Goal: Answer question/provide support: Share knowledge or assist other users

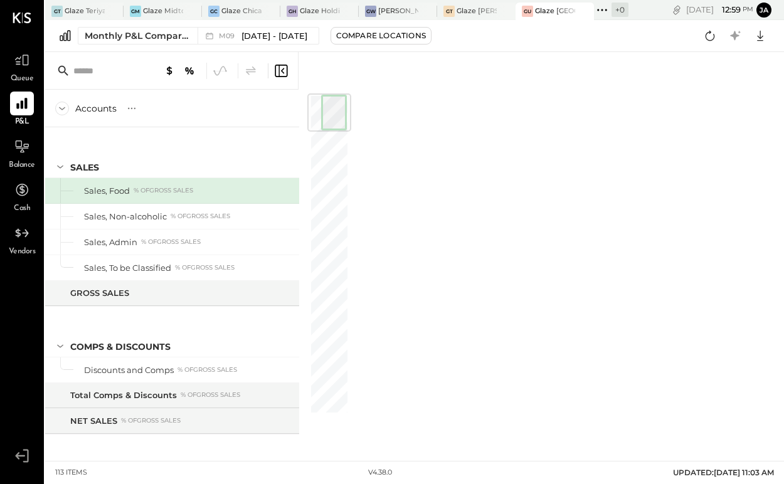
click at [529, 11] on div "GU" at bounding box center [527, 11] width 11 height 11
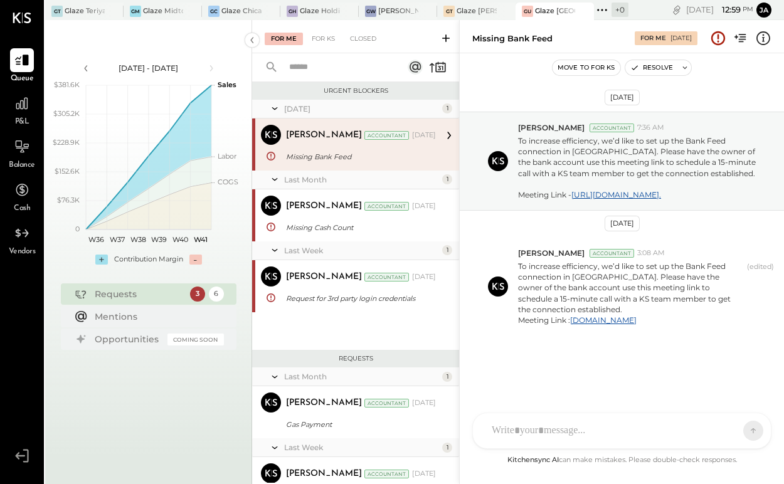
click at [14, 123] on div "P&L" at bounding box center [22, 110] width 24 height 36
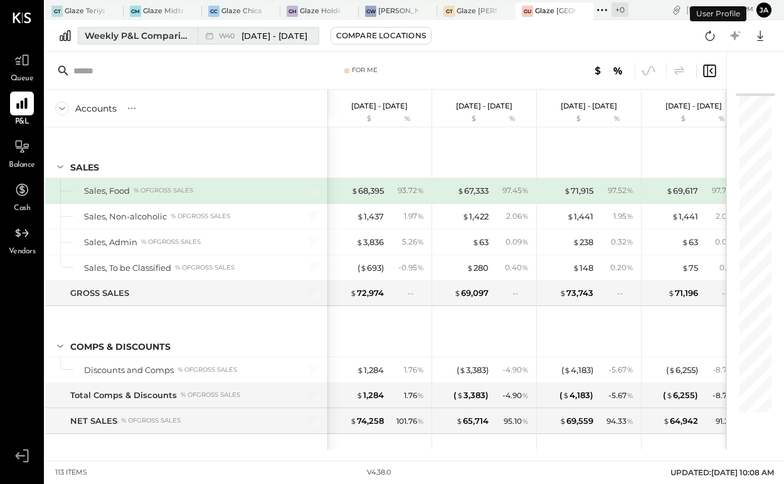
click at [162, 33] on div "Weekly P&L Comparison" at bounding box center [137, 35] width 105 height 13
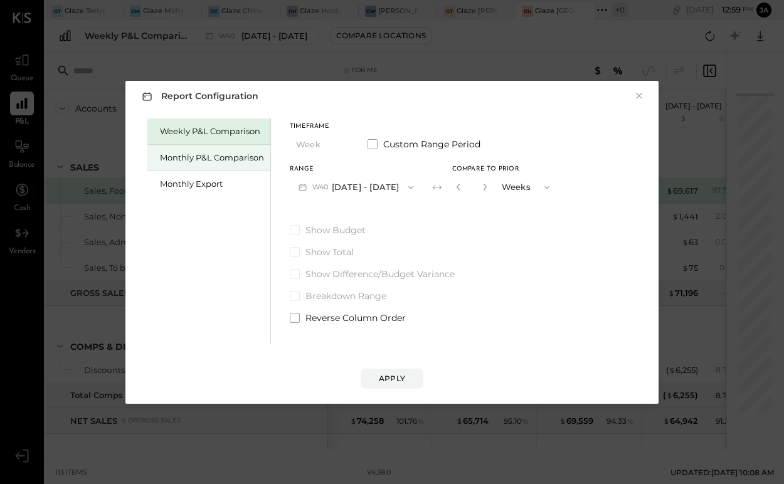
click at [204, 149] on div "Monthly P&L Comparison" at bounding box center [208, 158] width 123 height 26
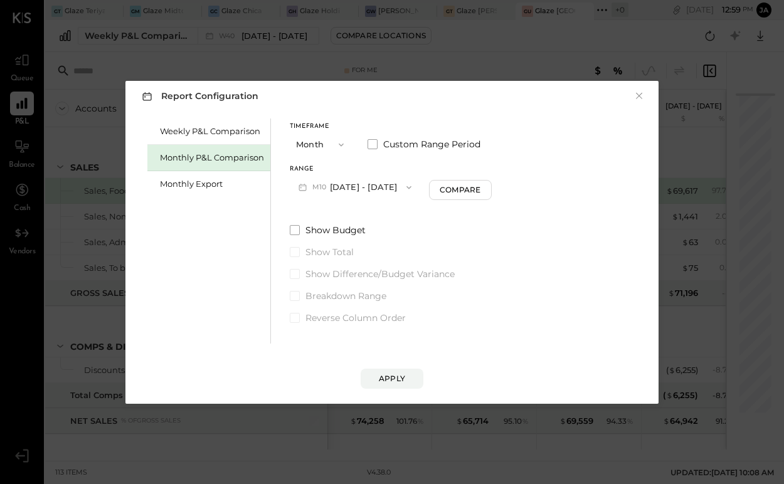
click at [351, 186] on button "M10 [DATE] - [DATE]" at bounding box center [355, 187] width 130 height 23
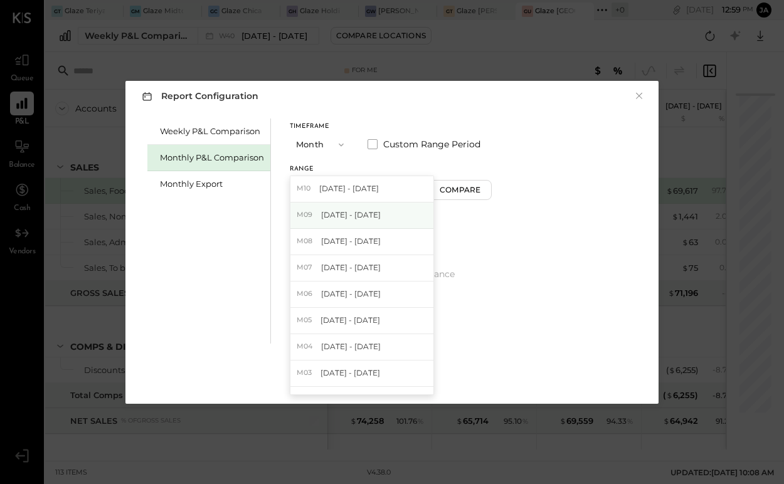
click at [334, 210] on span "[DATE] - [DATE]" at bounding box center [351, 215] width 60 height 11
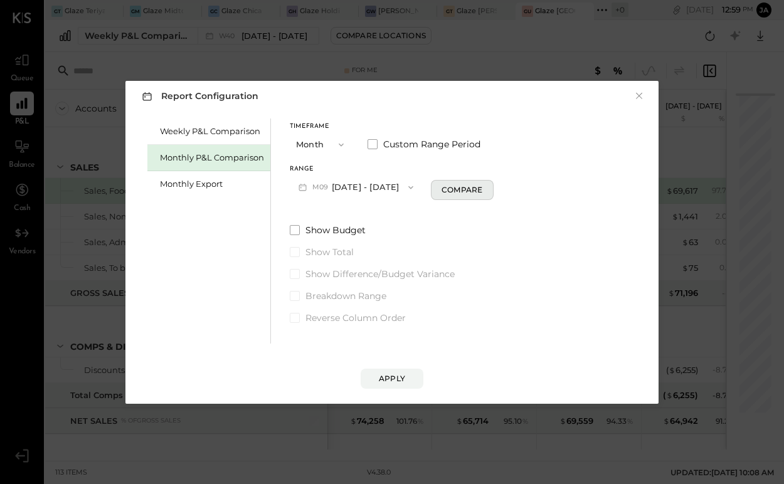
click at [453, 185] on div "Compare" at bounding box center [462, 189] width 41 height 11
click at [480, 180] on button "button" at bounding box center [485, 187] width 10 height 14
click at [481, 187] on icon "button" at bounding box center [485, 187] width 8 height 8
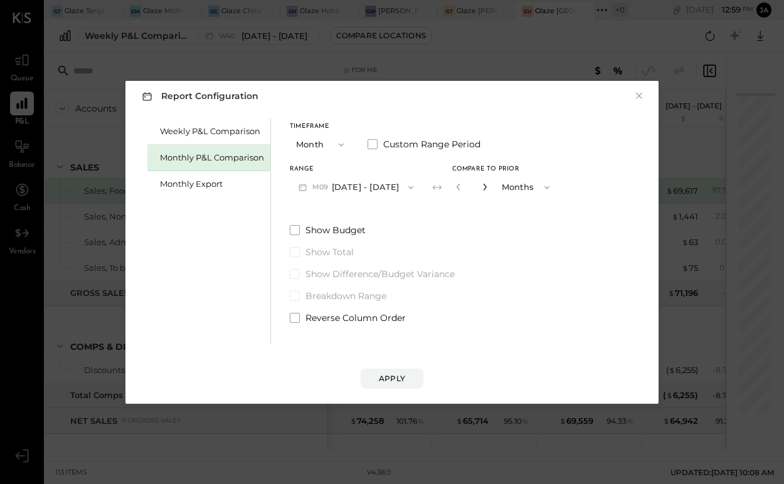
type input "*"
click at [391, 385] on button "Apply" at bounding box center [392, 379] width 63 height 20
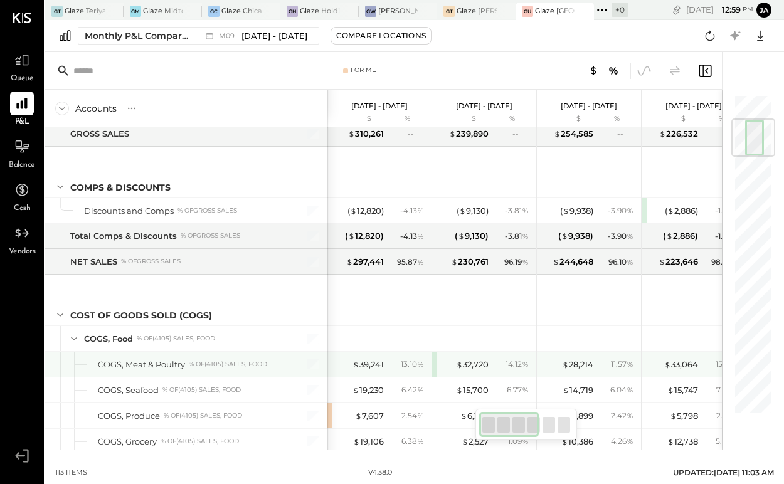
scroll to position [234, 0]
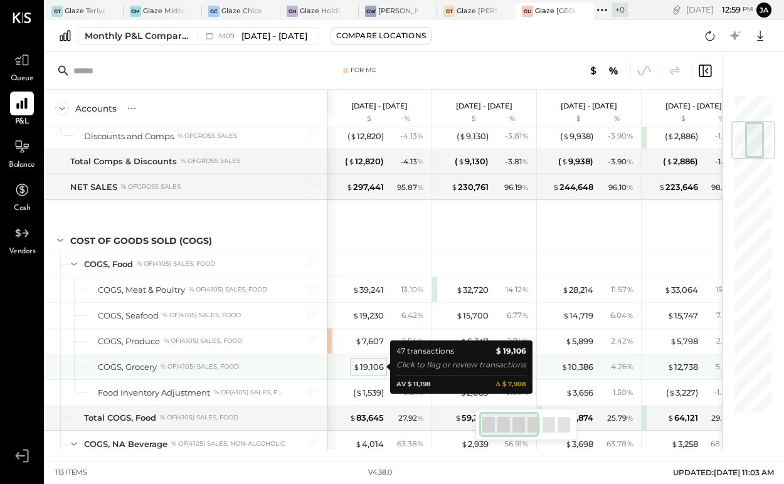
click at [366, 366] on div "$ 19,106" at bounding box center [368, 367] width 31 height 12
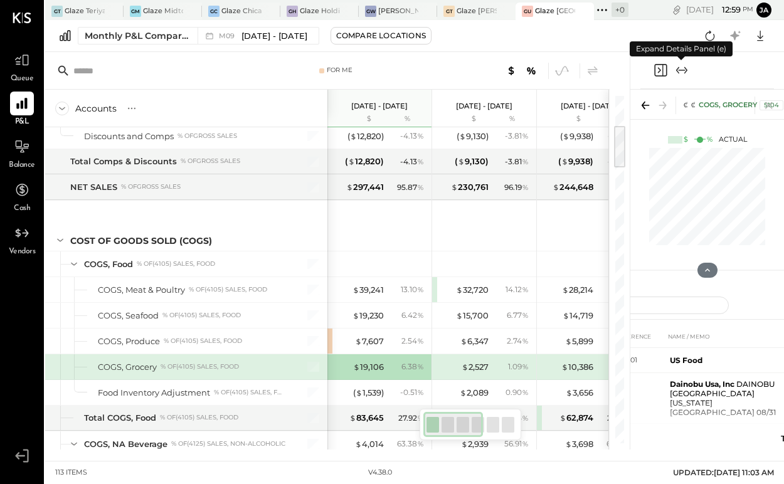
click at [687, 72] on icon "Expand panel (e)" at bounding box center [681, 70] width 15 height 15
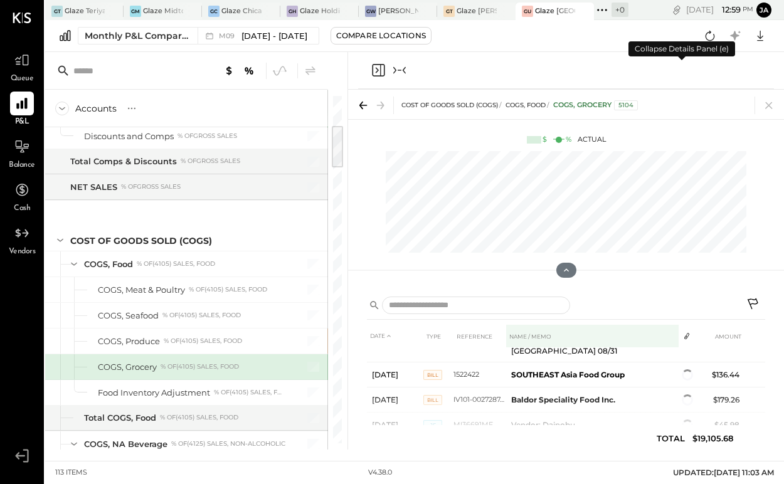
scroll to position [51, 0]
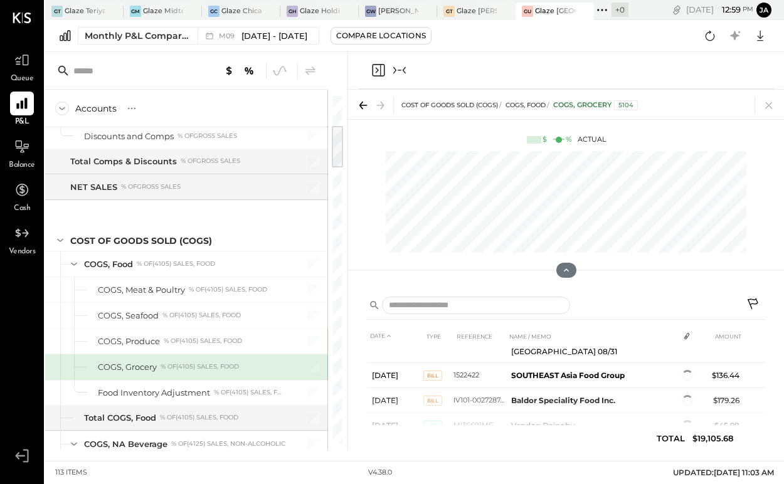
click at [750, 306] on icon at bounding box center [753, 304] width 11 height 11
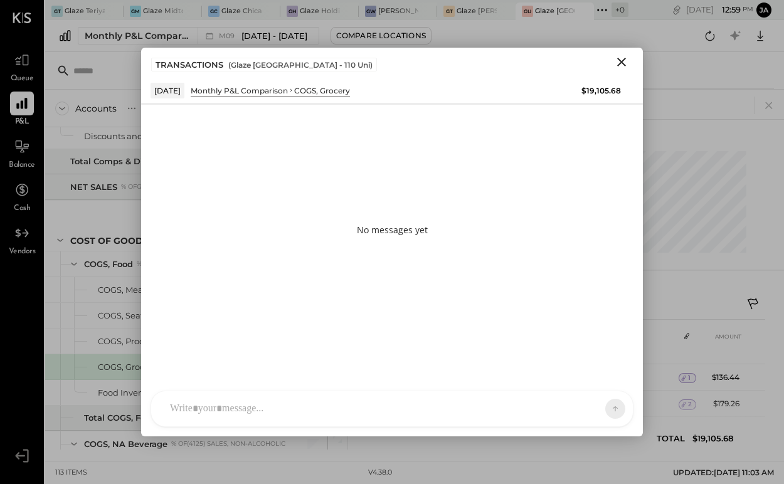
click at [438, 403] on div at bounding box center [392, 408] width 482 height 35
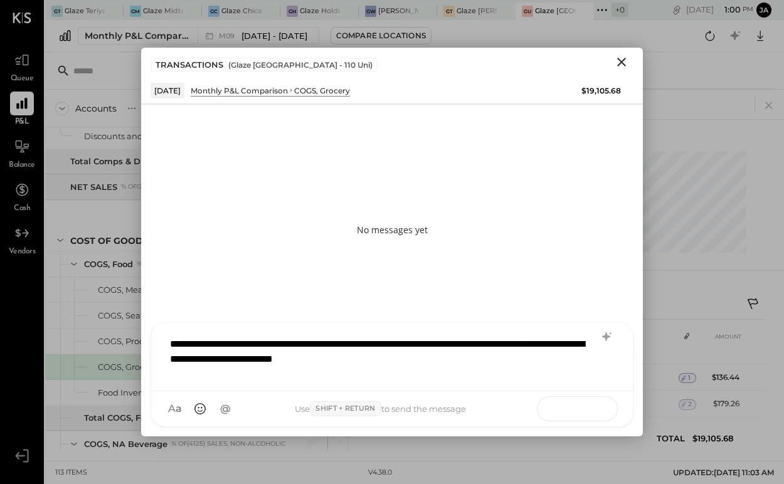
click at [580, 403] on button at bounding box center [591, 408] width 46 height 19
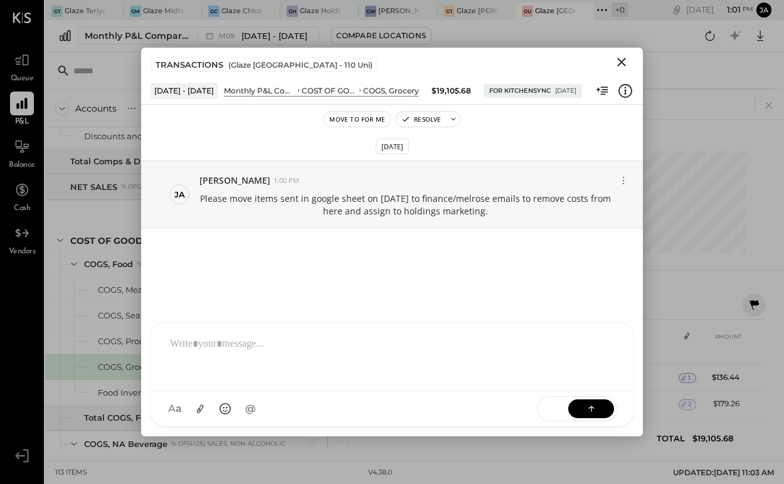
click at [617, 58] on icon "Close" at bounding box center [621, 62] width 15 height 15
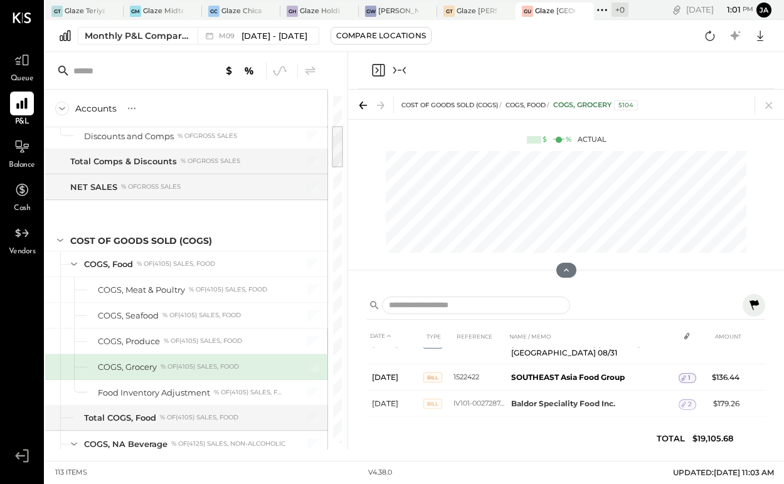
click at [418, 75] on div at bounding box center [566, 70] width 416 height 37
click at [405, 73] on icon "Collapse panel (e)" at bounding box center [404, 70] width 3 height 7
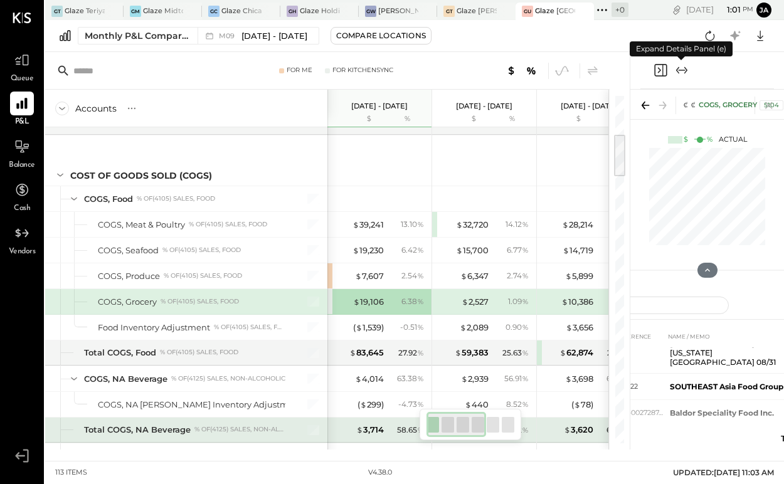
scroll to position [301, 0]
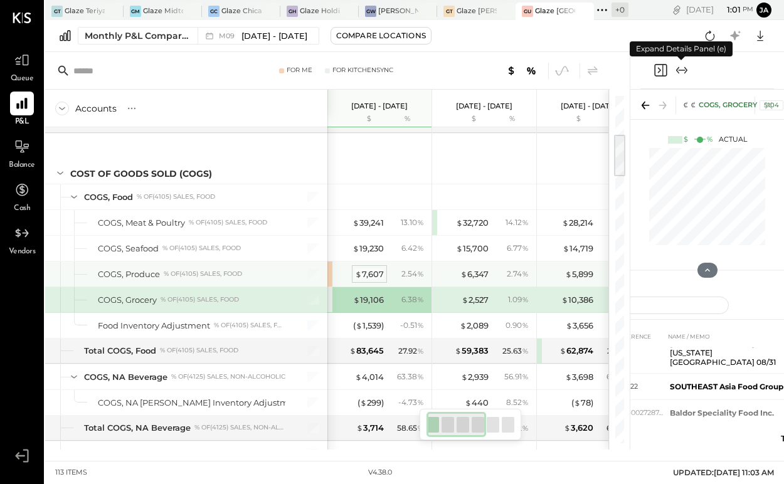
click at [373, 274] on div "$ 7,607" at bounding box center [369, 275] width 29 height 12
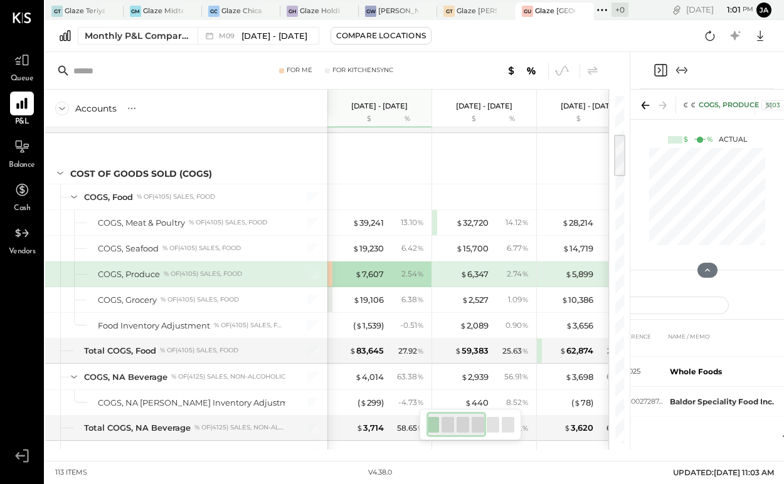
click at [685, 67] on icon "Expand panel (e)" at bounding box center [681, 70] width 15 height 15
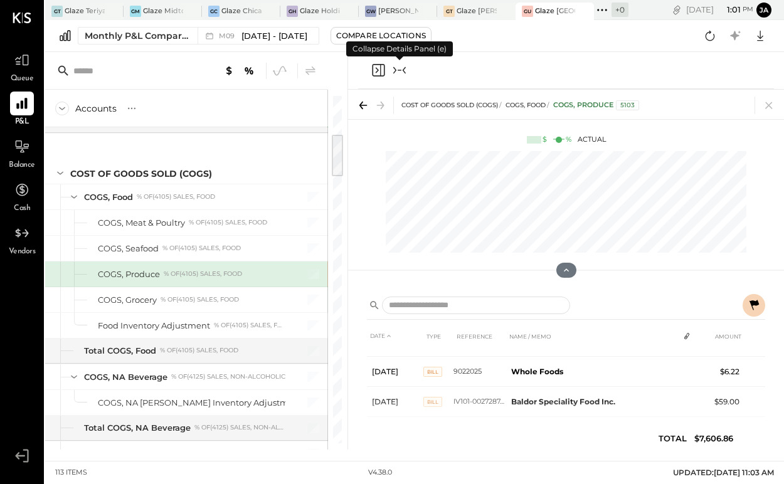
click at [760, 320] on div "DATE TYPE REFERENCE NAME / MEMO AMOUNT [DATE] BILL 2033101 US Food $620.87 [DAT…" at bounding box center [566, 375] width 398 height 162
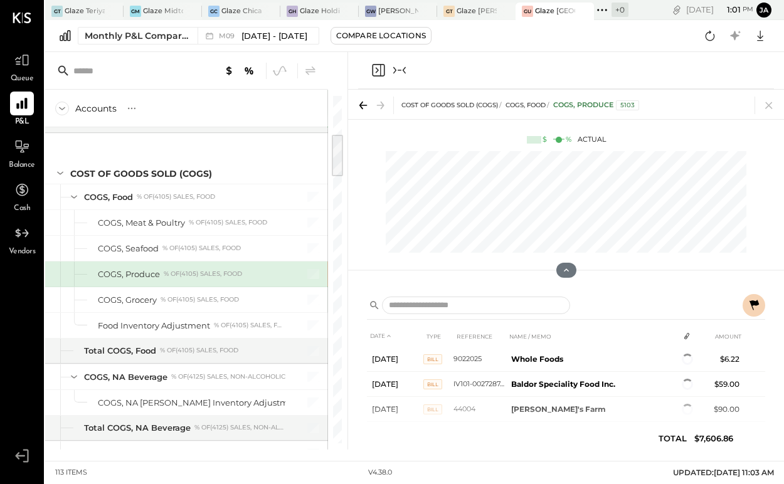
click at [755, 309] on icon at bounding box center [754, 305] width 15 height 15
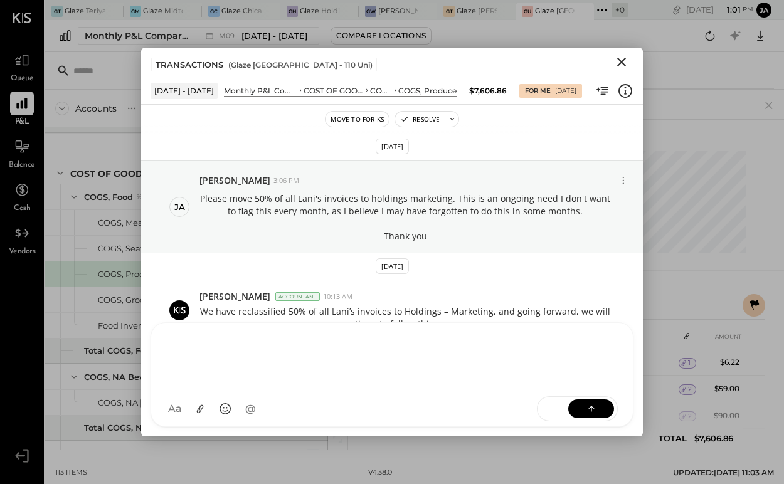
click at [513, 391] on div at bounding box center [392, 357] width 482 height 68
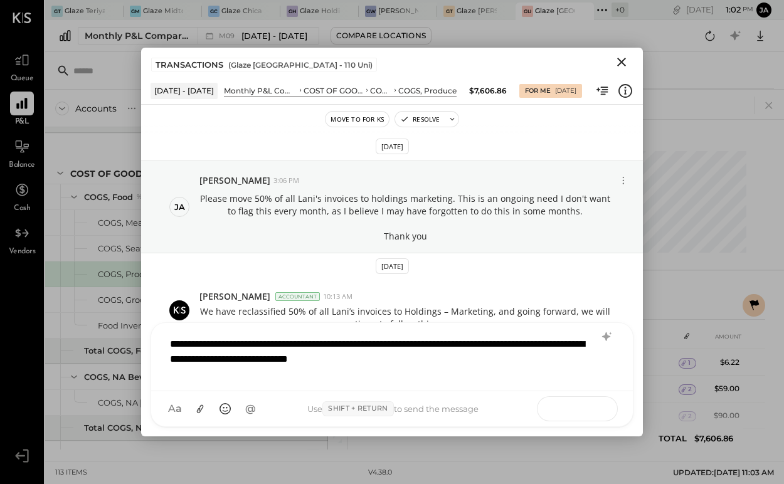
click at [600, 414] on button at bounding box center [591, 408] width 46 height 19
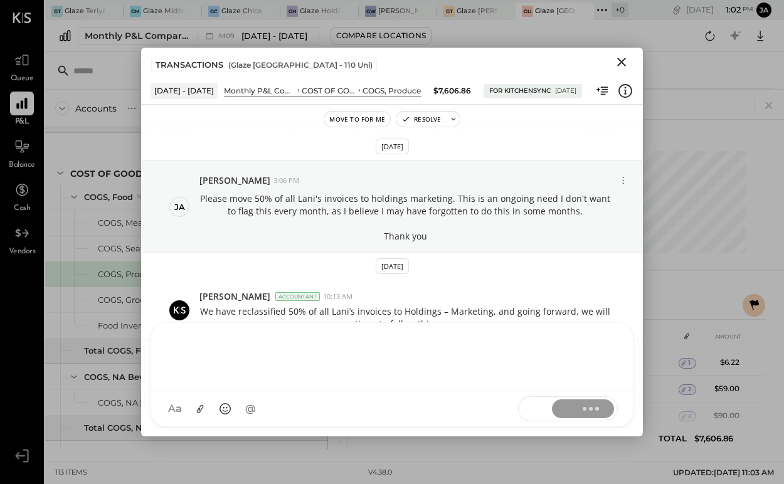
scroll to position [55, 0]
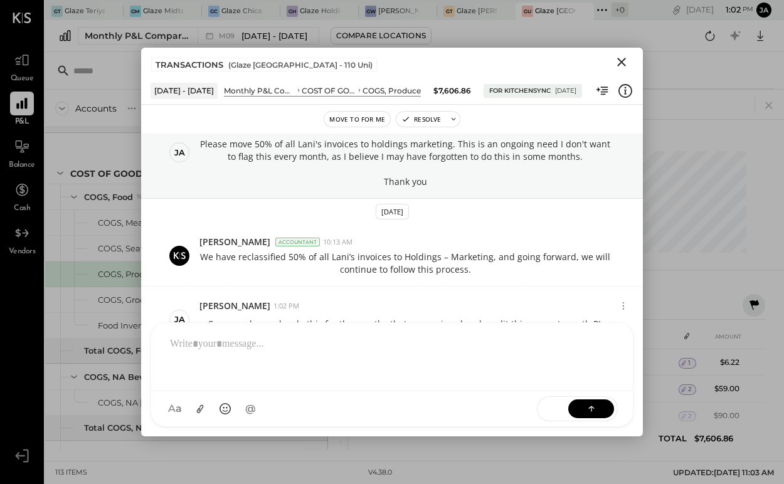
click at [617, 68] on icon "Close" at bounding box center [621, 62] width 15 height 15
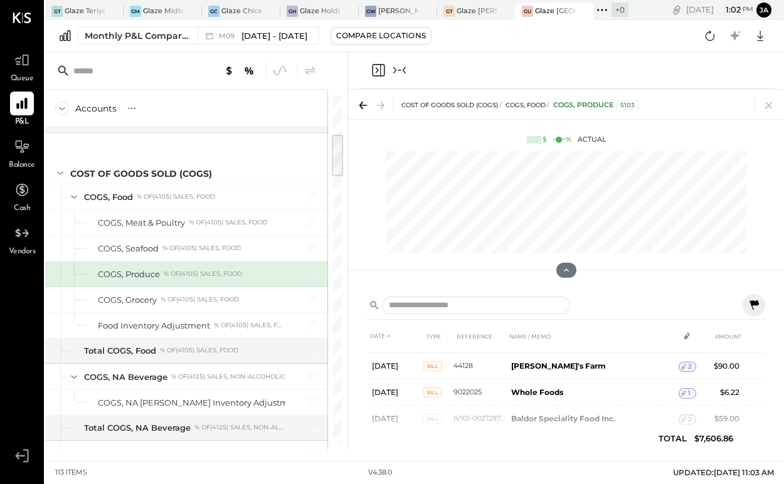
scroll to position [17, 0]
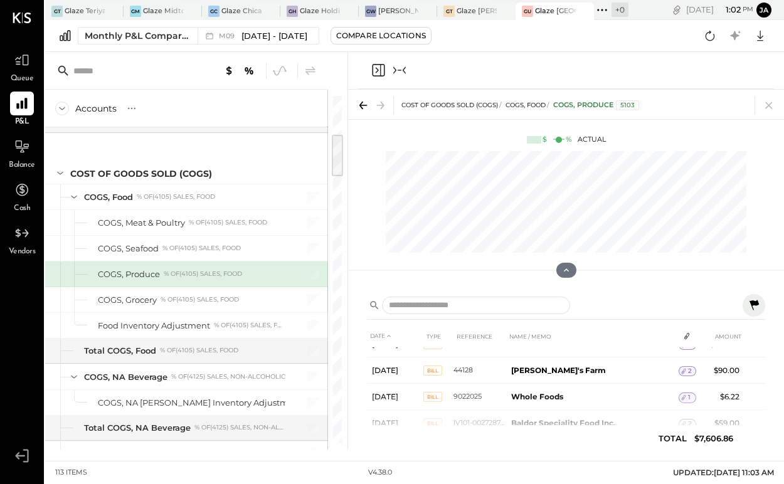
click at [402, 68] on icon "Collapse panel (e)" at bounding box center [399, 70] width 15 height 15
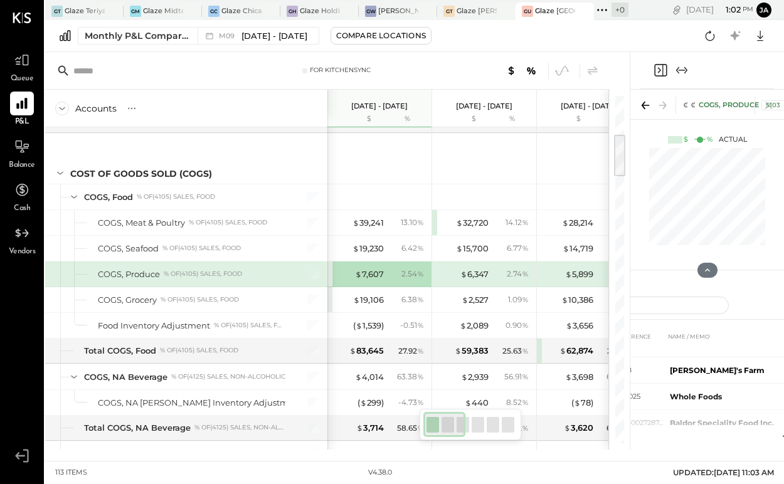
click at [691, 61] on div at bounding box center [708, 70] width 134 height 37
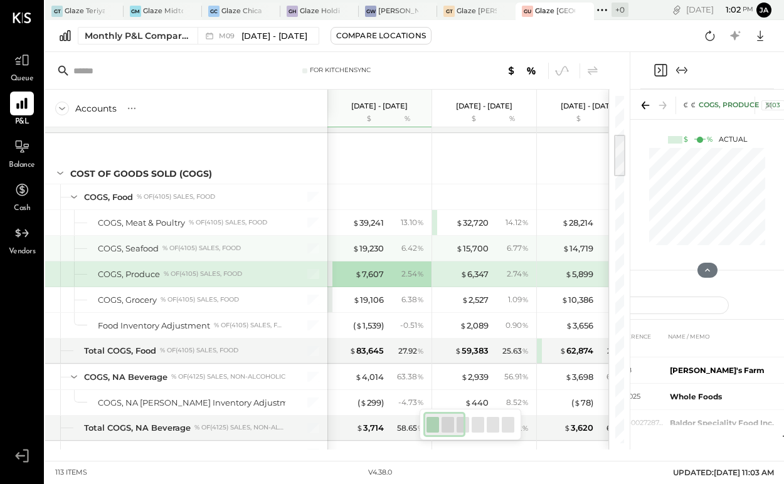
drag, startPoint x: 455, startPoint y: 249, endPoint x: 460, endPoint y: 203, distance: 46.6
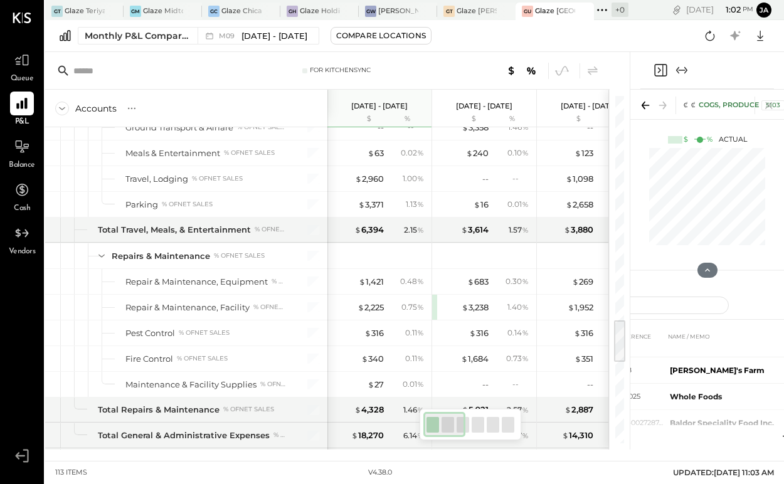
scroll to position [1738, 0]
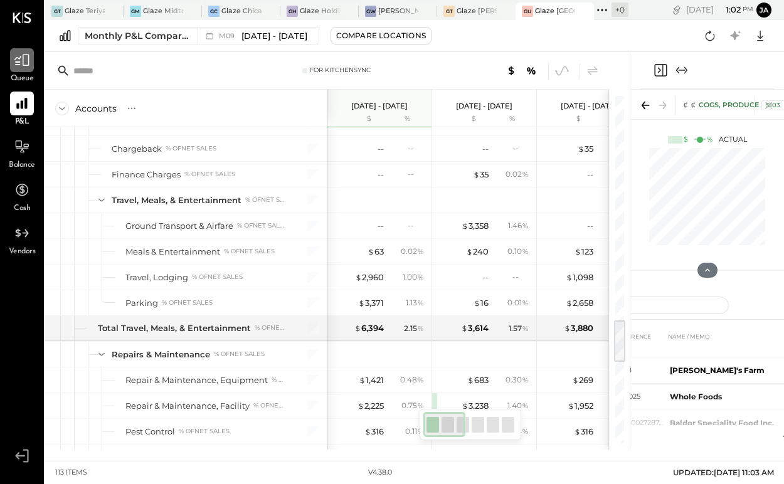
click at [14, 67] on icon at bounding box center [22, 60] width 16 height 16
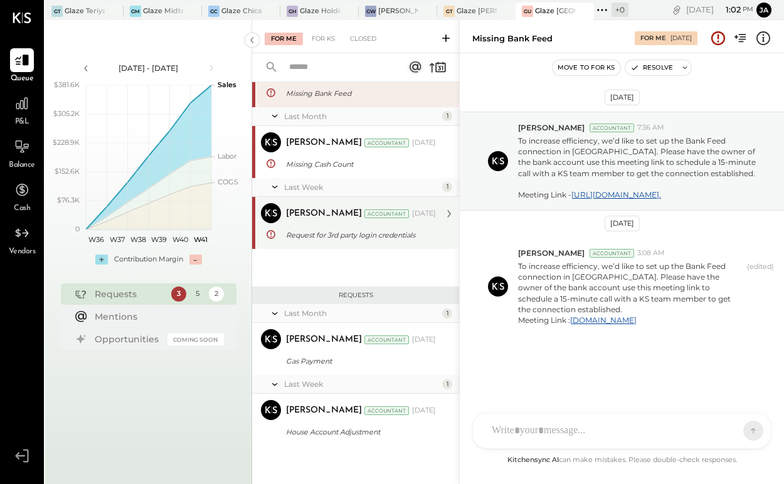
scroll to position [60, 0]
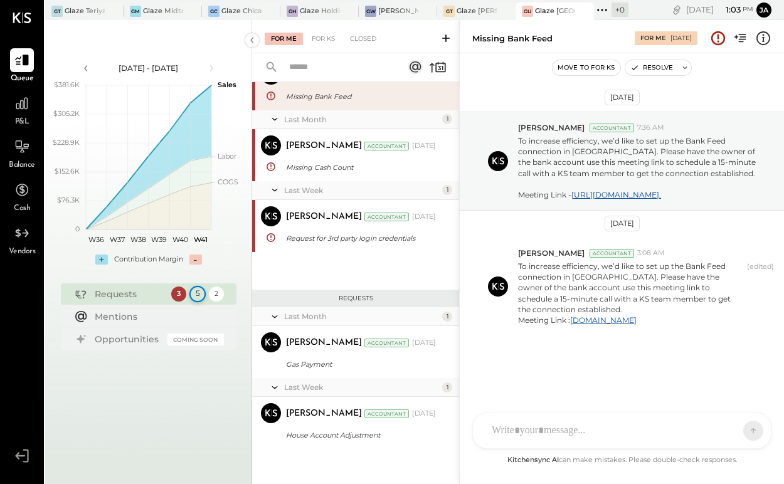
click at [196, 292] on div "5" at bounding box center [197, 294] width 16 height 16
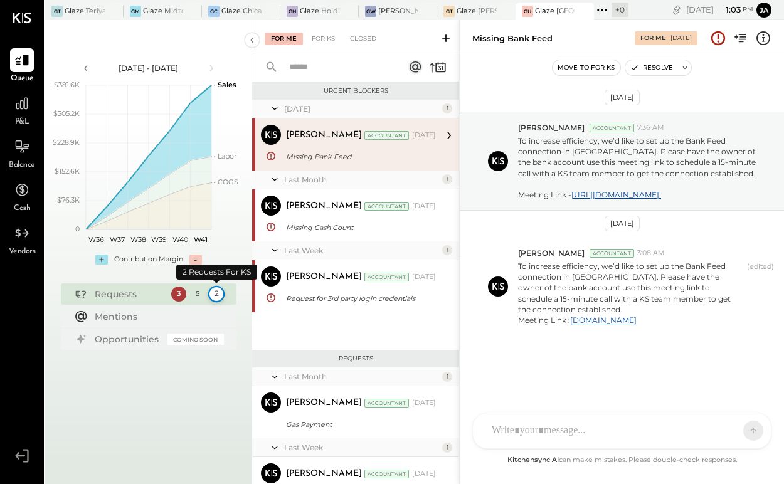
click at [220, 290] on div "2" at bounding box center [216, 294] width 16 height 16
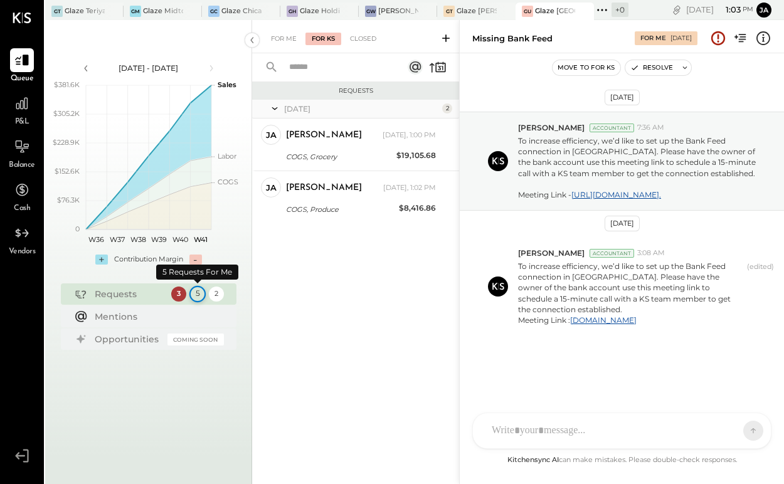
click at [200, 296] on div "5" at bounding box center [197, 294] width 16 height 16
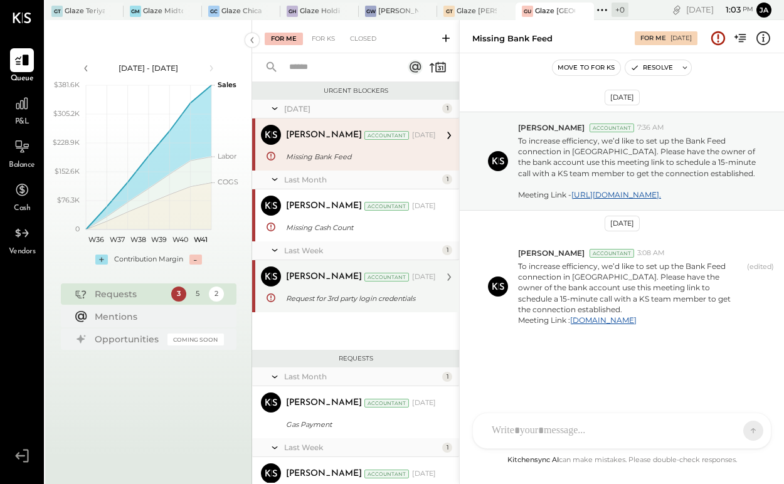
click at [311, 288] on div "[PERSON_NAME] Accountant [DATE] Request for 3rd party login credentials Could y…" at bounding box center [361, 287] width 150 height 40
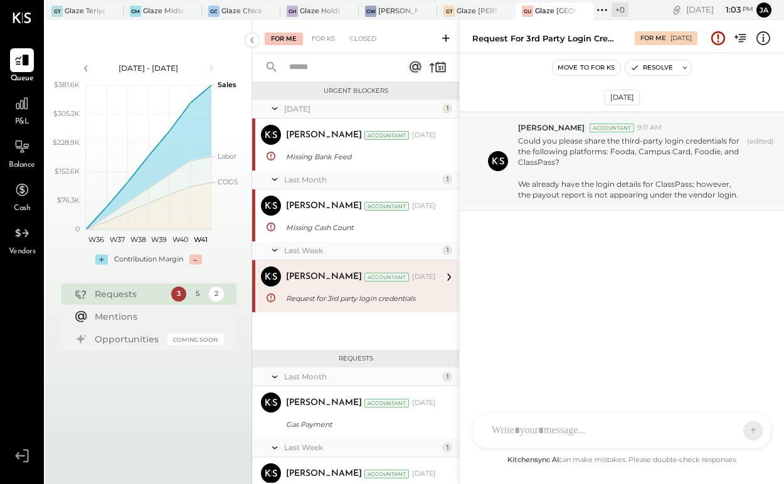
click at [534, 433] on div "KP [PERSON_NAME] TP [PERSON_NAME] [PERSON_NAME] MC [PERSON_NAME] [PERSON_NAME] …" at bounding box center [621, 431] width 299 height 36
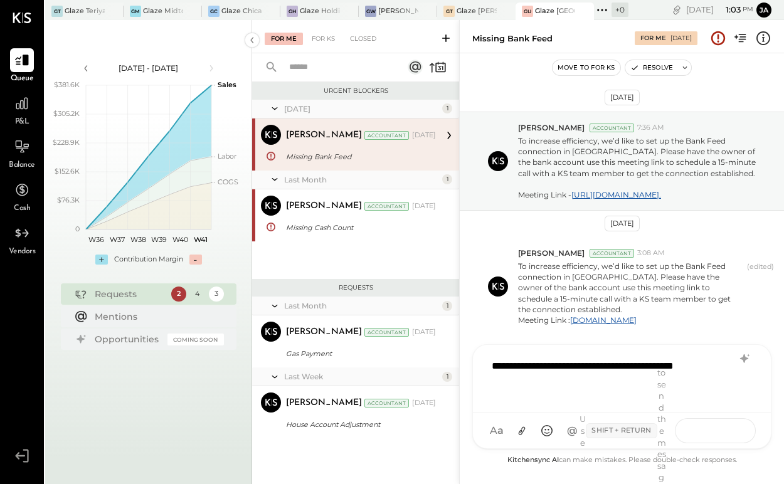
click at [733, 435] on icon at bounding box center [729, 430] width 13 height 13
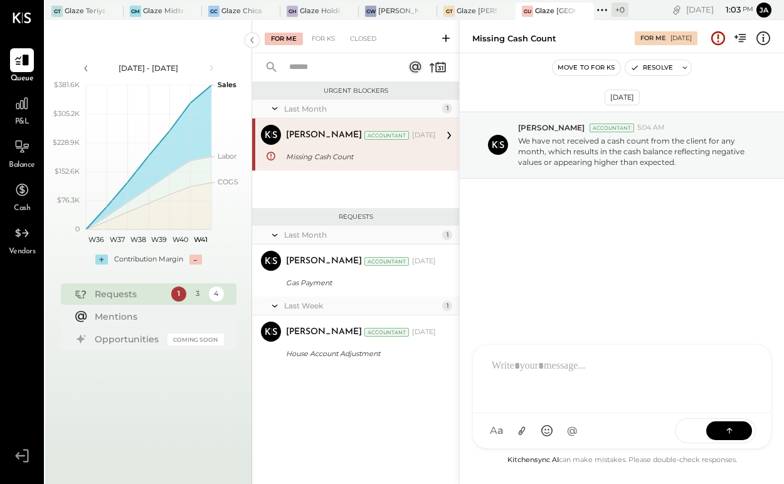
click at [568, 73] on button "Move to for ks" at bounding box center [587, 67] width 68 height 15
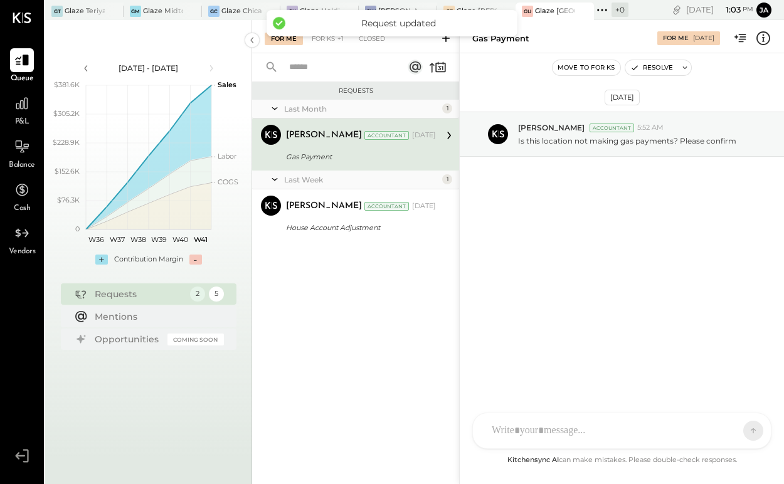
click at [317, 142] on div "[PERSON_NAME] Accountant [DATE]" at bounding box center [361, 136] width 150 height 18
click at [524, 143] on p "Is this location not making gas payments? Please confirm" at bounding box center [627, 141] width 218 height 11
click at [545, 142] on p "Is this location not making gas payments? Please confirm" at bounding box center [627, 141] width 218 height 11
click at [721, 146] on p "Is this location not making gas payments? Please confirm" at bounding box center [627, 141] width 218 height 11
click at [616, 440] on div "KP [PERSON_NAME] TP [PERSON_NAME] [PERSON_NAME] MC [PERSON_NAME] [PERSON_NAME] …" at bounding box center [621, 431] width 299 height 36
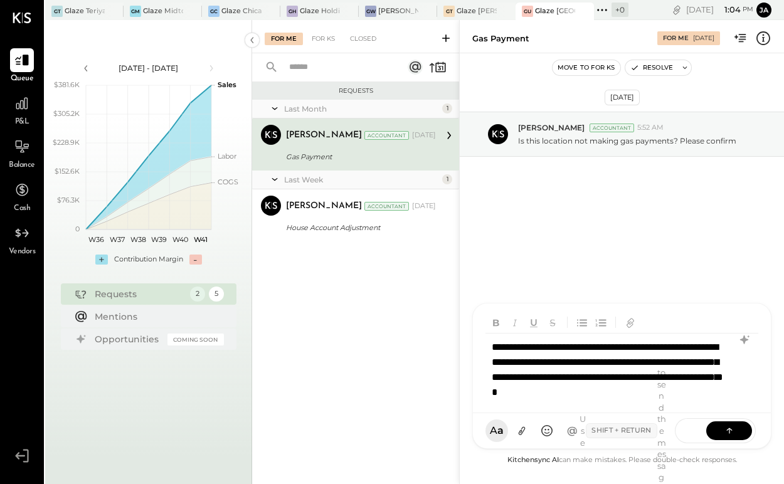
scroll to position [1, 0]
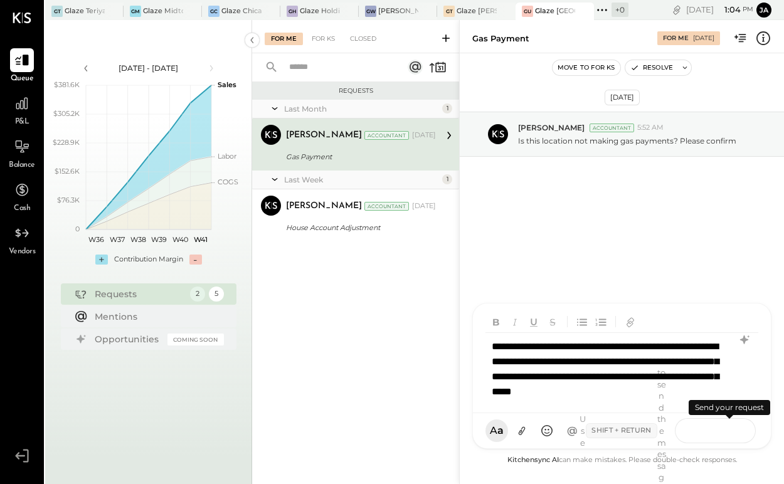
click at [730, 432] on icon at bounding box center [729, 430] width 13 height 13
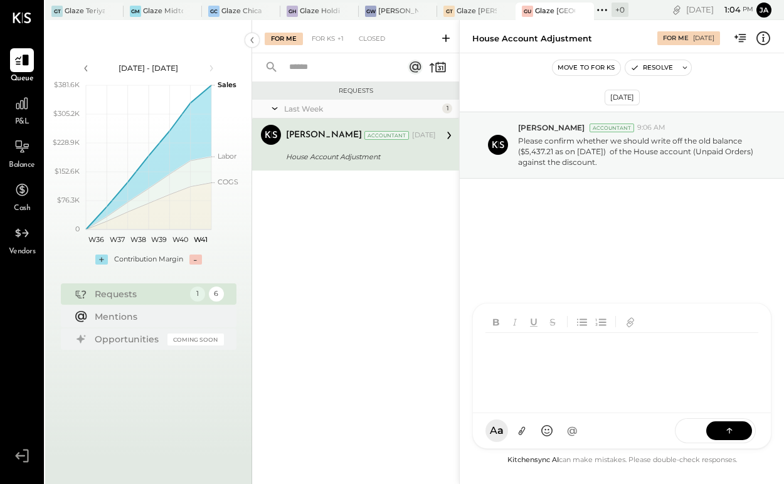
click at [592, 65] on button "Move to for ks" at bounding box center [587, 67] width 68 height 15
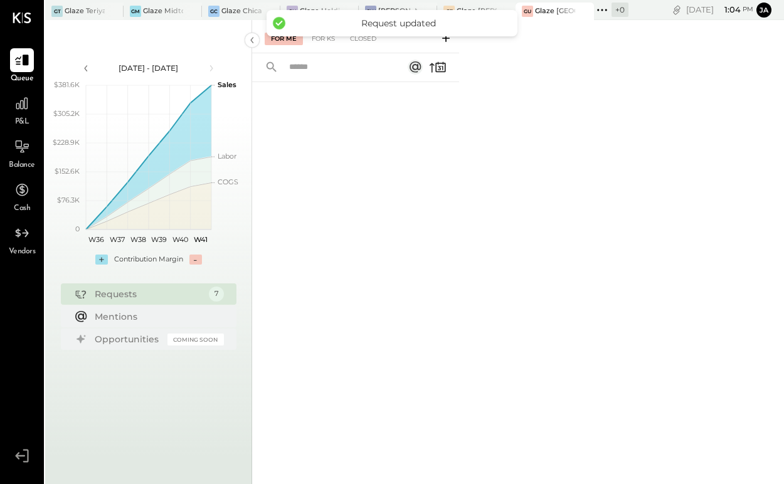
click at [485, 2] on div "GT Glaze Teriyaki [PERSON_NAME] Street - [PERSON_NAME] River [PERSON_NAME] LLC …" at bounding box center [336, 10] width 583 height 20
click at [477, 3] on div at bounding box center [494, 11] width 44 height 17
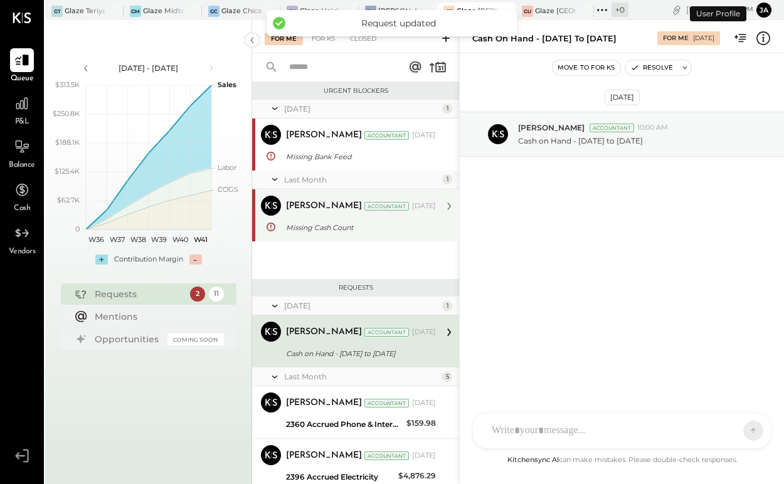
scroll to position [58, 0]
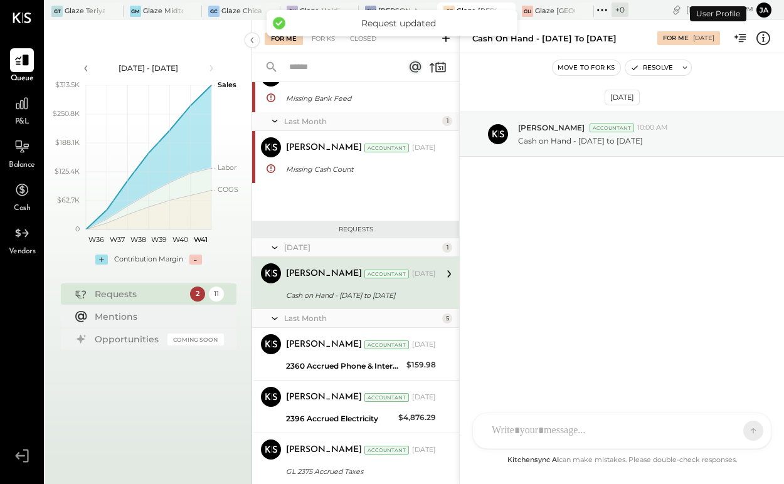
click at [624, 295] on div "[DATE] [PERSON_NAME] Accountant 10:00 AM Cash on Hand - [DATE] to [DATE]" at bounding box center [622, 253] width 324 height 400
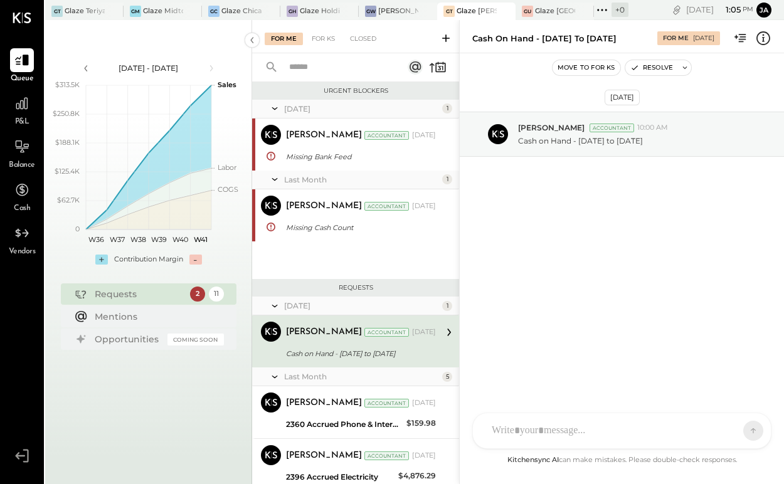
scroll to position [0, 0]
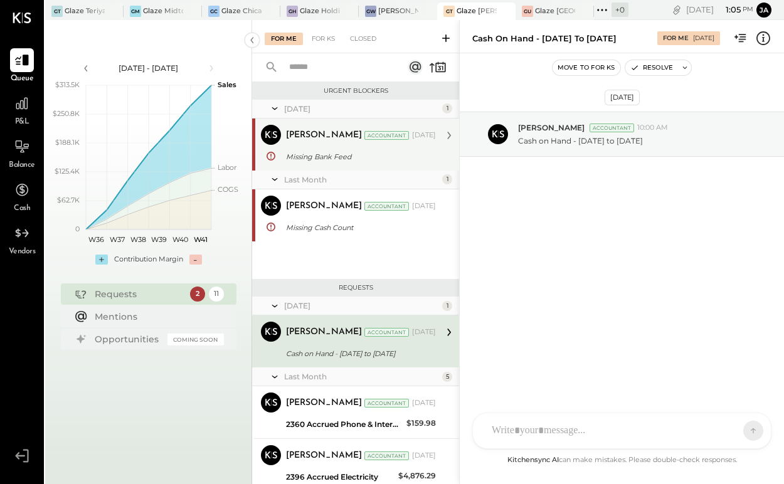
click at [336, 162] on div "Missing Bank Feed" at bounding box center [359, 157] width 146 height 13
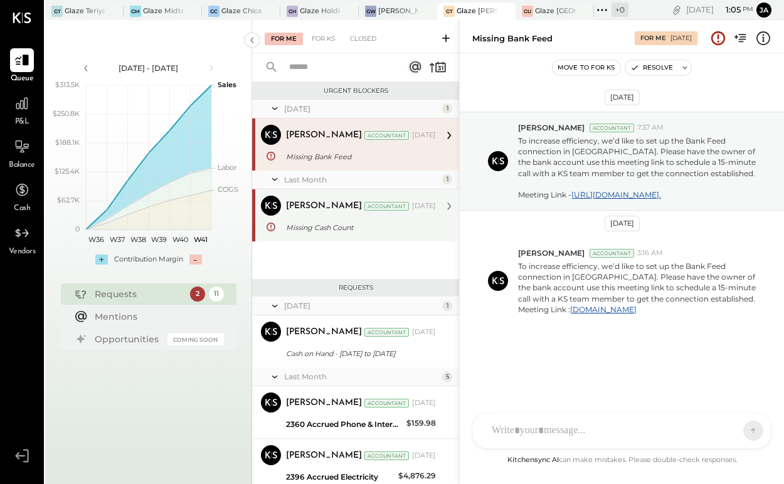
click at [316, 224] on div "Missing Cash Count" at bounding box center [359, 227] width 146 height 13
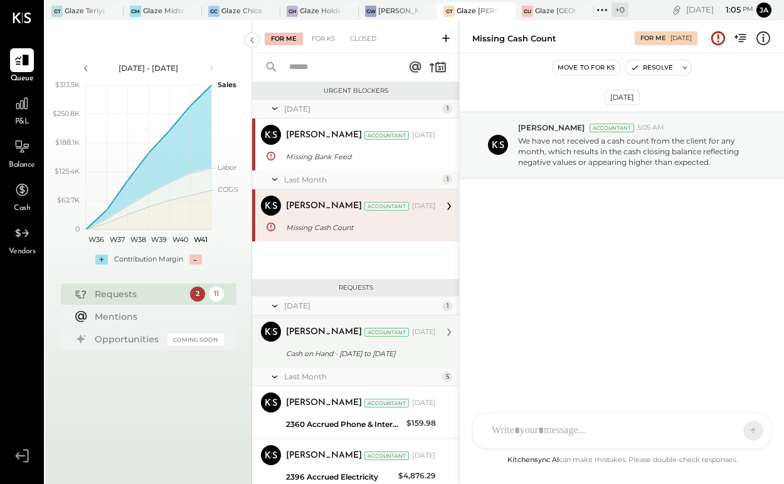
click at [311, 366] on div "[PERSON_NAME] Accountant [PERSON_NAME] Accountant [DATE] Cash on Hand - [DATE] …" at bounding box center [355, 342] width 207 height 52
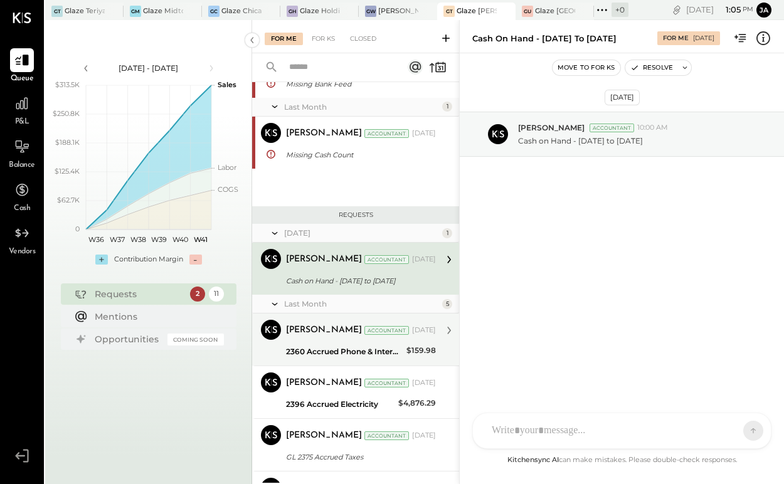
scroll to position [80, 0]
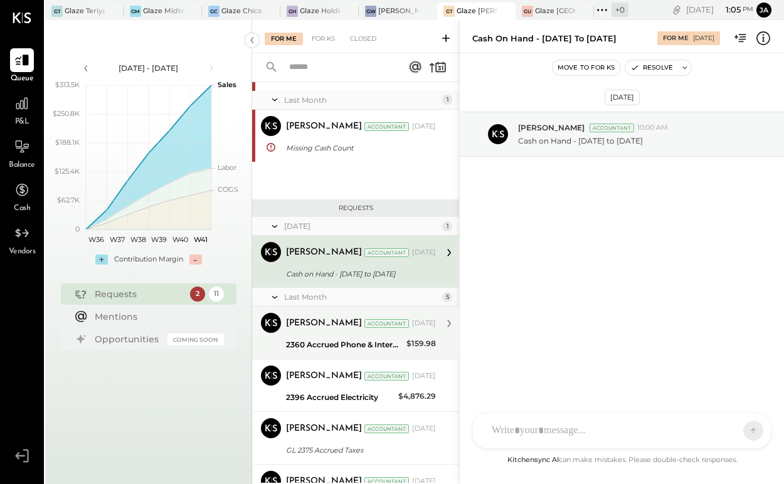
click at [329, 335] on div "[PERSON_NAME] Accountant [DATE][PHONE_NUMBER] Accrued Phone & Internet $159.98 …" at bounding box center [361, 333] width 150 height 40
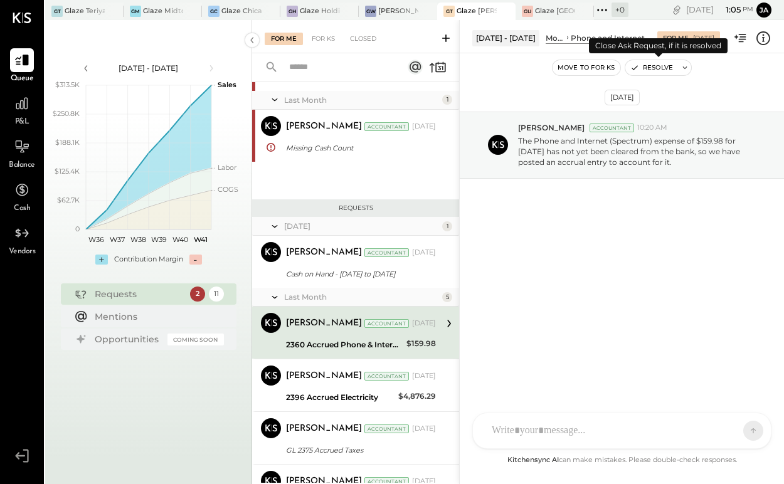
click at [669, 68] on button "Resolve" at bounding box center [651, 67] width 53 height 15
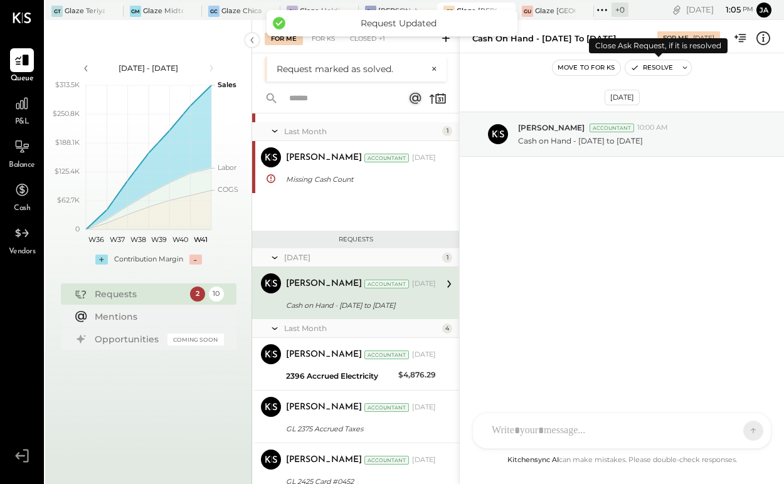
scroll to position [58, 0]
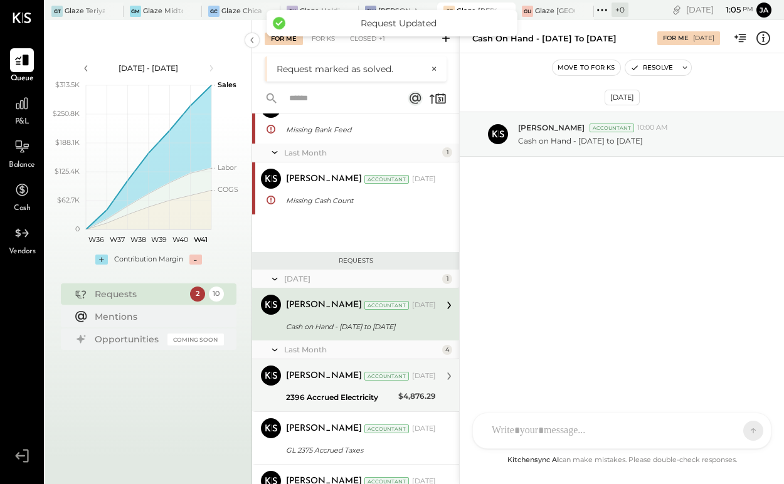
click at [359, 404] on div "2396 Accrued Electricity" at bounding box center [340, 397] width 109 height 15
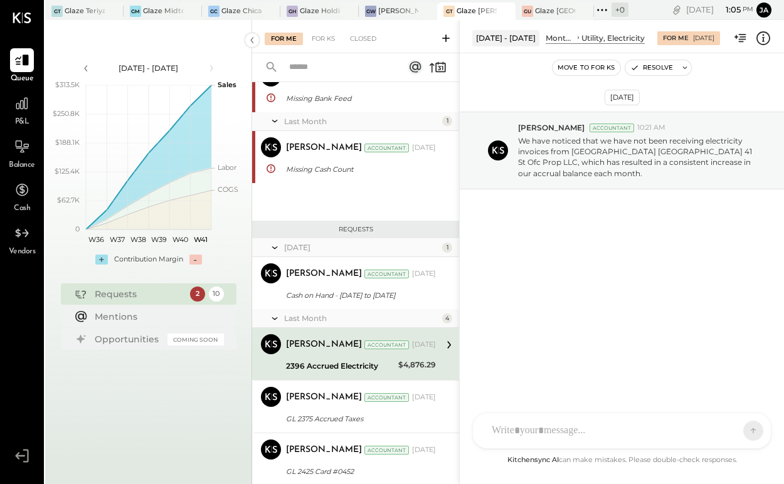
click at [578, 430] on div at bounding box center [622, 430] width 298 height 35
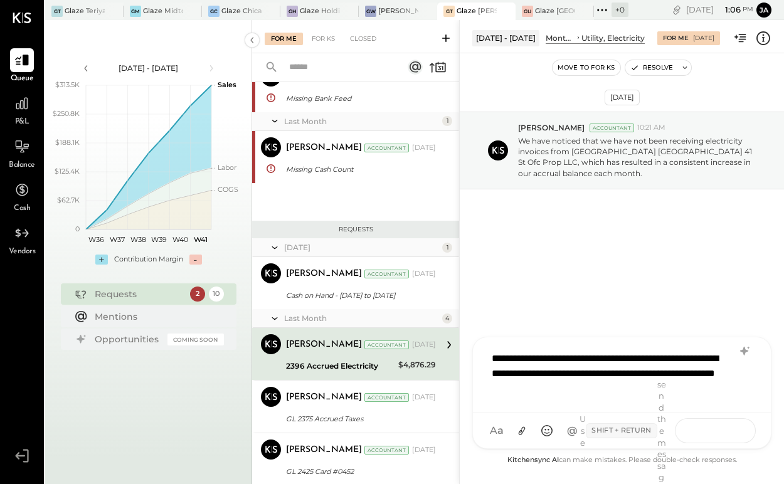
click at [733, 431] on icon at bounding box center [729, 430] width 13 height 13
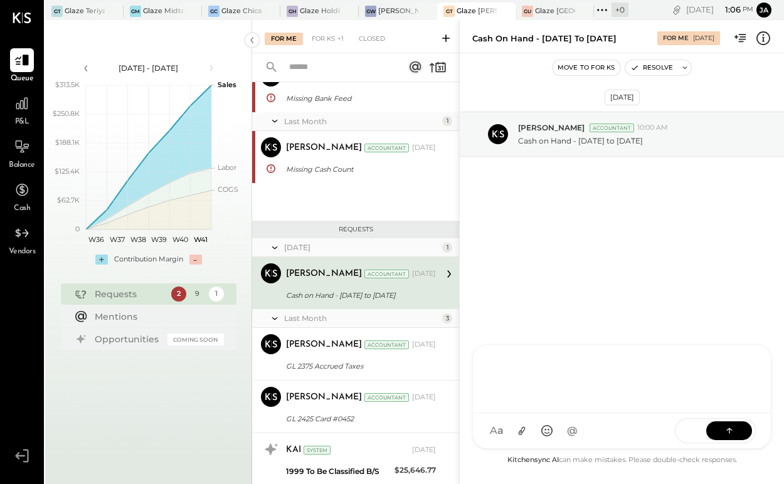
click at [590, 70] on button "Move to for ks" at bounding box center [587, 67] width 68 height 15
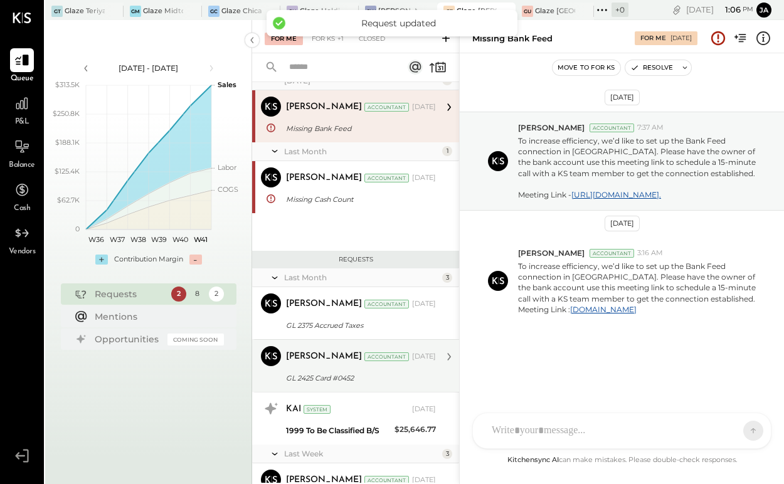
scroll to position [34, 0]
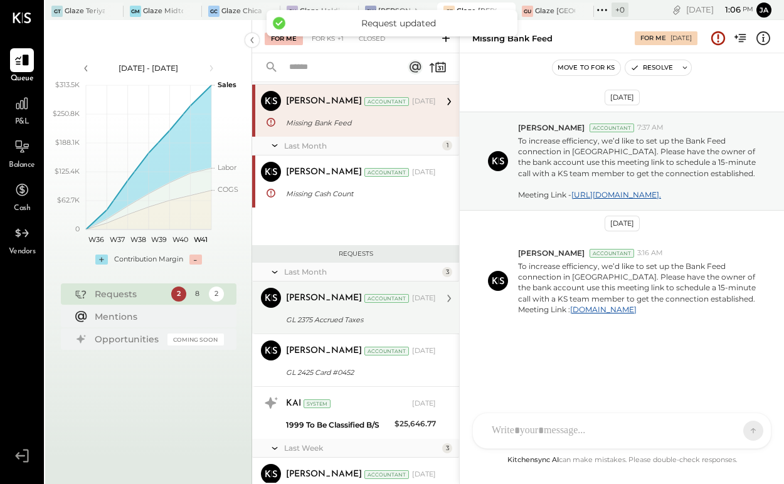
click at [373, 330] on div "[PERSON_NAME] Accountant [PERSON_NAME] Accountant [DATE] GL 2375 Accrued Taxes …" at bounding box center [355, 308] width 207 height 52
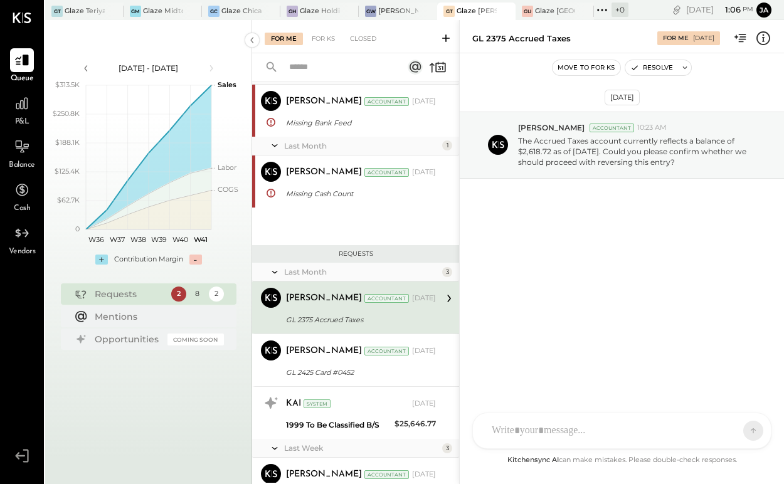
click at [555, 439] on div "KP [PERSON_NAME] TP [PERSON_NAME] [PERSON_NAME] MC [PERSON_NAME] [PERSON_NAME] …" at bounding box center [621, 431] width 299 height 36
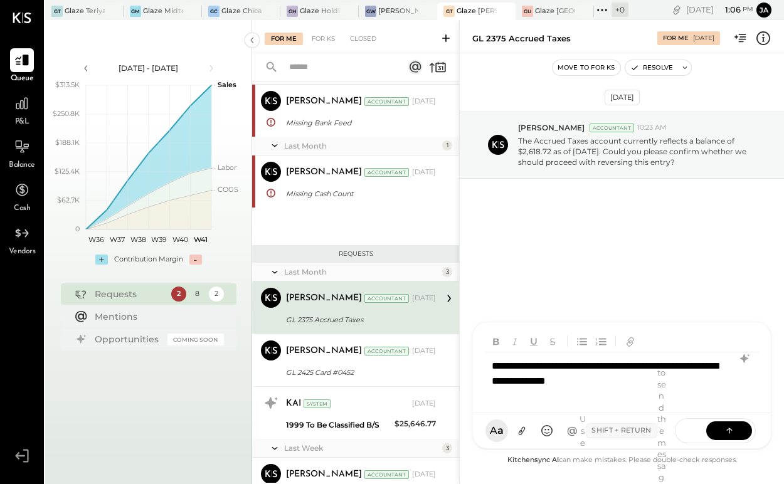
click at [565, 68] on button "Move to for ks" at bounding box center [587, 67] width 68 height 15
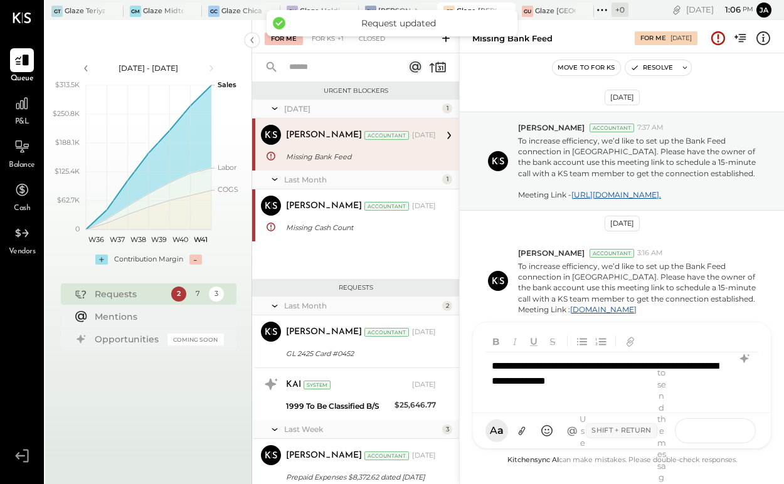
click at [716, 428] on button at bounding box center [729, 430] width 46 height 19
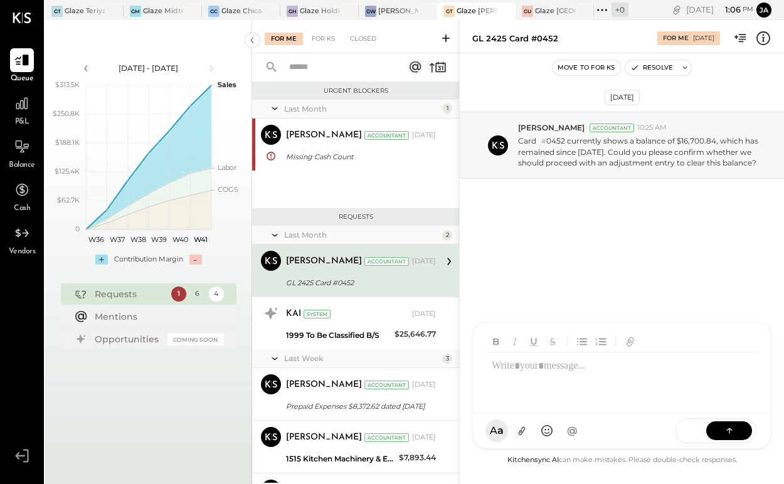
click at [383, 278] on div "GL 2425 Card #0452" at bounding box center [359, 283] width 146 height 13
click at [527, 413] on div at bounding box center [622, 379] width 298 height 68
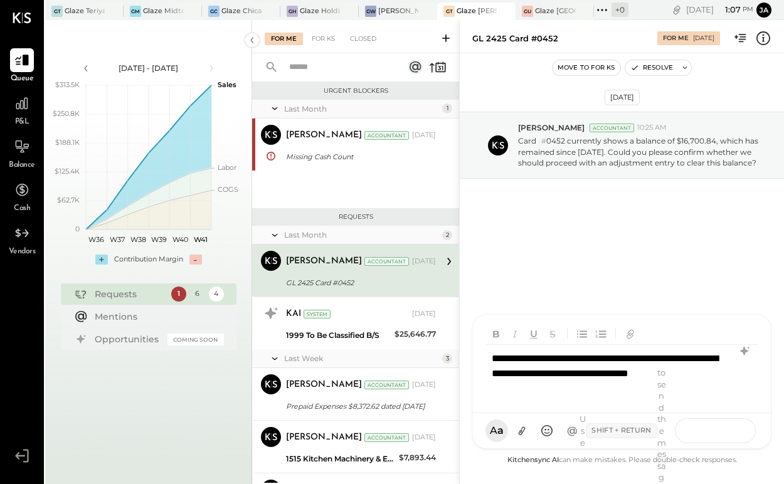
click at [737, 435] on button at bounding box center [729, 430] width 46 height 19
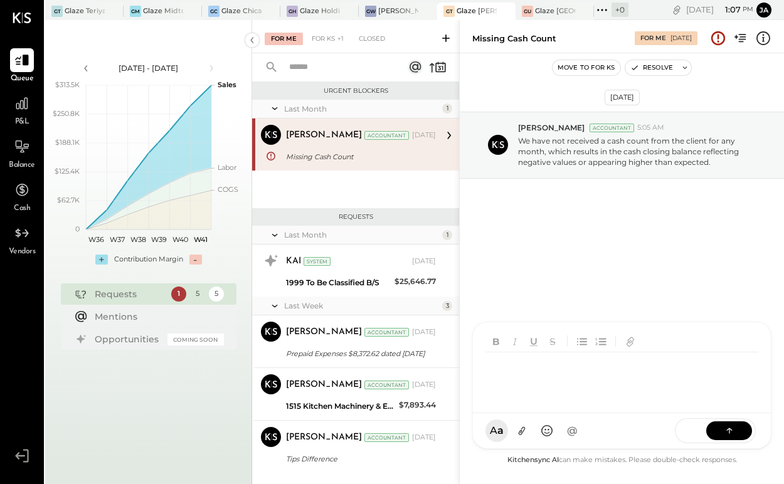
click at [587, 71] on button "Move to for ks" at bounding box center [587, 67] width 68 height 15
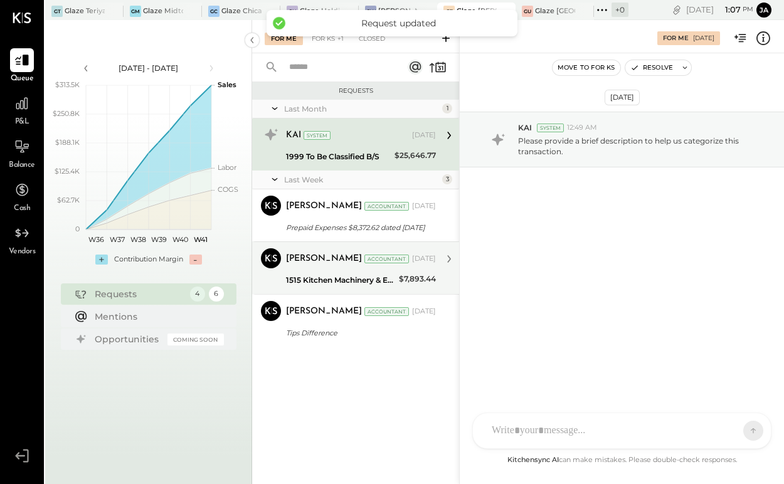
click at [399, 283] on div "$7,893.44" at bounding box center [417, 279] width 37 height 13
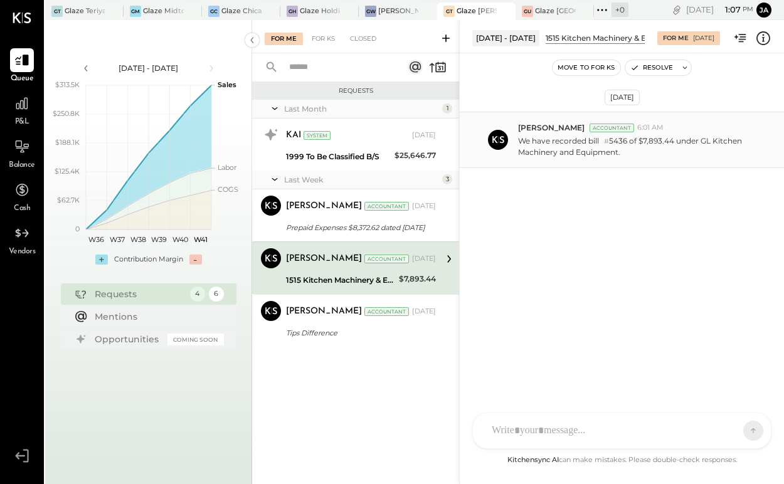
click at [590, 149] on p "We have recorded bill # 5436 of $7,893.44 under GL Kitchen Machinery and Equipm…" at bounding box center [639, 147] width 243 height 22
click at [565, 438] on div "KP [PERSON_NAME] TP [PERSON_NAME] [PERSON_NAME] MC [PERSON_NAME] [PERSON_NAME] …" at bounding box center [621, 431] width 299 height 36
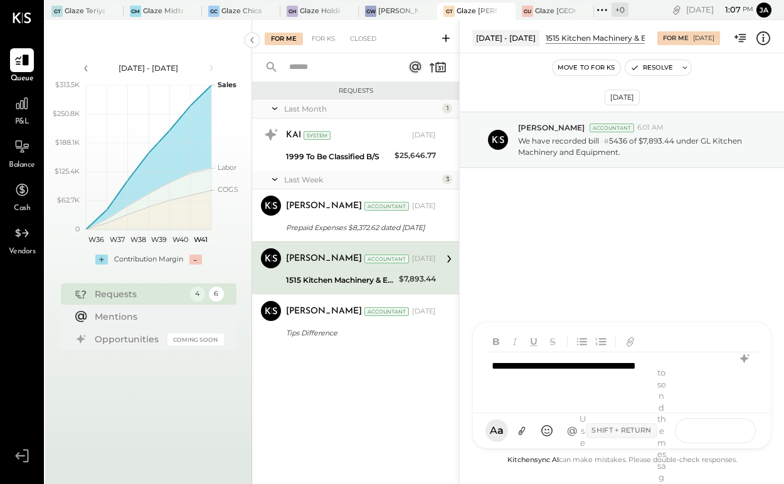
click at [723, 428] on icon at bounding box center [729, 430] width 13 height 13
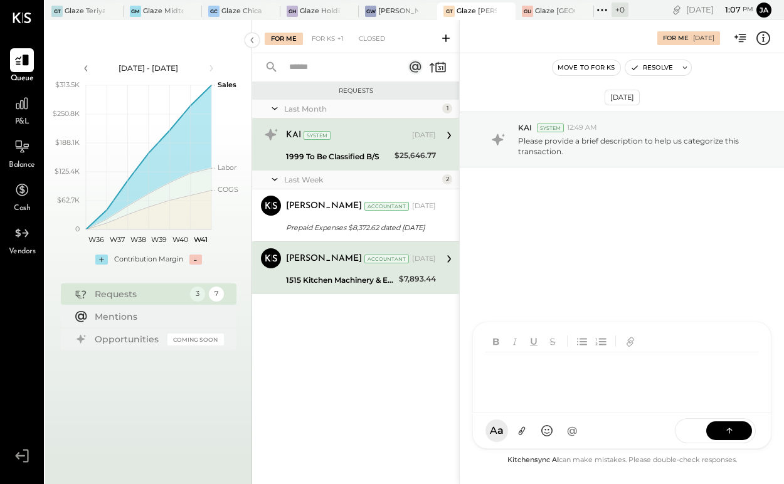
click at [593, 70] on button "Move to for ks" at bounding box center [587, 67] width 68 height 15
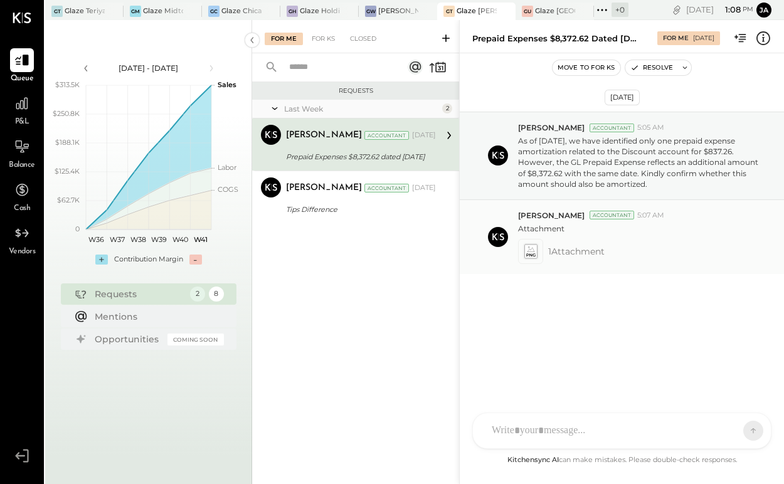
click at [527, 256] on icon at bounding box center [530, 252] width 13 height 14
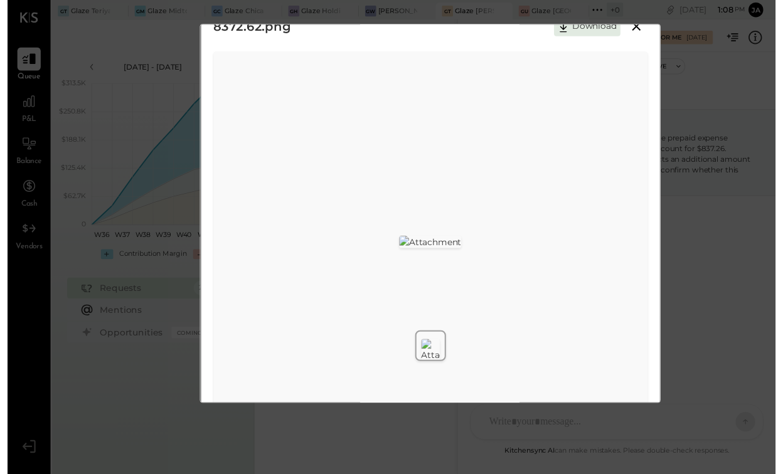
scroll to position [31, 0]
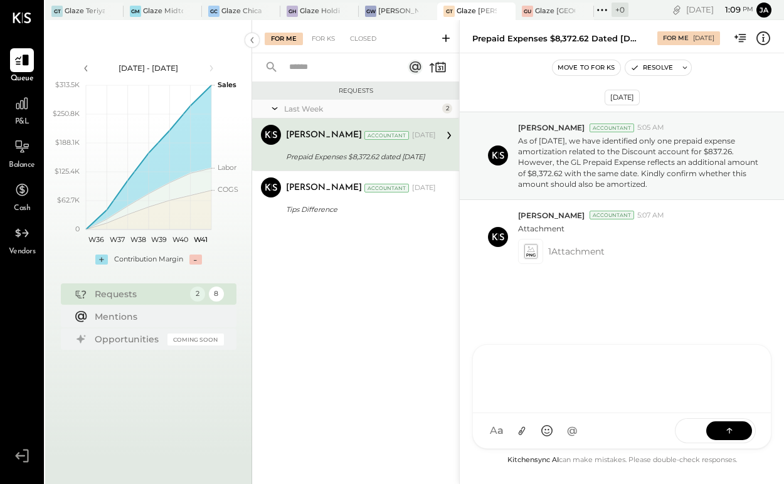
click at [514, 438] on div "KP Kapil Pandya TP Tarang Padia PJ Pravin Jangid MC Meghna Chavda AJ Akshay Jai…" at bounding box center [621, 396] width 299 height 105
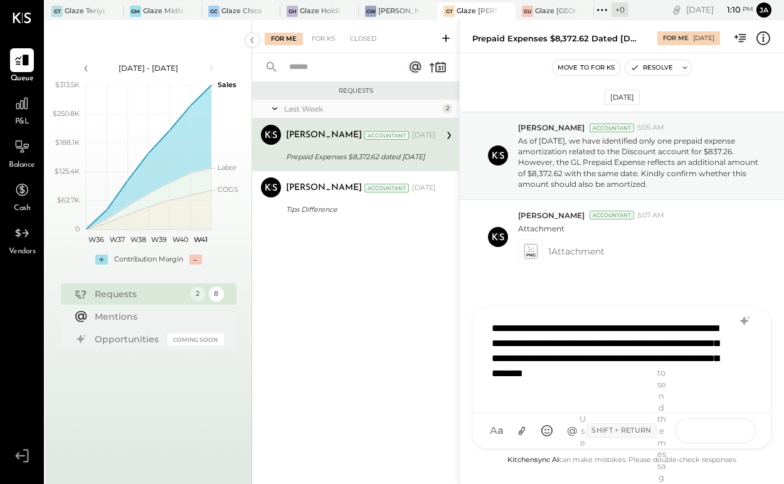
click at [731, 434] on icon at bounding box center [729, 430] width 13 height 13
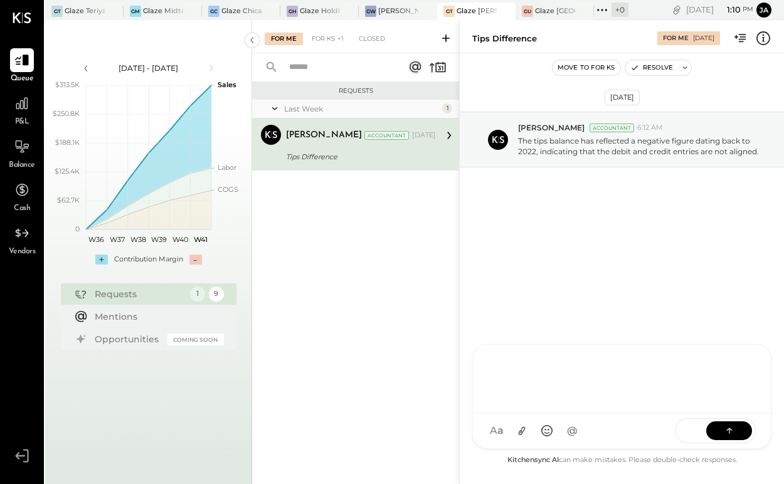
click at [583, 66] on button "Move to for ks" at bounding box center [587, 67] width 68 height 15
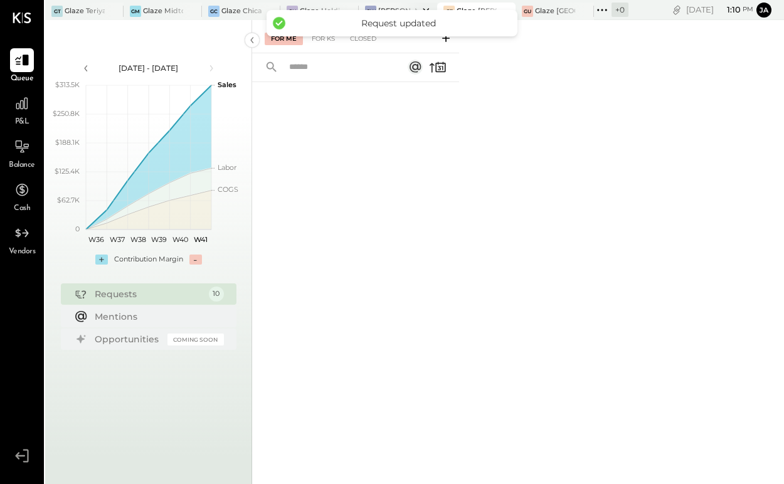
click at [418, 6] on div at bounding box center [415, 11] width 44 height 17
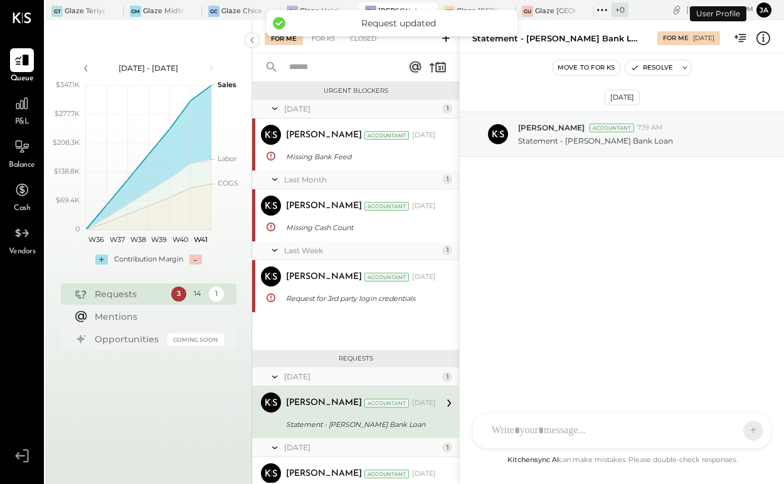
scroll to position [129, 0]
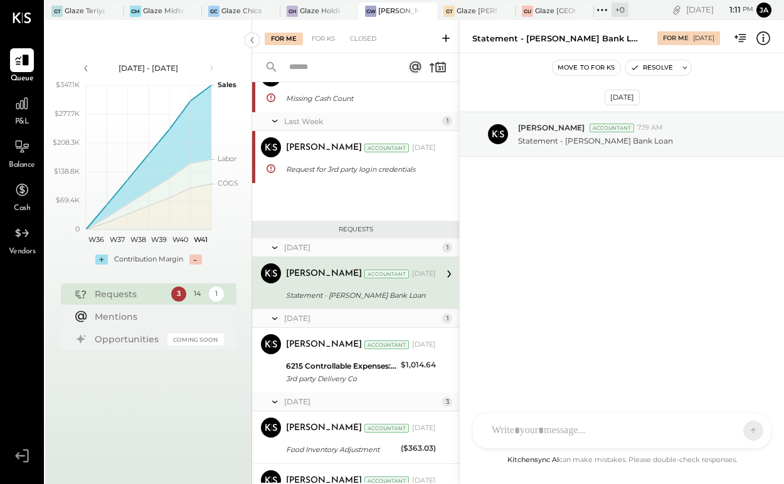
click at [393, 188] on div "May 25 1 Meghna Chavda Accountant Meghna Chavda Accountant May 14, 2025 Missing…" at bounding box center [355, 96] width 207 height 250
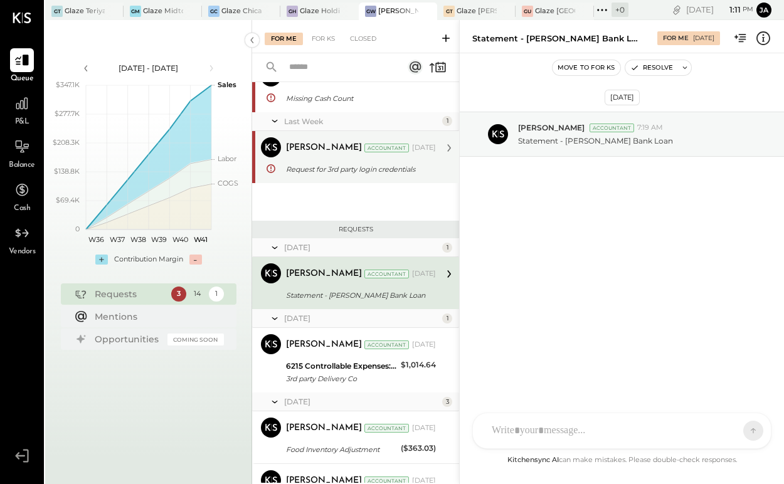
click at [382, 156] on div "Kapil Pandya Accountant Oct 07, 2025" at bounding box center [361, 148] width 150 height 18
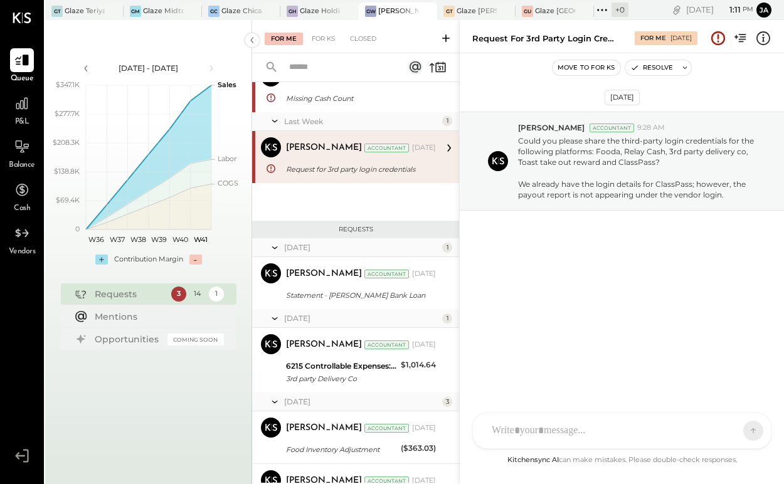
click at [567, 428] on div "KP Kapil Pandya AC Aron Chinn D dustin SS Sabato Sagaria TP Tarang Padia PJ Pra…" at bounding box center [621, 431] width 299 height 36
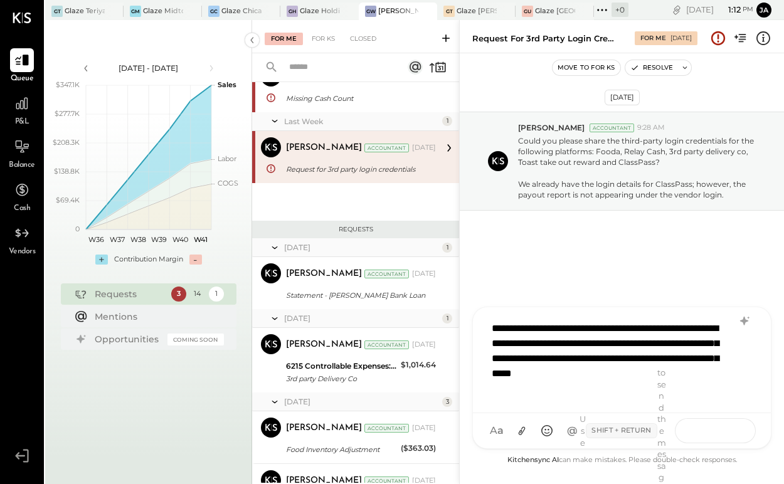
click at [735, 434] on icon at bounding box center [729, 430] width 13 height 13
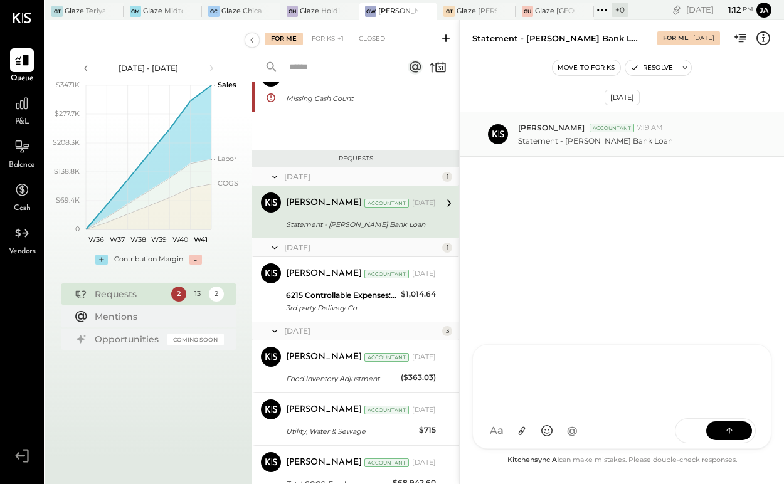
scroll to position [58, 0]
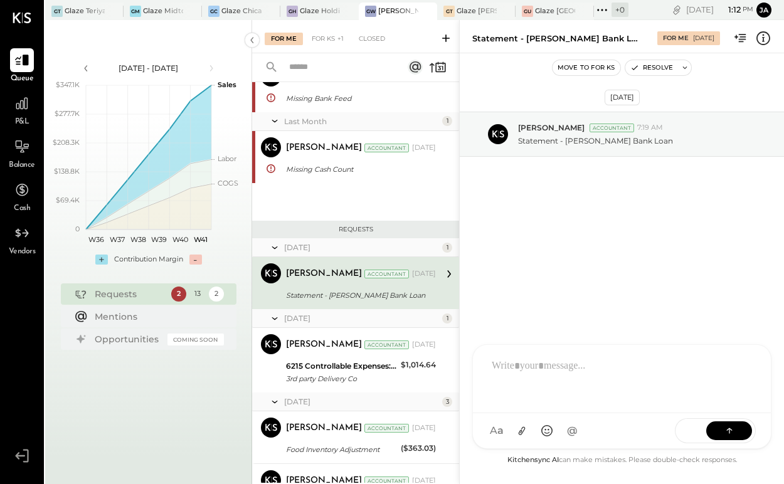
click at [585, 73] on button "Move to for ks" at bounding box center [587, 67] width 68 height 15
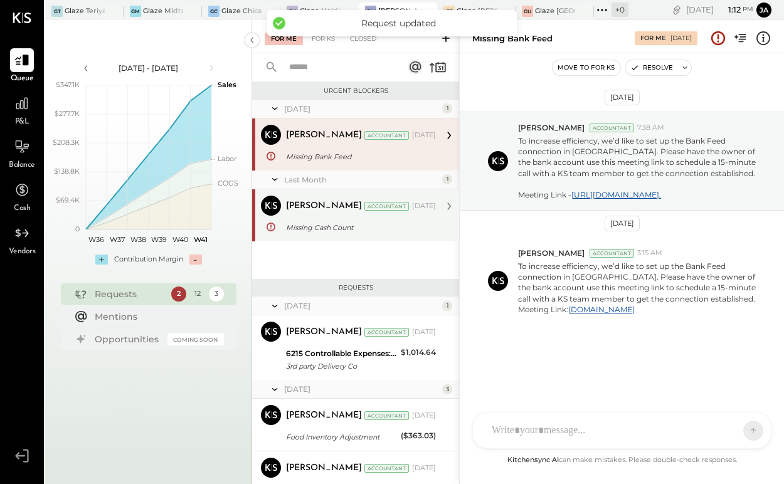
click at [362, 229] on div "Missing Cash Count" at bounding box center [359, 227] width 146 height 13
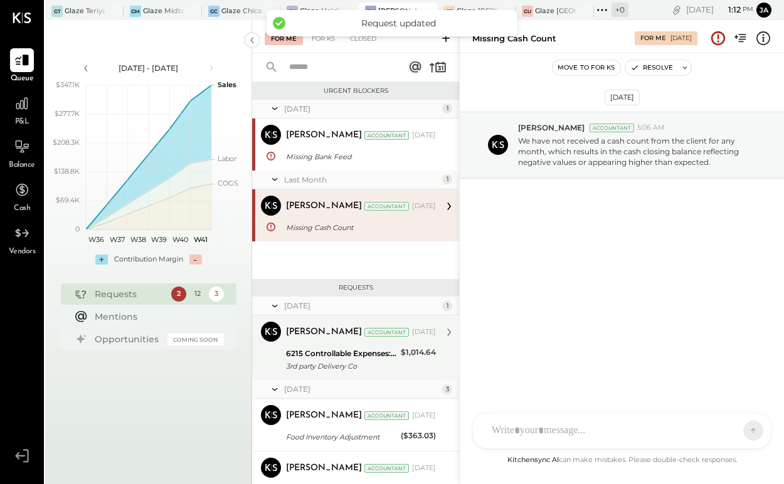
click at [363, 360] on div "3rd party Delivery Co" at bounding box center [341, 366] width 111 height 13
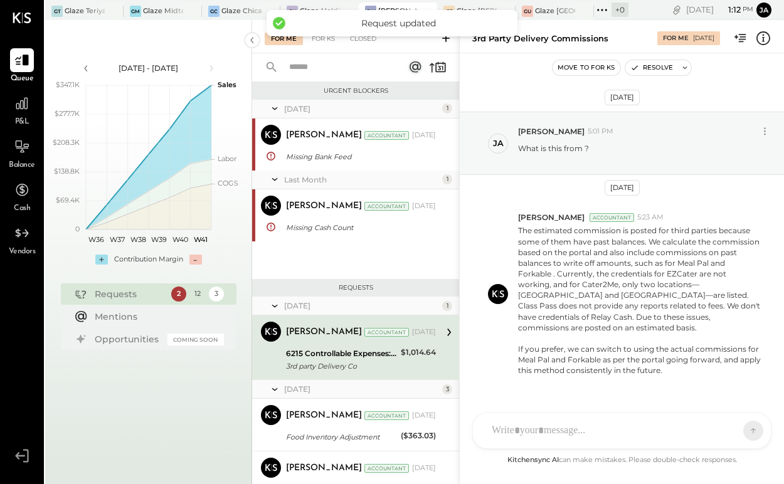
scroll to position [26, 0]
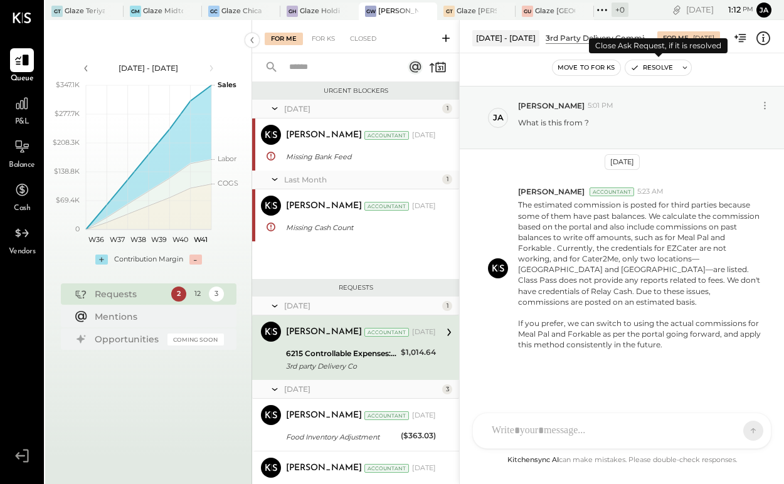
click at [660, 68] on button "Resolve" at bounding box center [651, 67] width 53 height 15
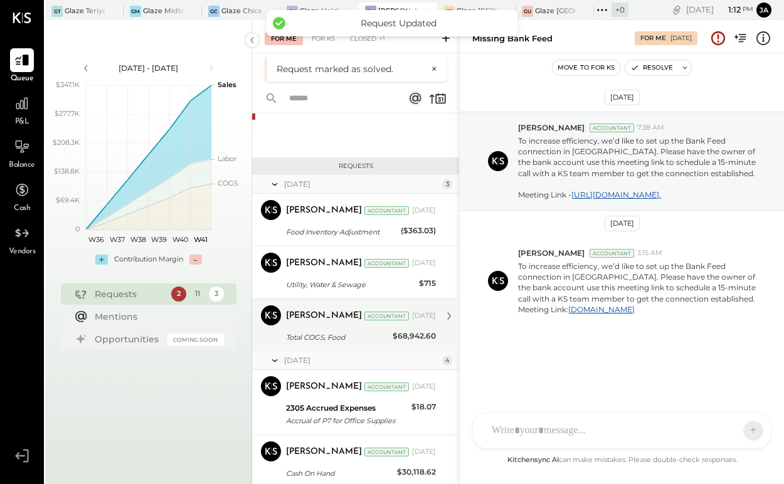
scroll to position [191, 0]
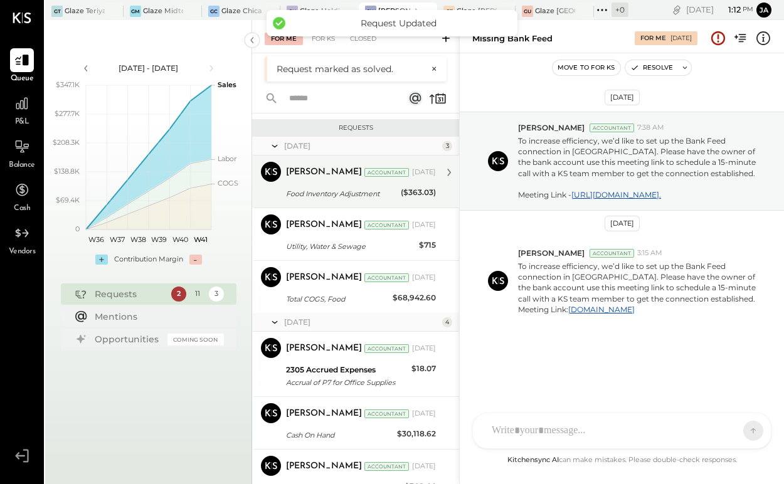
click at [412, 176] on div "Jul 15, 2025" at bounding box center [424, 173] width 24 height 10
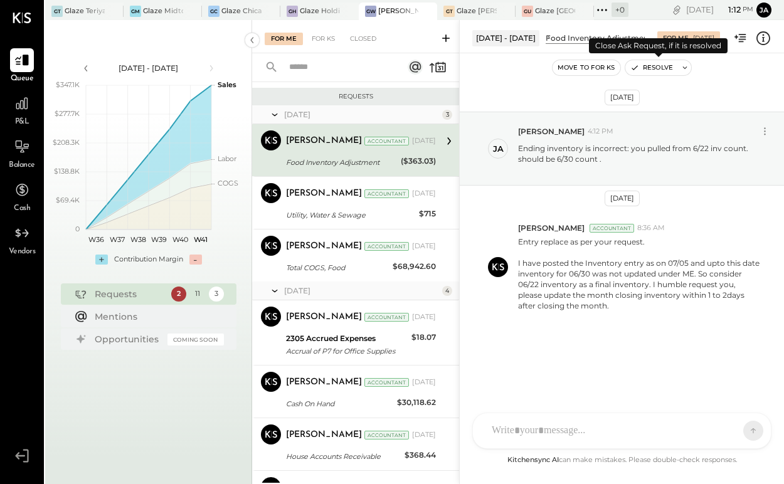
click at [653, 68] on button "Resolve" at bounding box center [651, 67] width 53 height 15
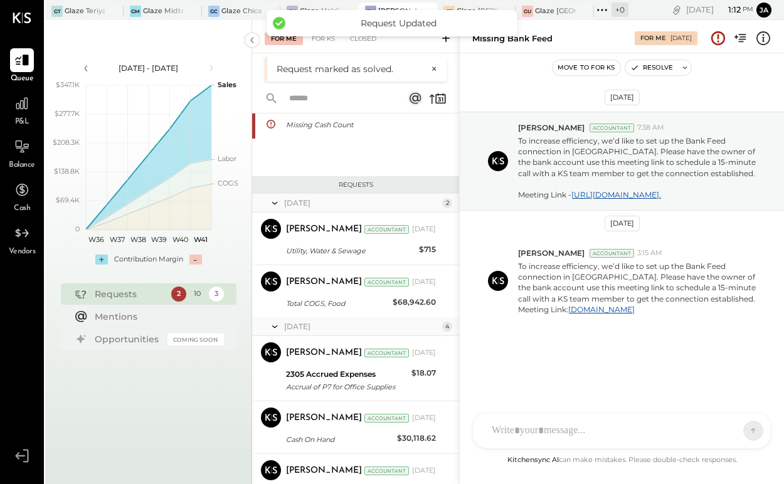
scroll to position [136, 0]
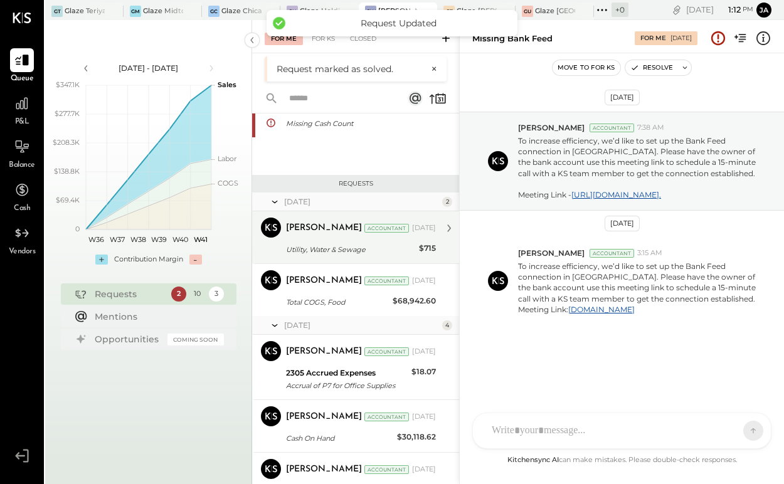
click at [400, 247] on div "Utility, Water & Sewage" at bounding box center [350, 249] width 129 height 13
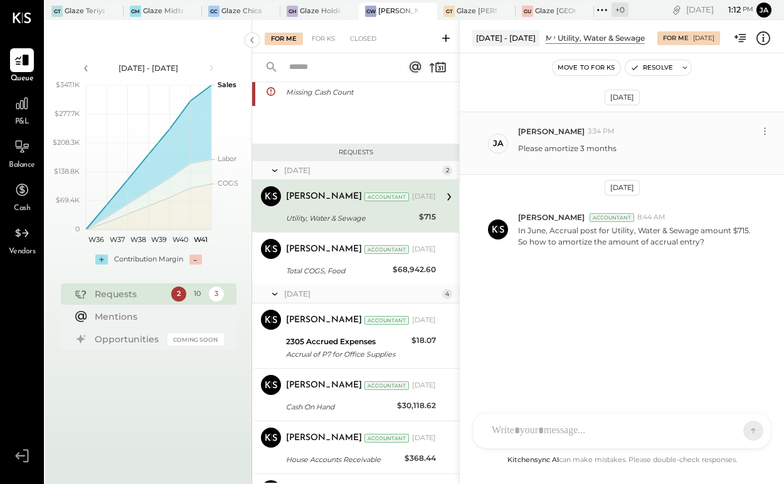
click at [588, 135] on span "3:34 PM" at bounding box center [601, 132] width 27 height 10
click at [767, 128] on icon at bounding box center [764, 131] width 13 height 13
click at [620, 142] on div "Please amortize 3 months" at bounding box center [646, 153] width 256 height 24
click at [545, 433] on div "KP Kapil Pandya AC Aron Chinn D dustin SS Sabato Sagaria TP Tarang Padia PJ Pra…" at bounding box center [621, 385] width 299 height 127
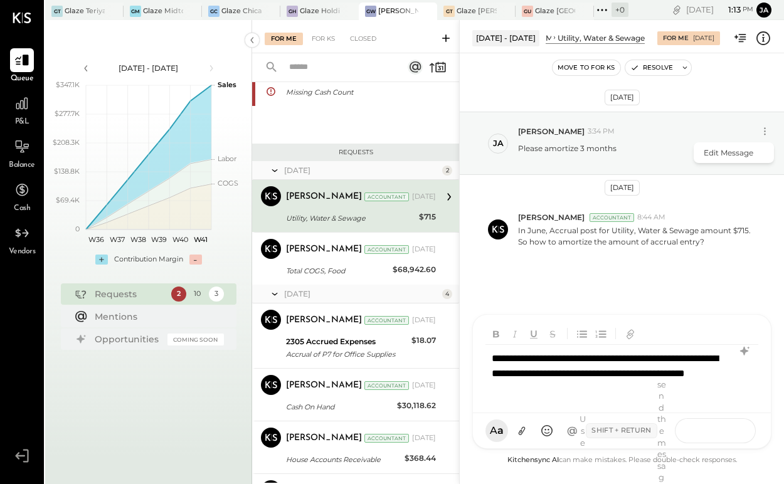
click at [740, 427] on button at bounding box center [729, 430] width 46 height 19
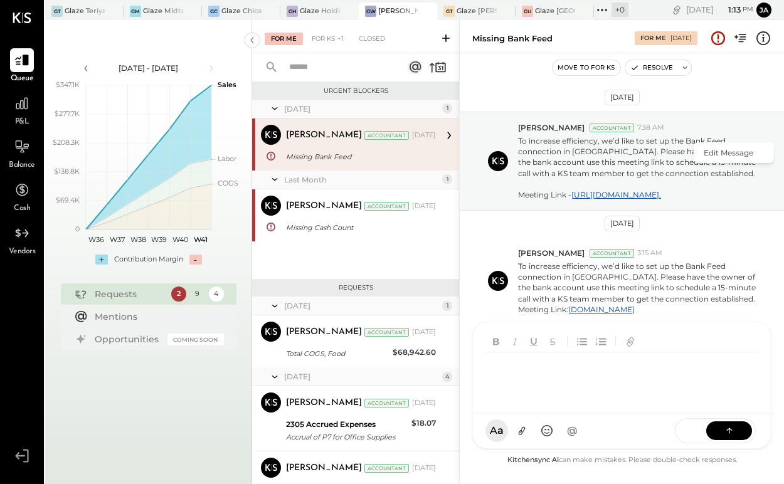
click at [595, 68] on button "Move to for ks" at bounding box center [587, 67] width 68 height 15
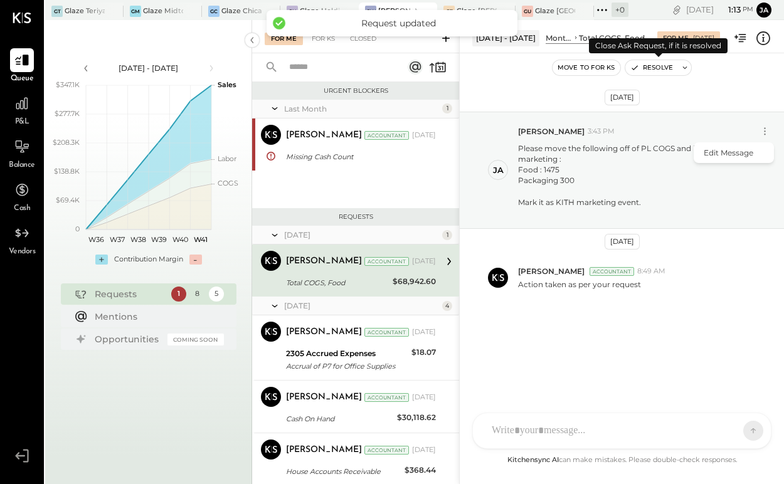
click at [647, 64] on button "Resolve" at bounding box center [651, 67] width 53 height 15
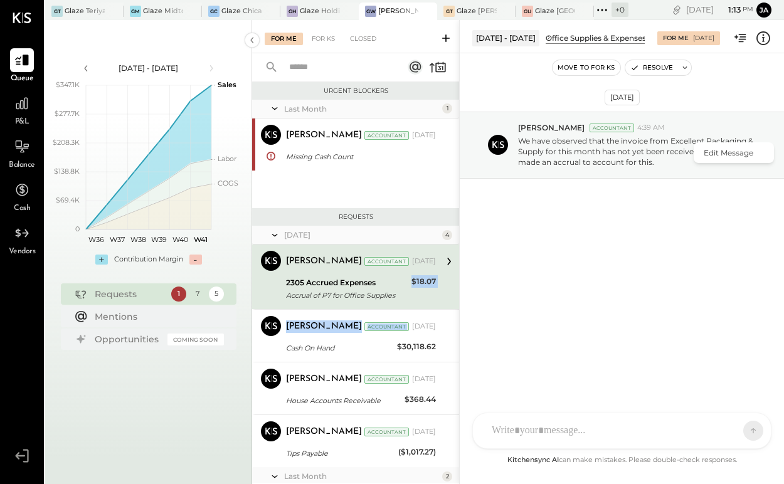
drag, startPoint x: 395, startPoint y: 317, endPoint x: 401, endPoint y: 302, distance: 16.9
click at [401, 302] on div "Kapil Pandya Accountant Kapil Pandya Accountant Aug 08, 2025 2305 Accrued Expen…" at bounding box center [355, 356] width 207 height 223
click at [403, 301] on div "Accrual of P7 for Office Supplies" at bounding box center [347, 295] width 122 height 13
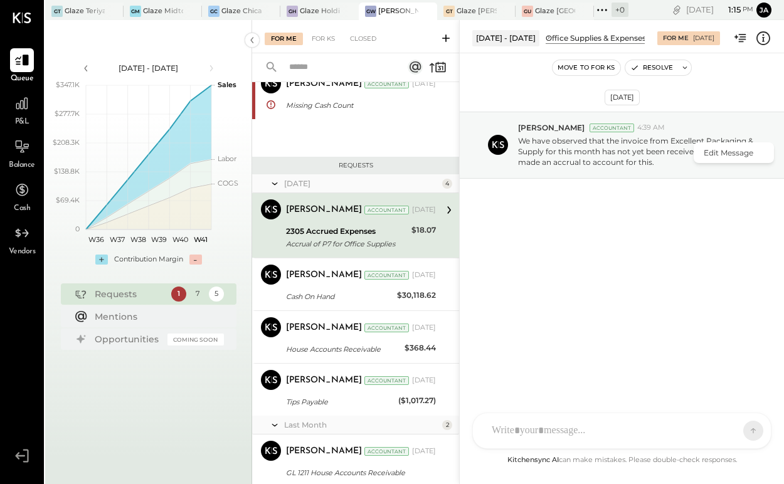
scroll to position [53, 0]
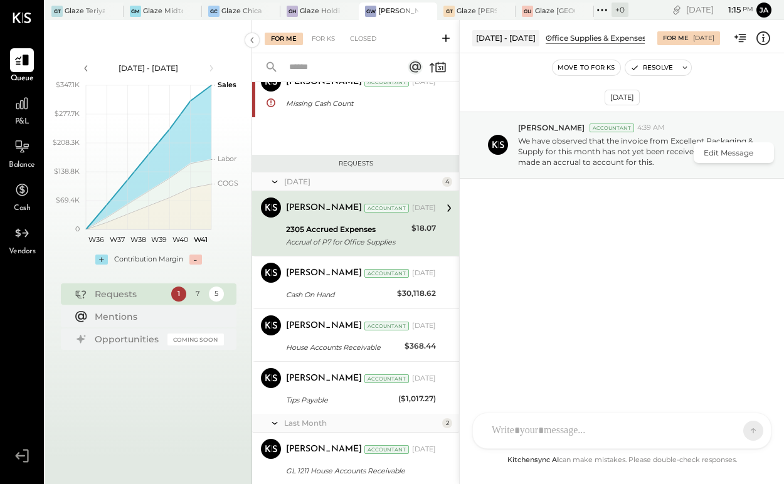
click at [625, 248] on div "Aug 8th, 2025 Kapil Pandya Accountant 4:39 AM Edit Message We have observed tha…" at bounding box center [622, 179] width 324 height 188
click at [626, 147] on p "We have observed that the invoice from Excellent Packaging & Supply for this mo…" at bounding box center [639, 152] width 243 height 32
click at [649, 70] on button "Resolve" at bounding box center [651, 67] width 53 height 15
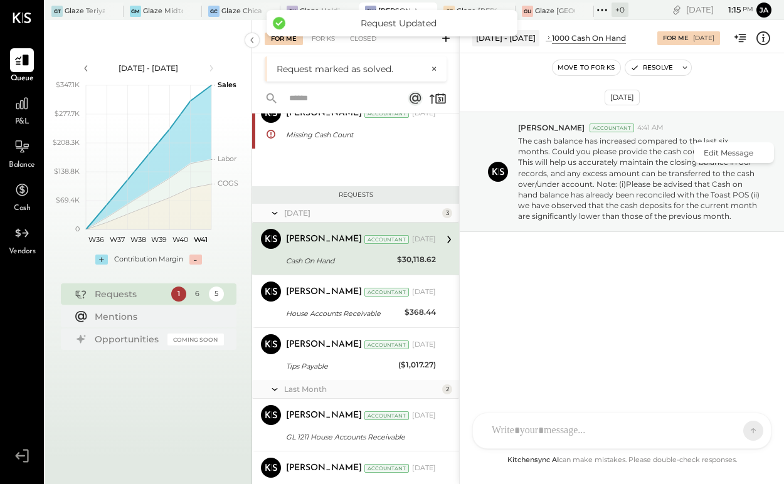
click at [740, 93] on div "Aug 8th, 2025 Kapil Pandya Accountant 4:41 AM Edit Message The cash balance has…" at bounding box center [622, 206] width 324 height 242
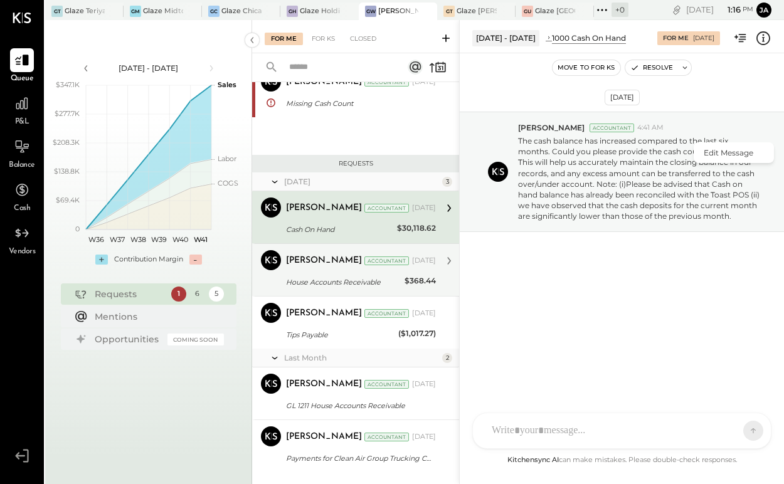
click at [416, 280] on div "$368.44" at bounding box center [420, 281] width 31 height 13
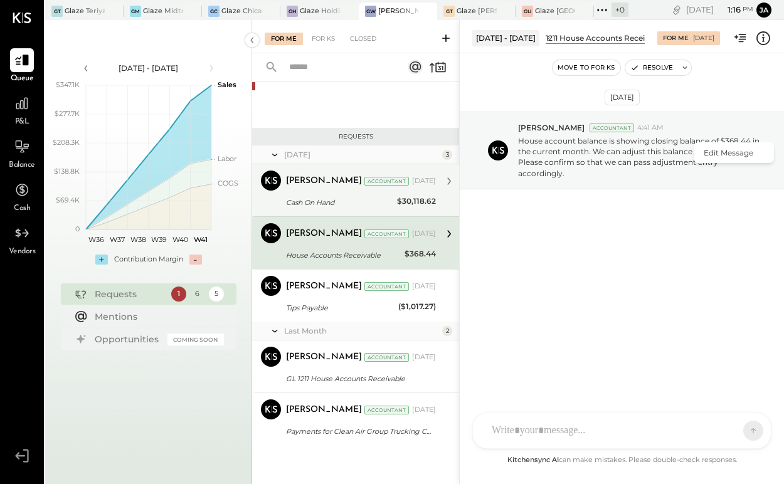
scroll to position [80, 0]
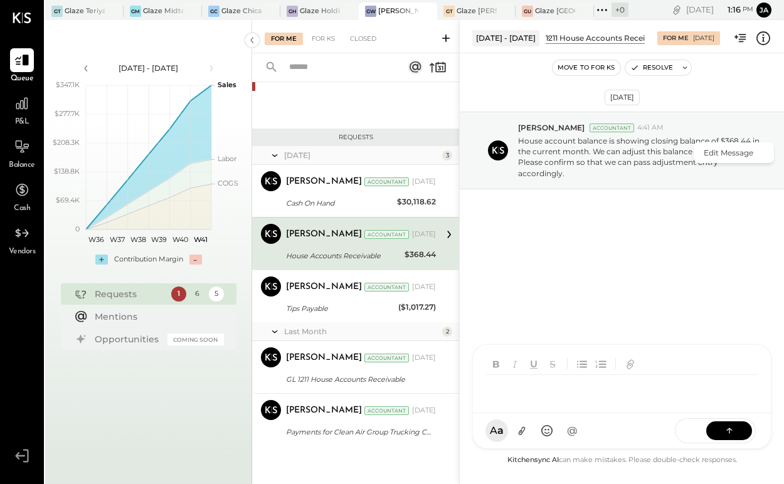
click at [572, 441] on div "KP Kapil Pandya AC Aron Chinn D dustin SS Sabato Sagaria TP Tarang Padia PJ Pra…" at bounding box center [621, 396] width 299 height 105
click at [734, 437] on icon at bounding box center [729, 430] width 13 height 13
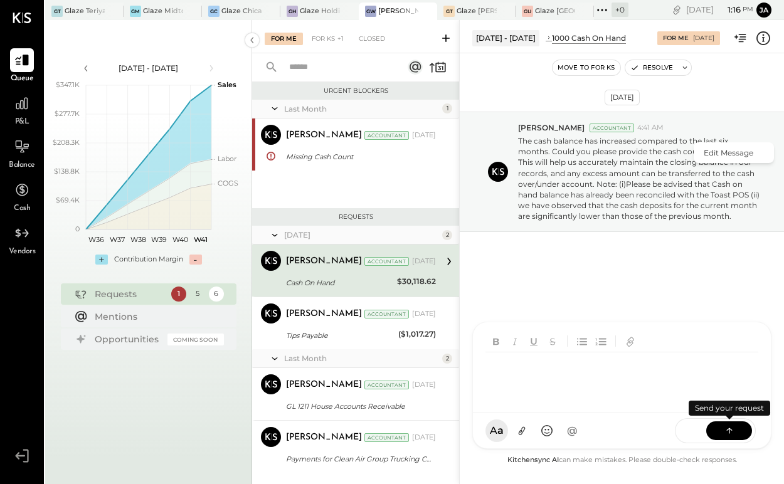
click at [603, 68] on button "Move to for ks" at bounding box center [587, 67] width 68 height 15
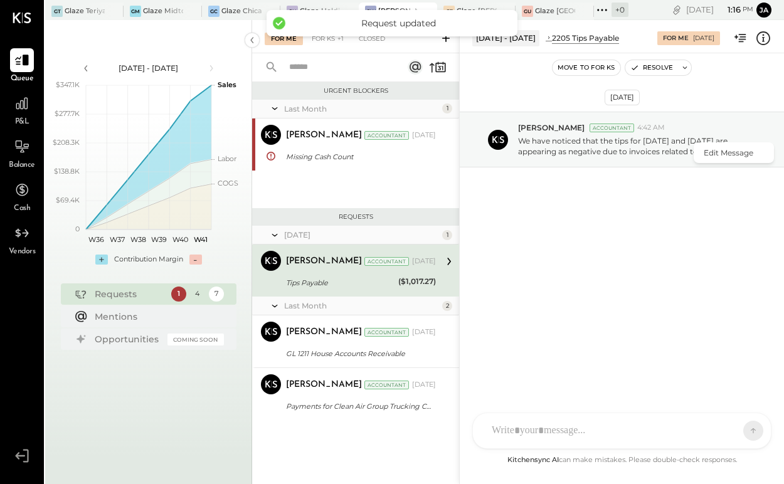
click at [362, 277] on div "Tips Payable" at bounding box center [340, 283] width 109 height 13
drag, startPoint x: 706, startPoint y: 160, endPoint x: 689, endPoint y: 206, distance: 49.4
click at [689, 206] on div "Aug 8th, 2025 Kapil Pandya Accountant 4:42 AM Edit Message We have noticed that…" at bounding box center [622, 173] width 324 height 177
click at [642, 141] on p "We have noticed that the tips for June 2025 and July 2025 are appearing as nega…" at bounding box center [639, 146] width 243 height 21
click at [487, 144] on div at bounding box center [489, 139] width 38 height 35
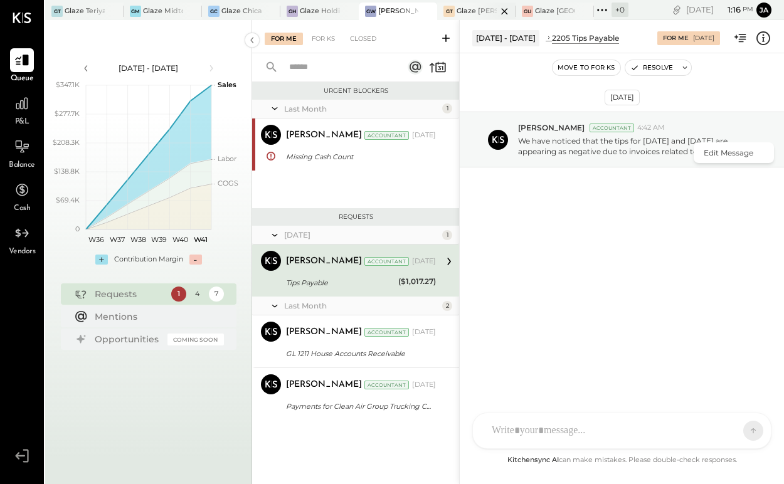
click at [487, 18] on div at bounding box center [494, 11] width 44 height 17
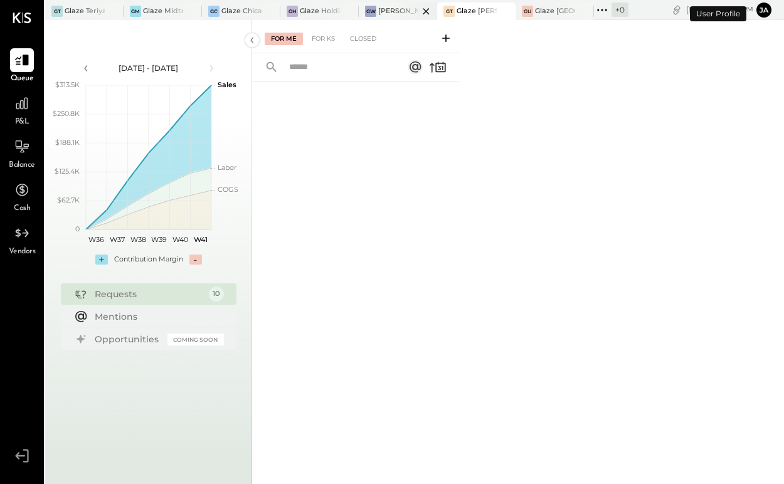
click at [423, 6] on icon at bounding box center [426, 11] width 16 height 15
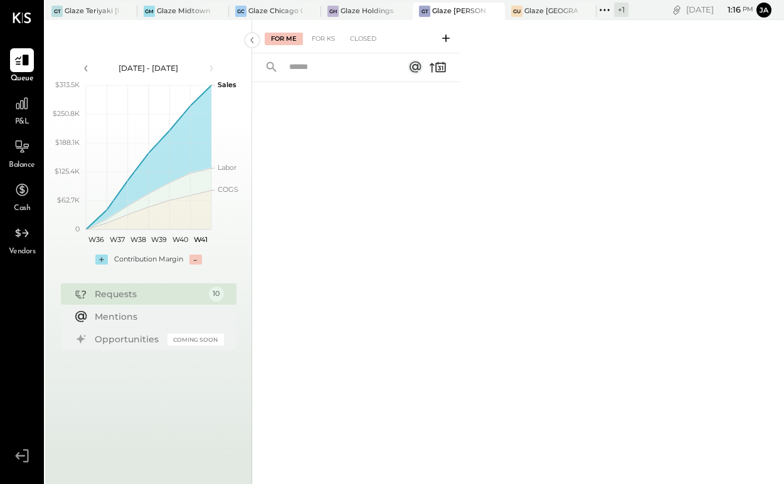
click at [620, 12] on div "+ 1" at bounding box center [621, 10] width 14 height 14
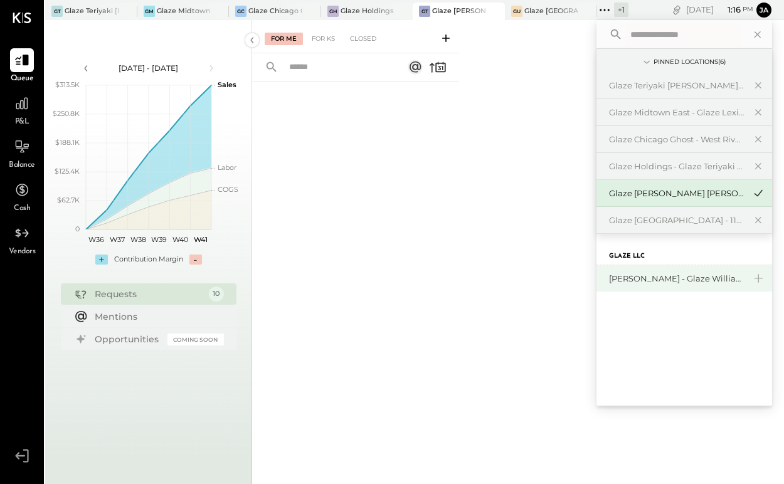
click at [652, 274] on div "[PERSON_NAME] - Glaze Williamsburg One LLC" at bounding box center [677, 279] width 136 height 12
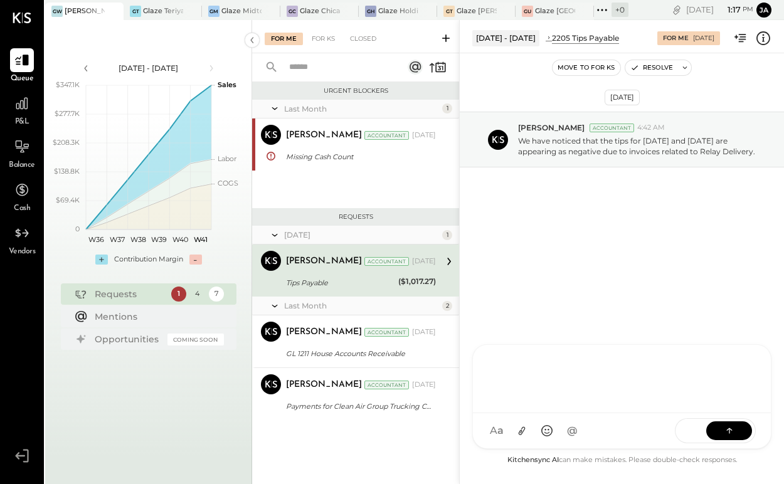
click at [563, 432] on div "KP Kapil Pandya AC Aron Chinn D dustin SS Sabato Sagaria TP Tarang Padia PJ Pra…" at bounding box center [621, 396] width 299 height 105
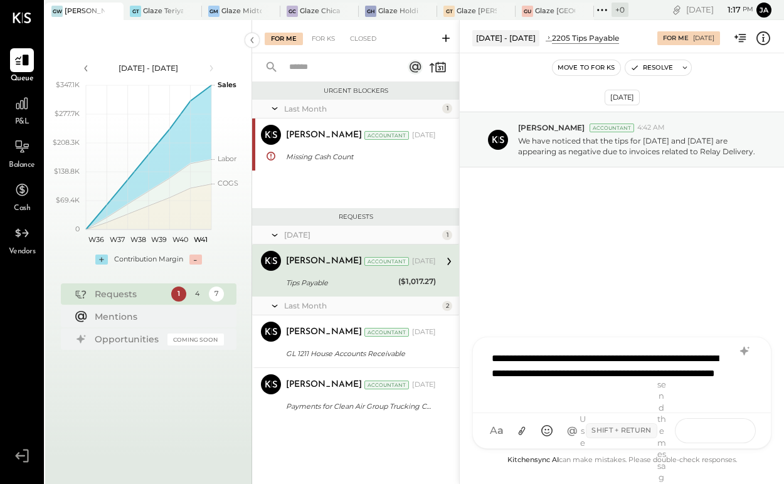
click at [723, 428] on icon at bounding box center [729, 430] width 13 height 13
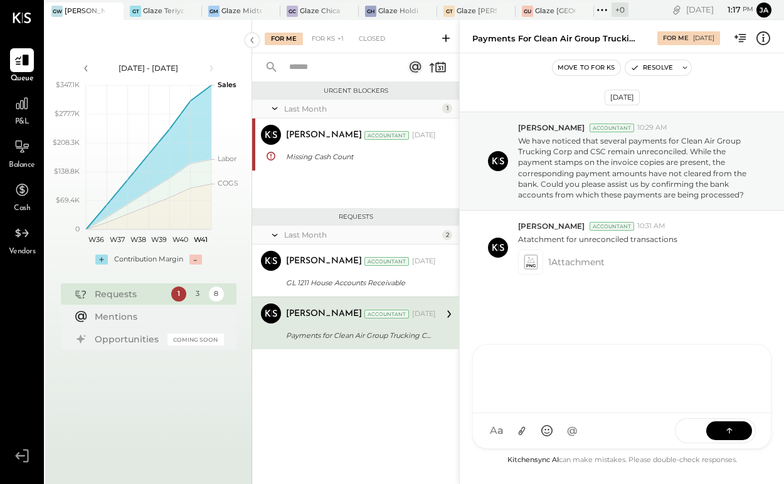
click at [587, 65] on button "Move to for ks" at bounding box center [587, 67] width 68 height 15
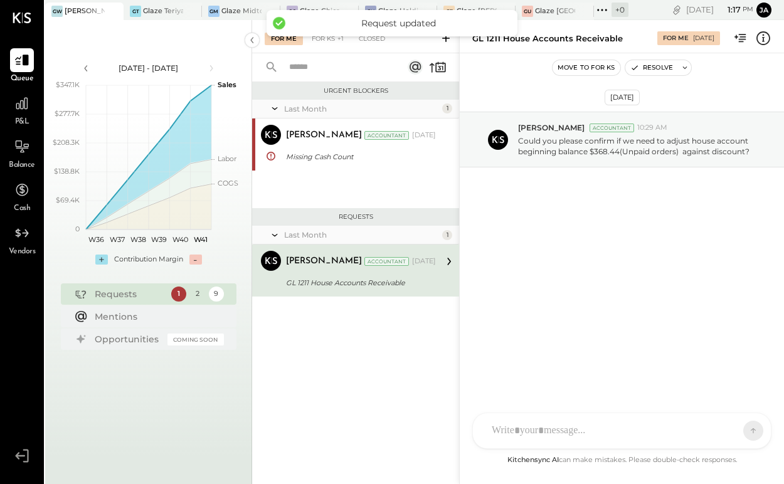
click at [365, 283] on div "GL 1211 House Accounts Receivable" at bounding box center [359, 283] width 146 height 13
click at [580, 78] on div "Move to for ks Resolve" at bounding box center [622, 67] width 324 height 29
click at [582, 70] on button "Move to for ks" at bounding box center [587, 67] width 68 height 15
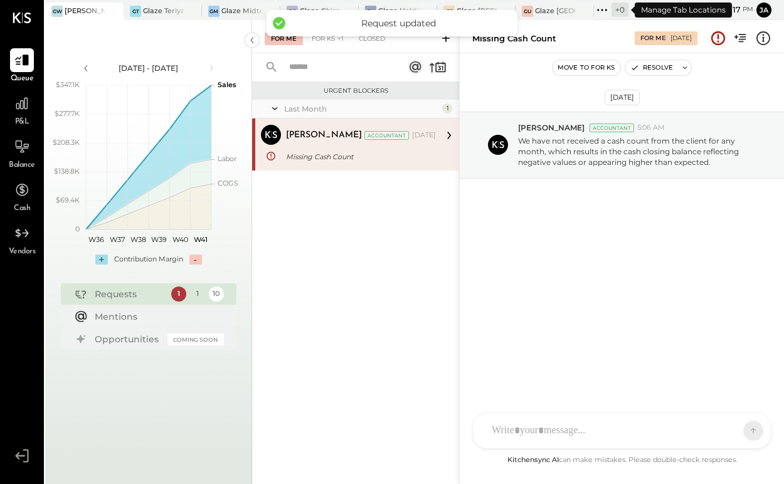
click at [617, 11] on div "+ 0" at bounding box center [620, 10] width 17 height 14
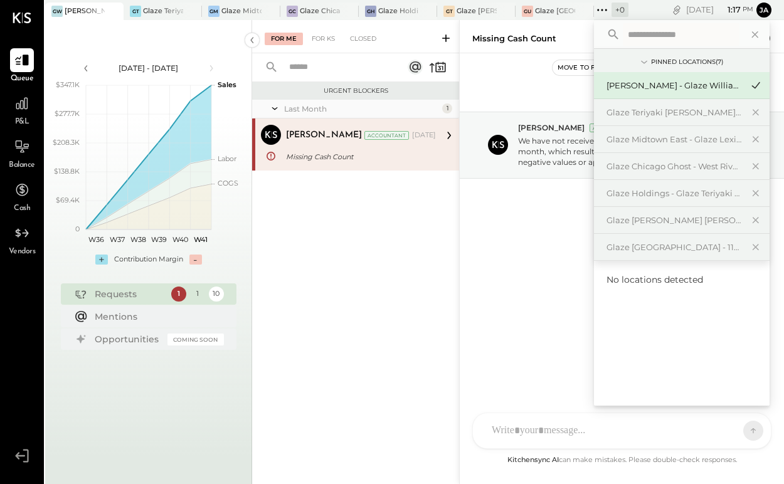
click at [96, 9] on div at bounding box center [102, 11] width 44 height 17
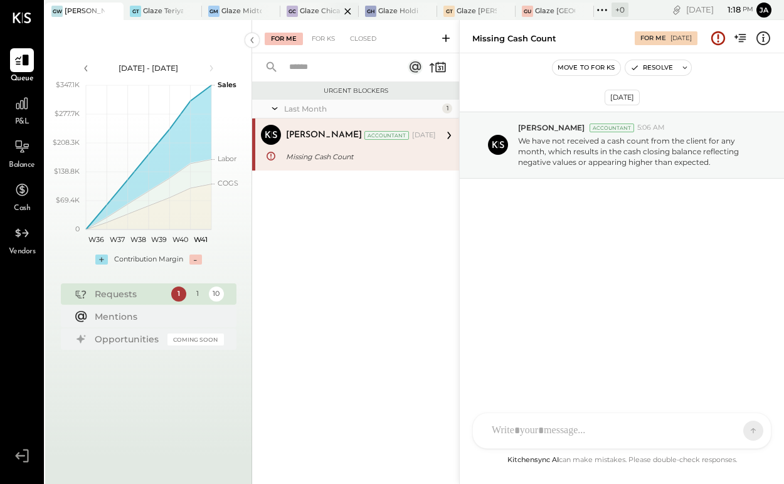
click at [319, 15] on div at bounding box center [337, 11] width 44 height 17
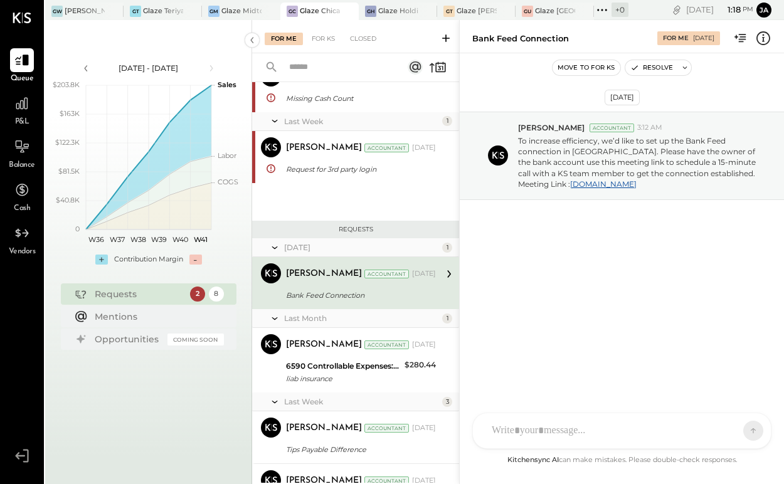
scroll to position [30, 0]
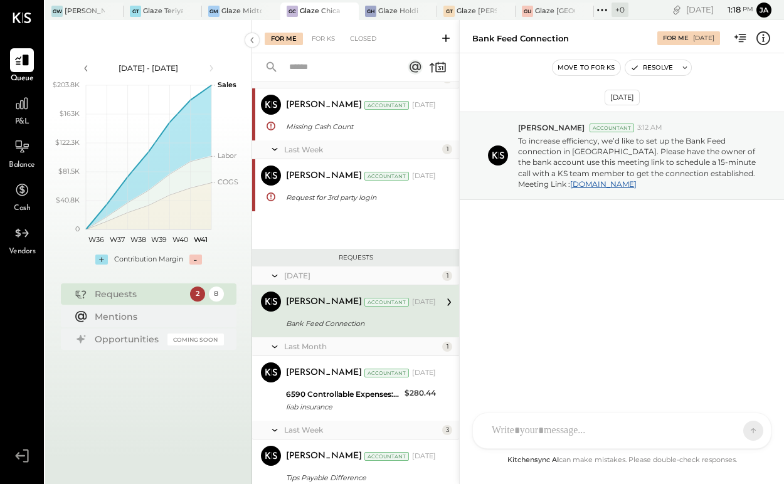
click at [336, 224] on div "Last Month 1 Kapil Pandya Accountant Kapil Pandya Accountant Sep 23, 2025 Missi…" at bounding box center [355, 159] width 207 height 179
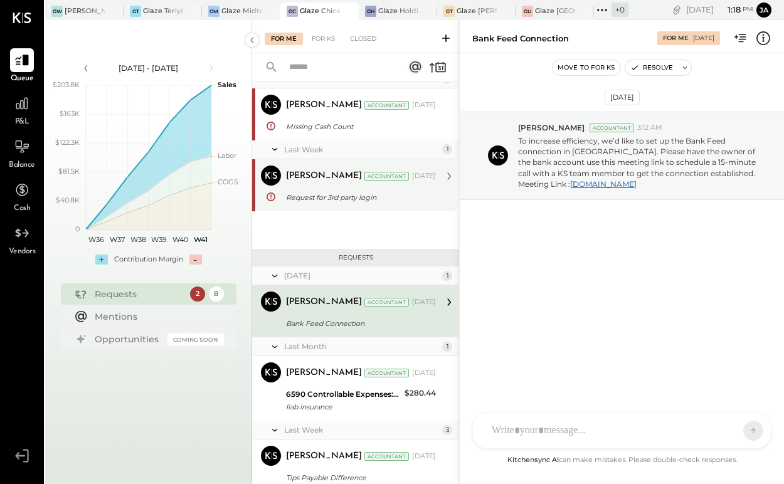
click at [297, 184] on div "Kapil Pandya Accountant Oct 08, 2025" at bounding box center [361, 177] width 150 height 18
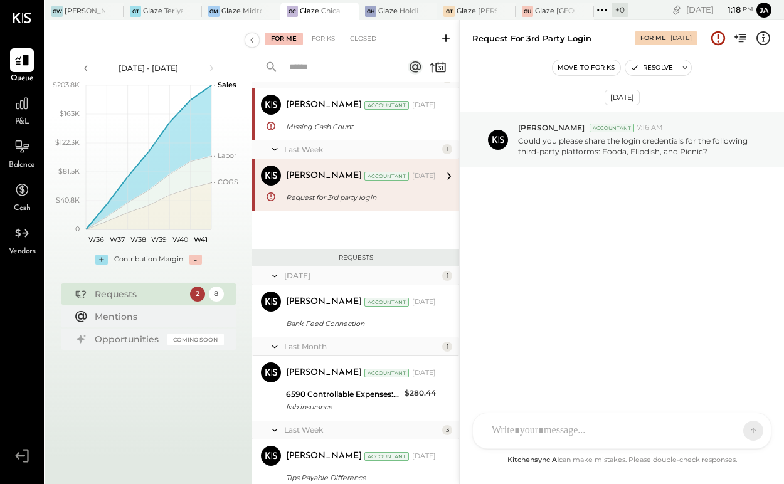
click at [566, 432] on div "KP Kapil Pandya TP Tarang Padia MC Meghna Chavda AJ Akshay Jain RZ Roberto Zepe…" at bounding box center [621, 431] width 299 height 36
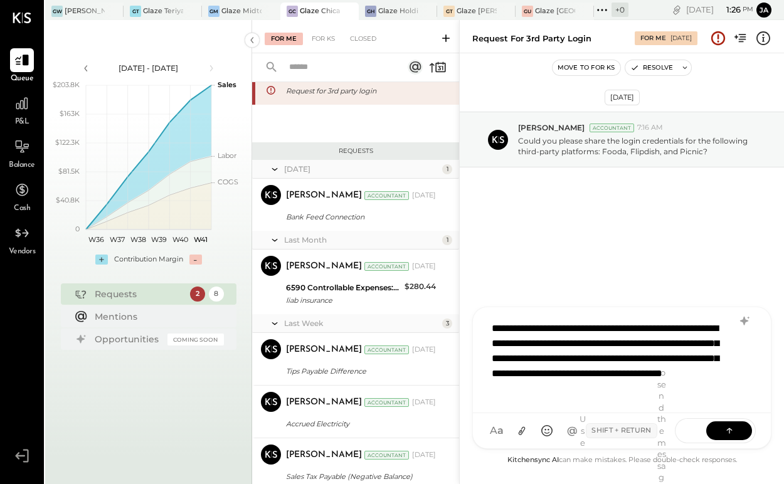
scroll to position [1, 0]
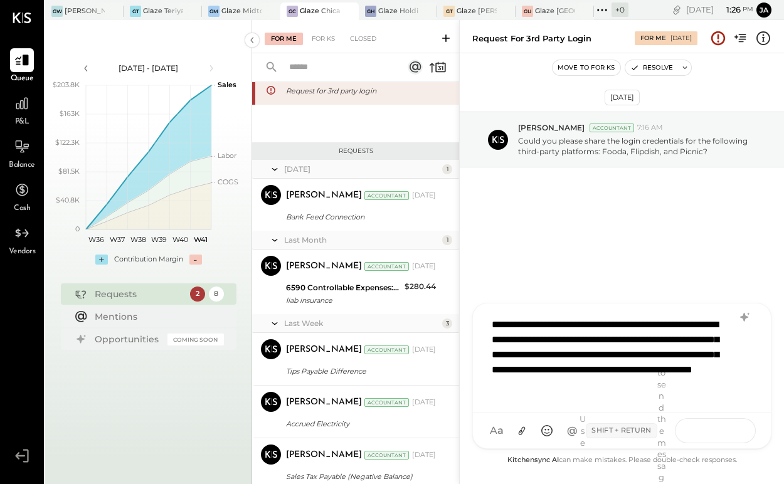
click at [722, 439] on button at bounding box center [729, 430] width 46 height 19
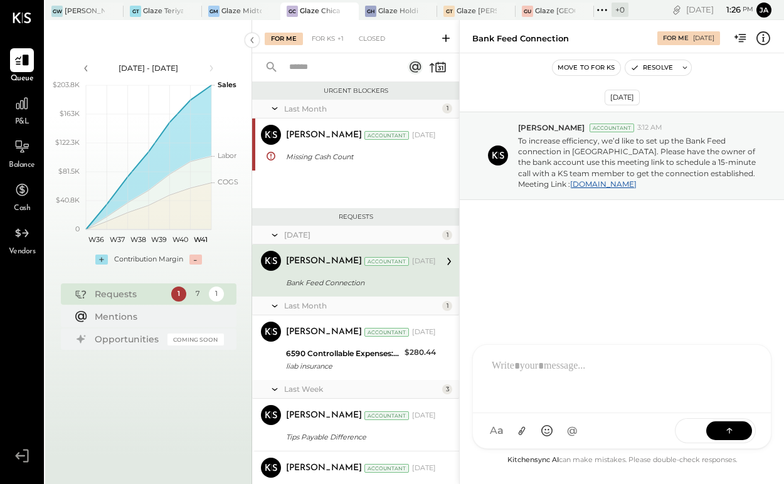
click at [567, 67] on button "Move to for ks" at bounding box center [587, 67] width 68 height 15
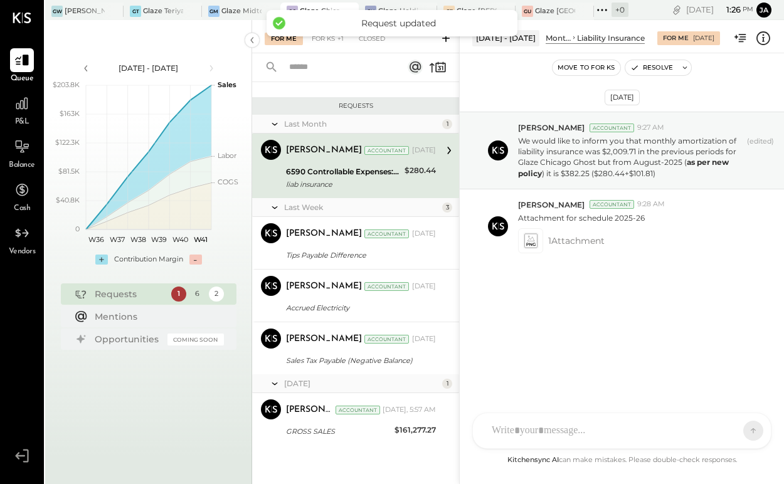
scroll to position [110, 0]
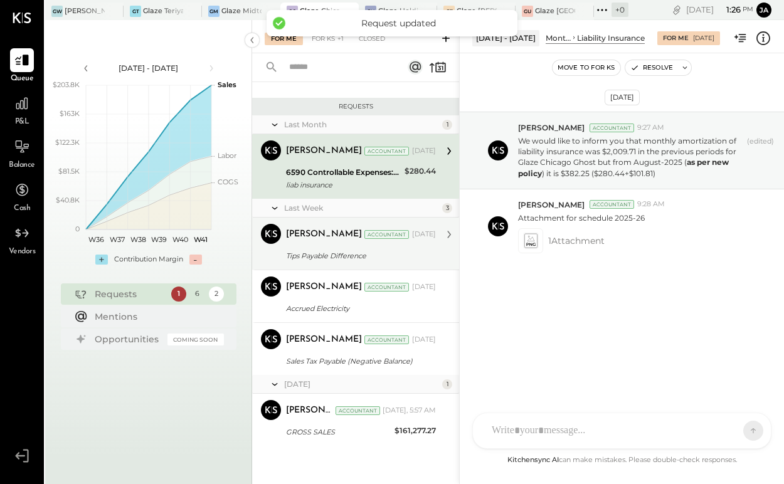
click at [395, 248] on div "Tips Payable Difference" at bounding box center [359, 255] width 146 height 15
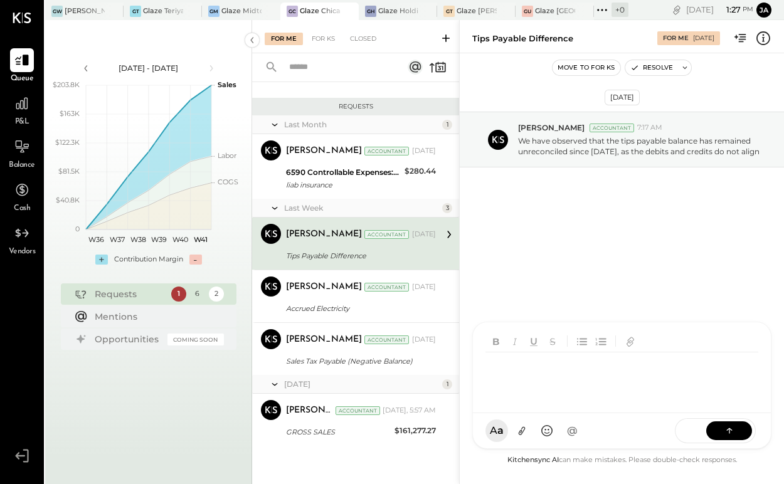
click at [561, 439] on div "KP Kapil Pandya TP Tarang Padia MC Meghna Chavda AJ Akshay Jain RZ Roberto Zepe…" at bounding box center [621, 385] width 299 height 127
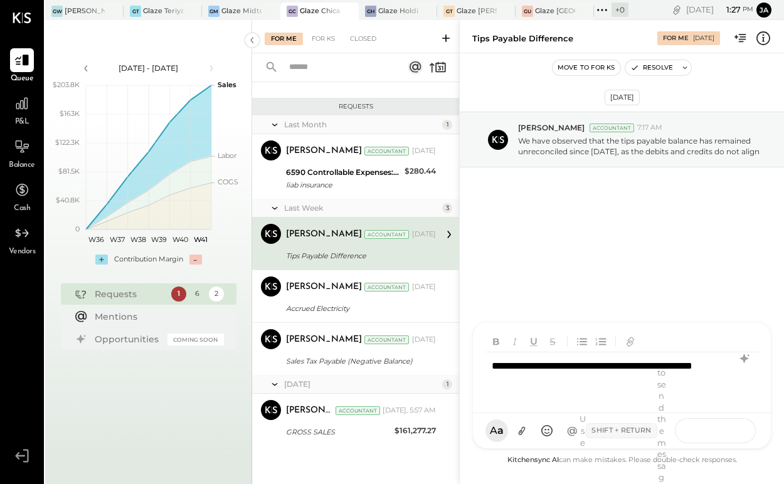
click at [723, 430] on button at bounding box center [729, 430] width 46 height 19
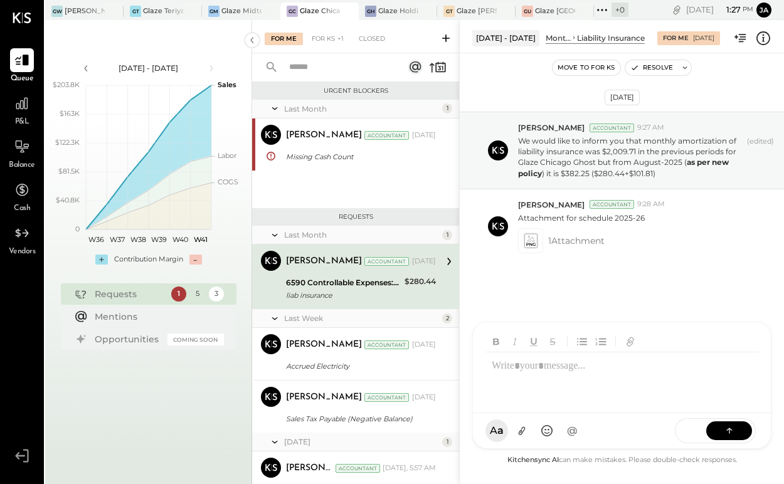
click at [575, 67] on button "Move to for ks" at bounding box center [587, 67] width 68 height 15
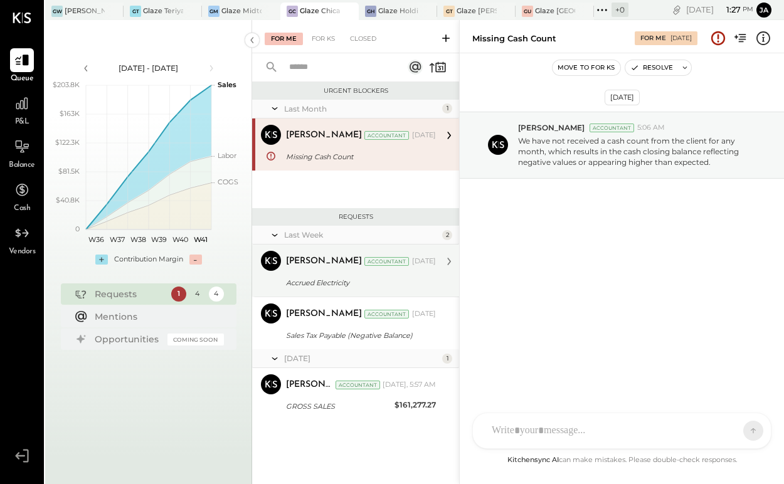
click at [317, 273] on div "Kapil Pandya Accountant Oct 08, 2025 Accrued Electricity Since 2024, the accrua…" at bounding box center [361, 271] width 150 height 40
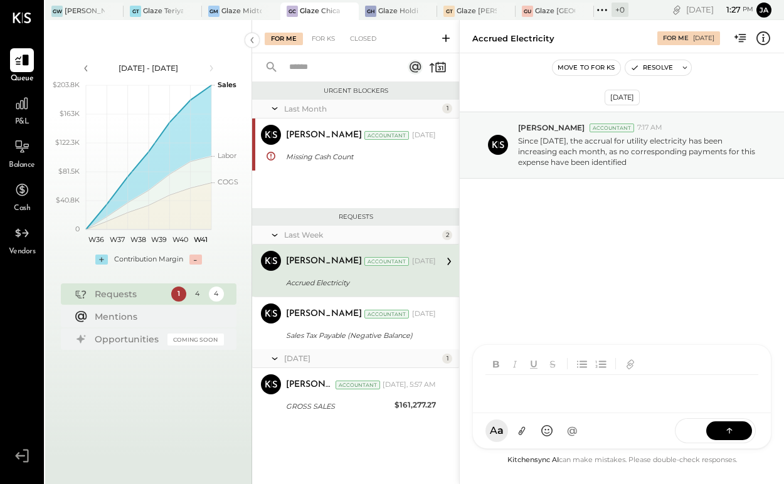
click at [556, 431] on div "KP Kapil Pandya TP Tarang Padia MC Meghna Chavda AJ Akshay Jain RZ Roberto Zepe…" at bounding box center [621, 396] width 299 height 105
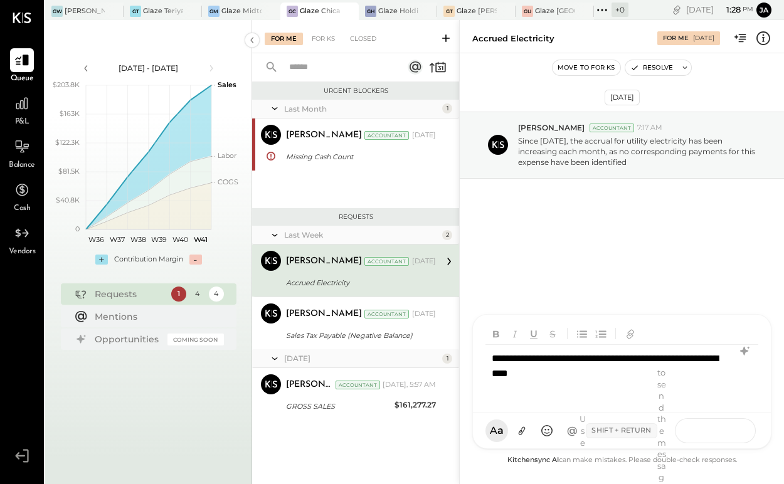
click at [728, 434] on icon at bounding box center [729, 430] width 13 height 13
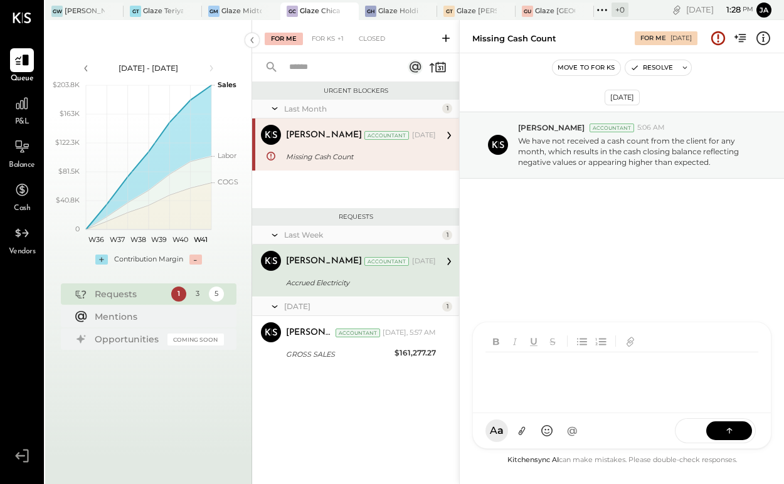
click at [592, 69] on button "Move to for ks" at bounding box center [587, 67] width 68 height 15
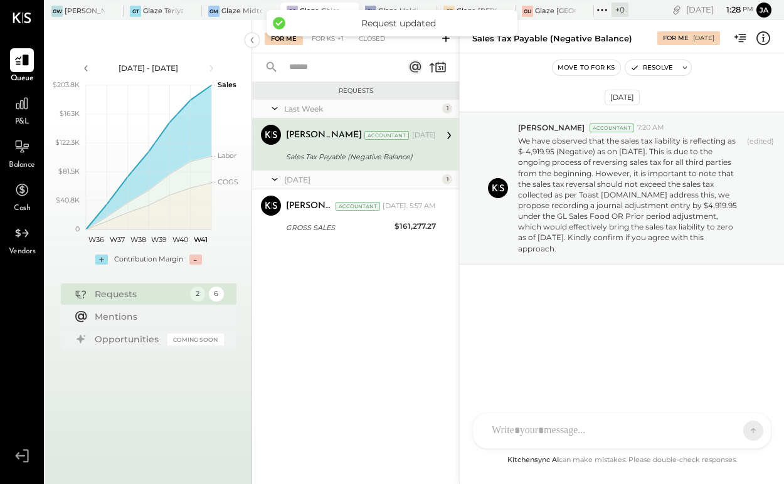
click at [364, 154] on div "Sales Tax Payable (Negative Balance)" at bounding box center [359, 157] width 146 height 13
click at [583, 425] on div "KP Kapil Pandya TP Tarang Padia MC Meghna Chavda AJ Akshay Jain RZ Roberto Zepe…" at bounding box center [621, 431] width 299 height 36
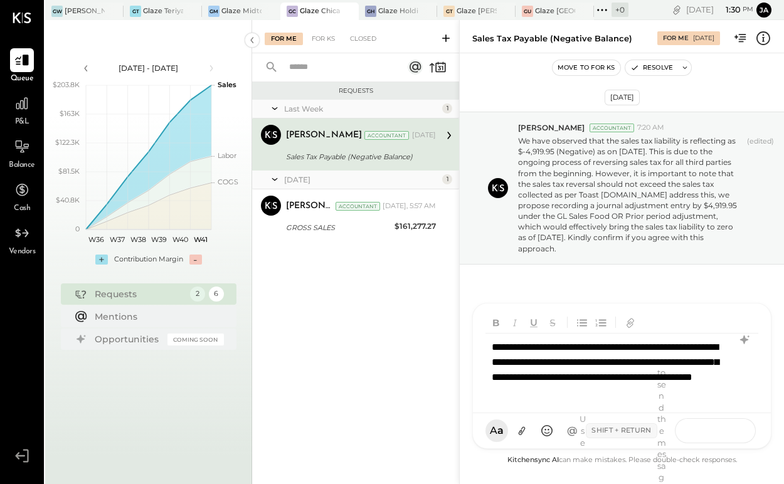
click at [713, 427] on button at bounding box center [729, 430] width 46 height 19
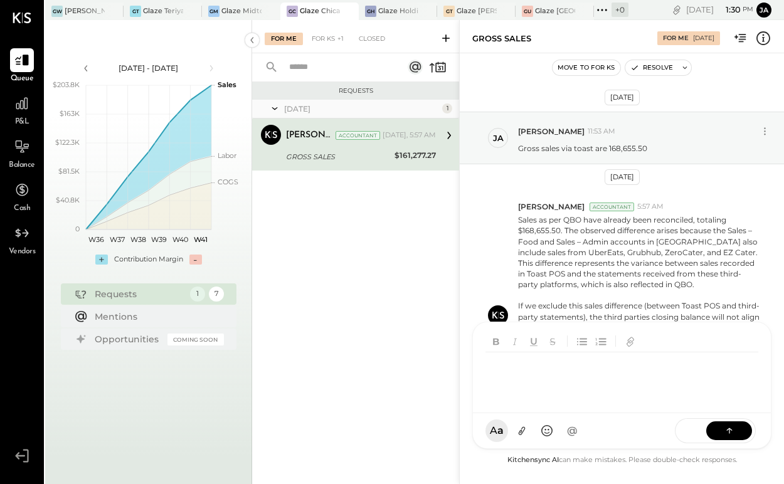
scroll to position [79, 0]
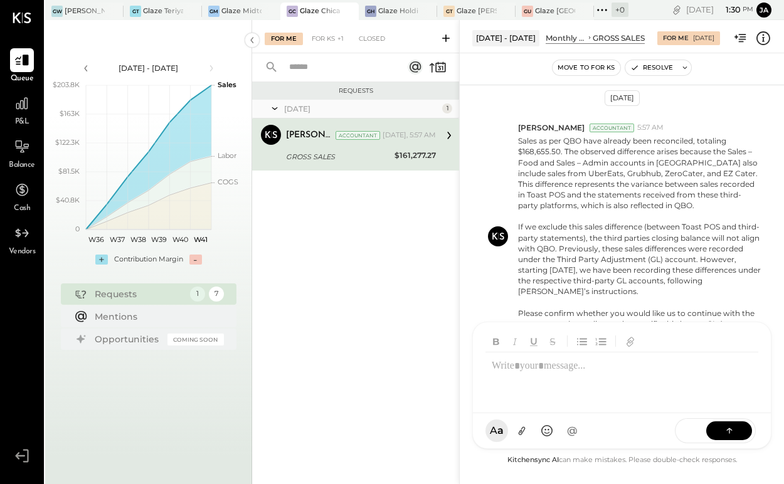
click at [596, 60] on div "Move to for ks" at bounding box center [586, 68] width 69 height 16
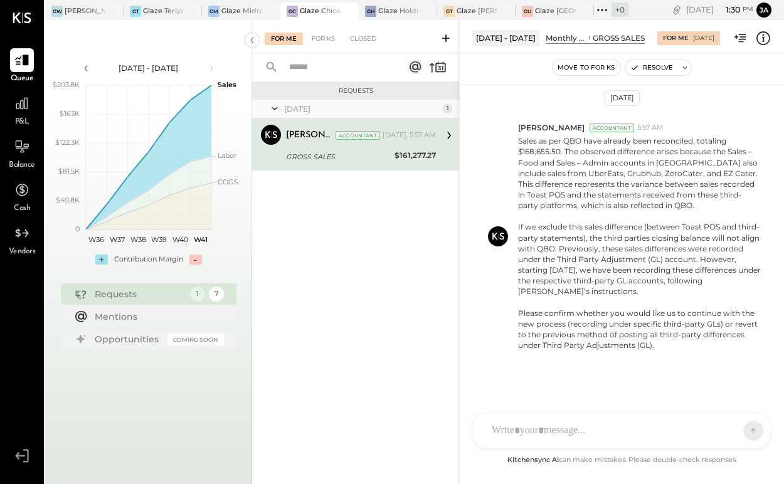
click at [561, 66] on button "Move to for ks" at bounding box center [587, 67] width 68 height 15
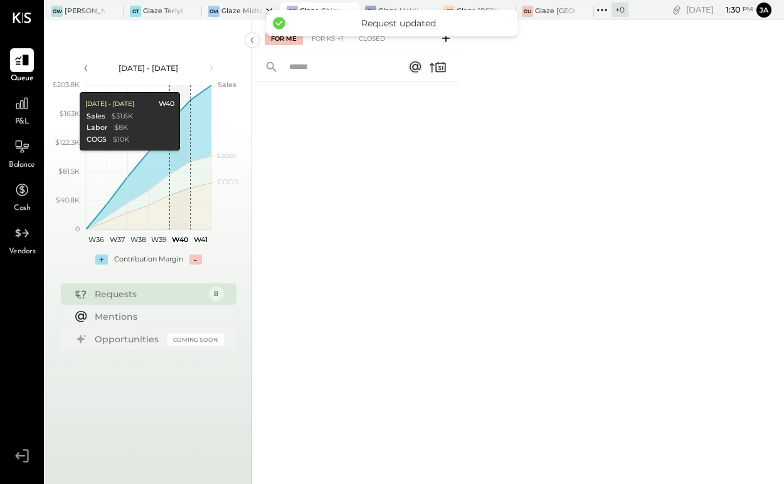
click at [248, 11] on div at bounding box center [259, 11] width 44 height 17
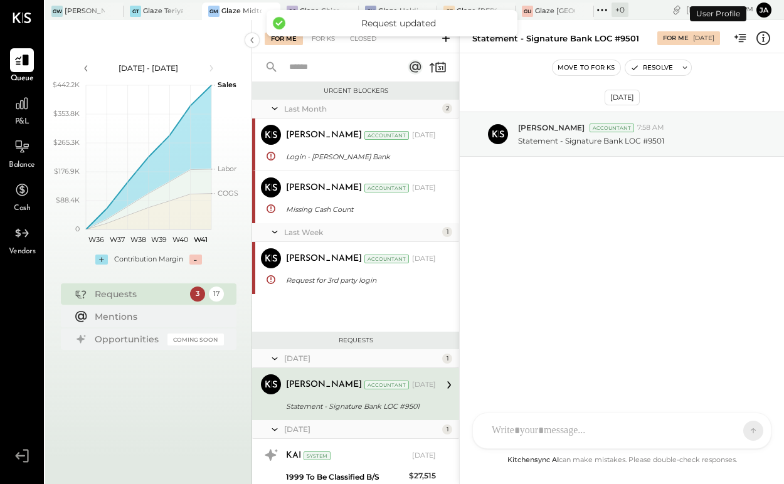
scroll to position [111, 0]
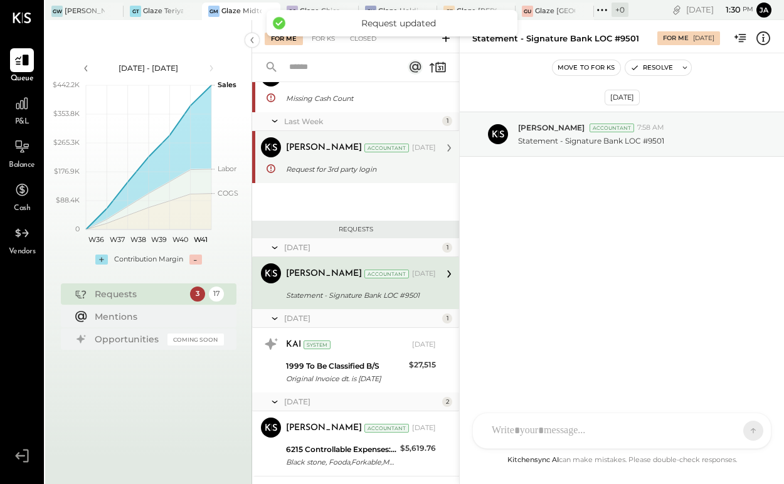
click at [390, 182] on div "Kapil Pandya Accountant Kapil Pandya Accountant Oct 07, 2025 Request for 3rd pa…" at bounding box center [355, 157] width 207 height 52
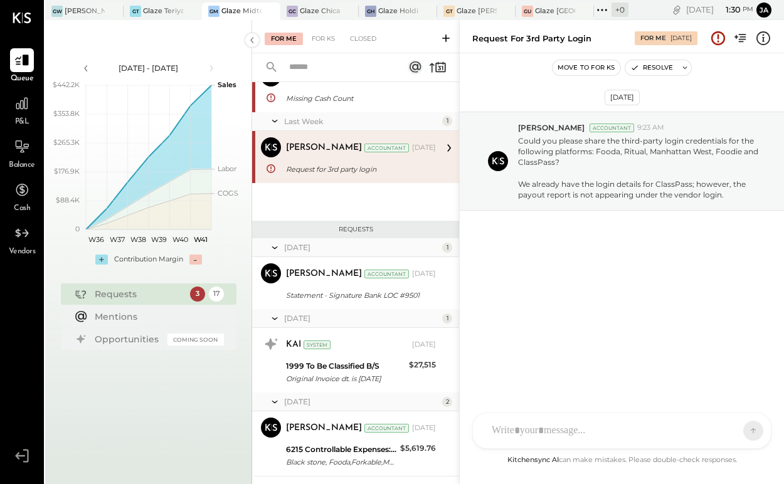
click at [533, 428] on div at bounding box center [622, 430] width 298 height 35
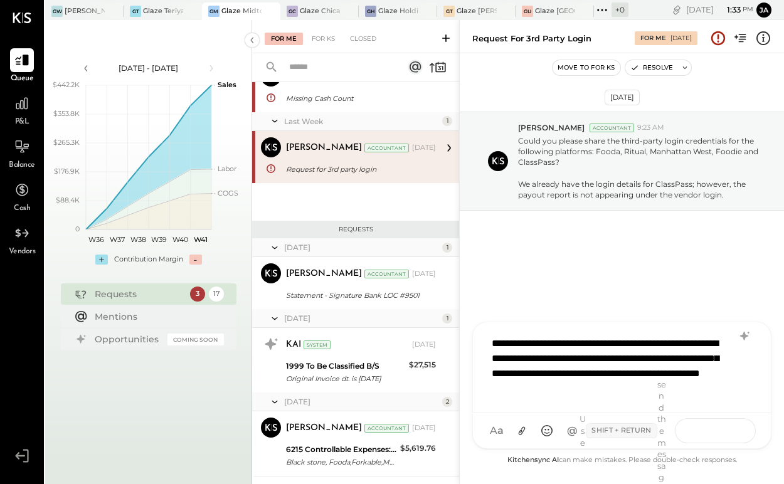
click at [723, 422] on button at bounding box center [729, 430] width 46 height 19
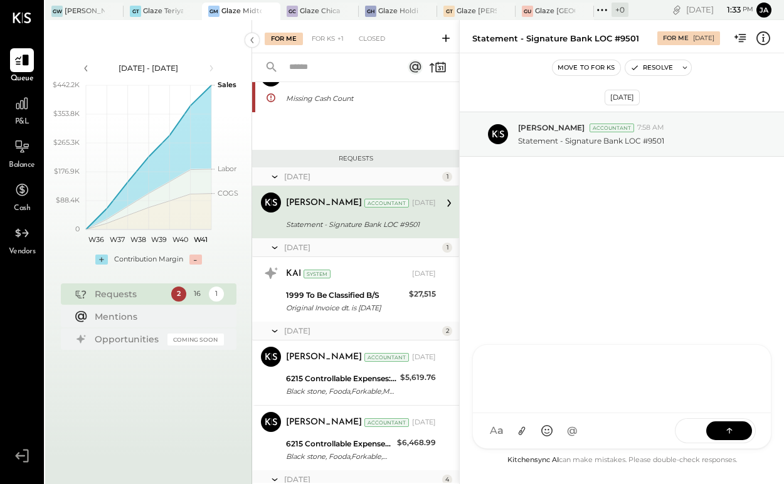
scroll to position [40, 0]
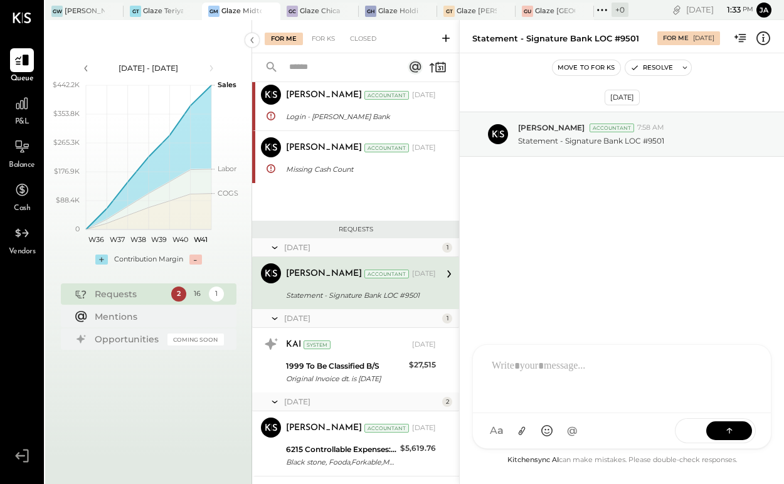
click at [588, 73] on button "Move to for ks" at bounding box center [587, 67] width 68 height 15
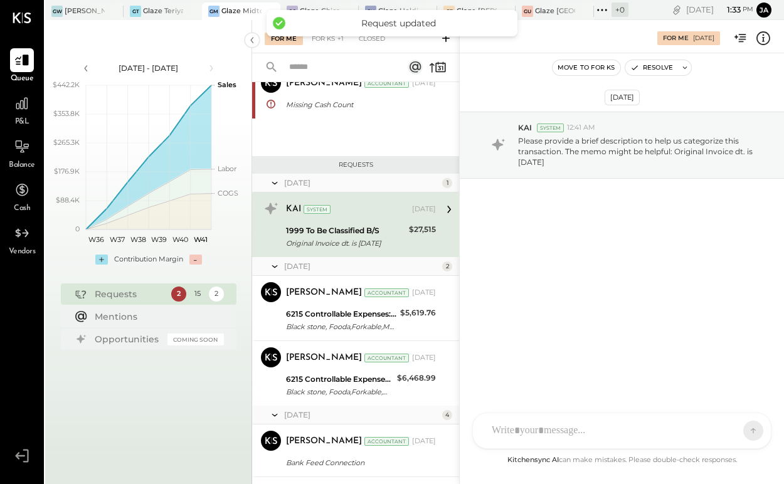
scroll to position [119, 0]
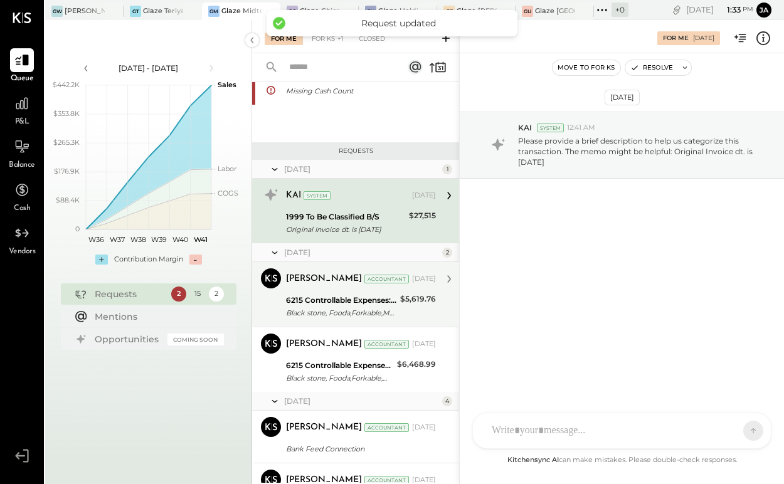
click at [348, 311] on div "Black stone, Fooda,Forkable,Meal pal,Ritual,Sharebite, Delivery.com" at bounding box center [341, 313] width 110 height 13
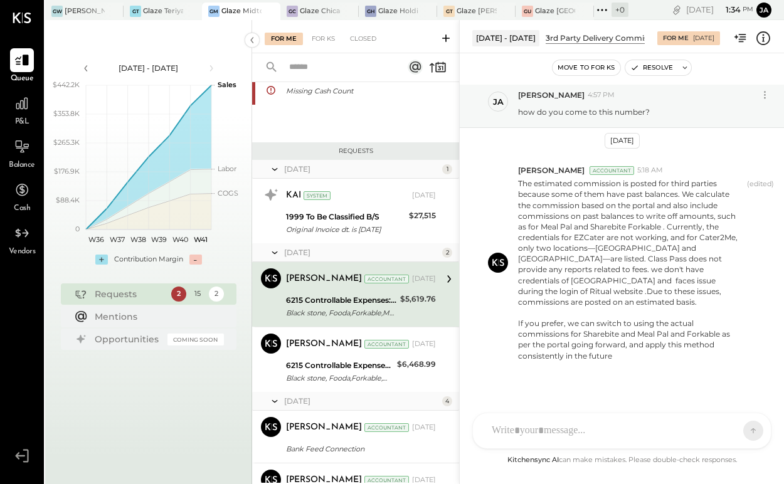
click at [563, 430] on div "KP Kapil Pandya D dustin SS Sabato Sagaria TP Tarang Padia PJ Pravin Jangid MC …" at bounding box center [621, 431] width 299 height 36
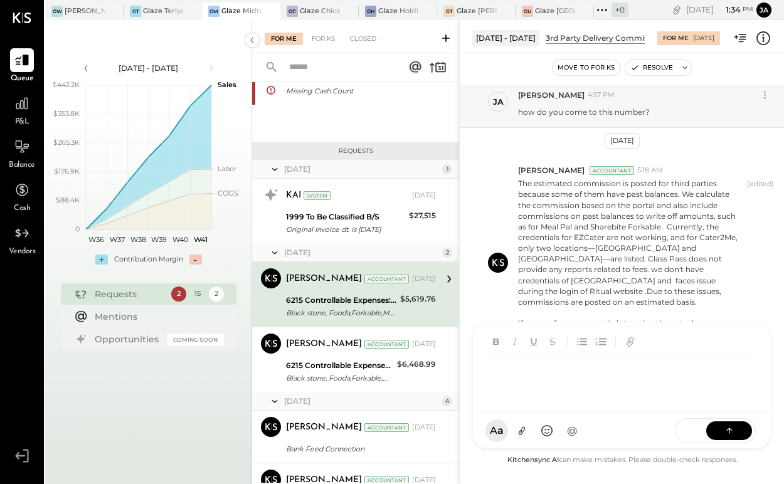
click at [588, 376] on div at bounding box center [622, 378] width 273 height 50
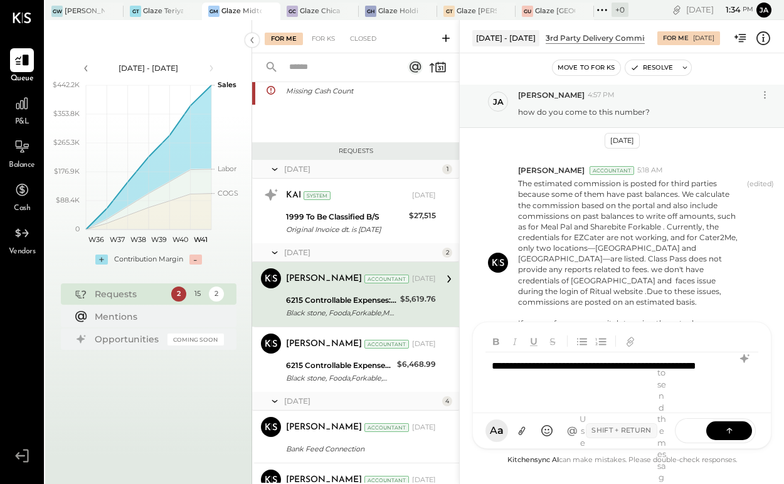
click at [624, 390] on div "Use Shift + Return to send the message" at bounding box center [622, 431] width 79 height 128
click at [612, 388] on div "Use Shift + Return to send the message" at bounding box center [622, 431] width 79 height 128
click at [565, 376] on div "**********" at bounding box center [622, 378] width 273 height 50
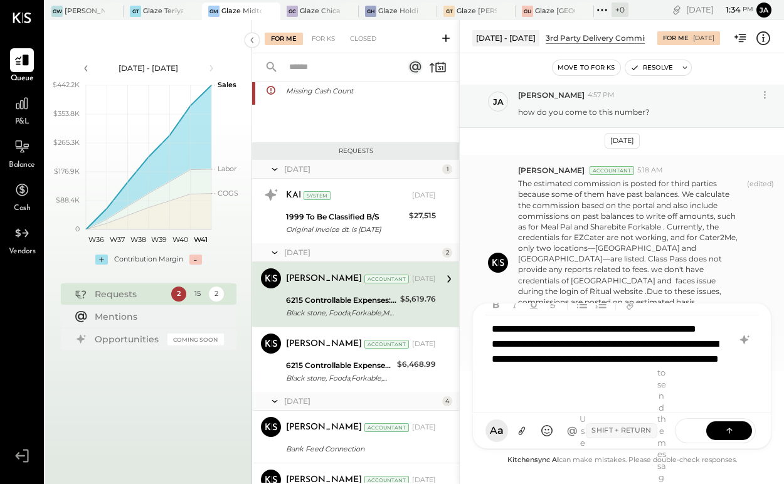
scroll to position [18, 0]
click at [730, 433] on icon at bounding box center [729, 430] width 1 height 5
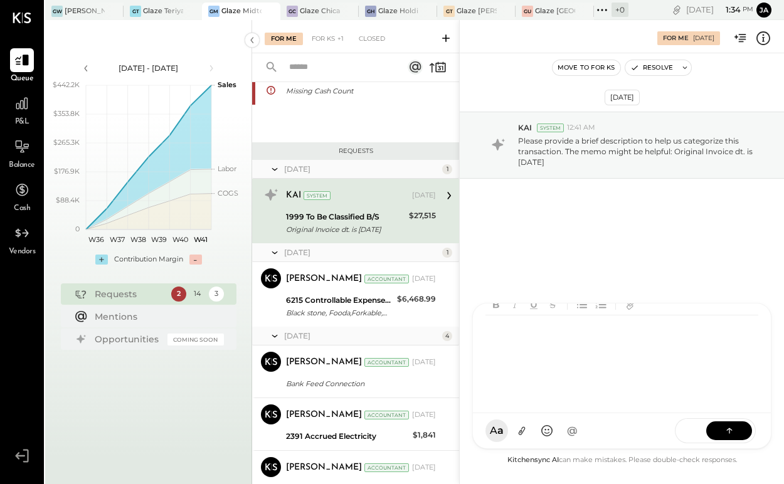
scroll to position [46, 0]
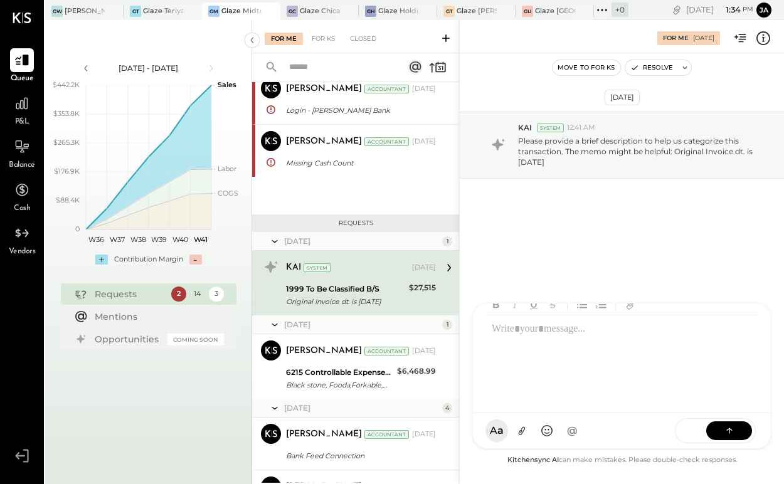
click at [409, 297] on div "$27,515" at bounding box center [422, 296] width 27 height 28
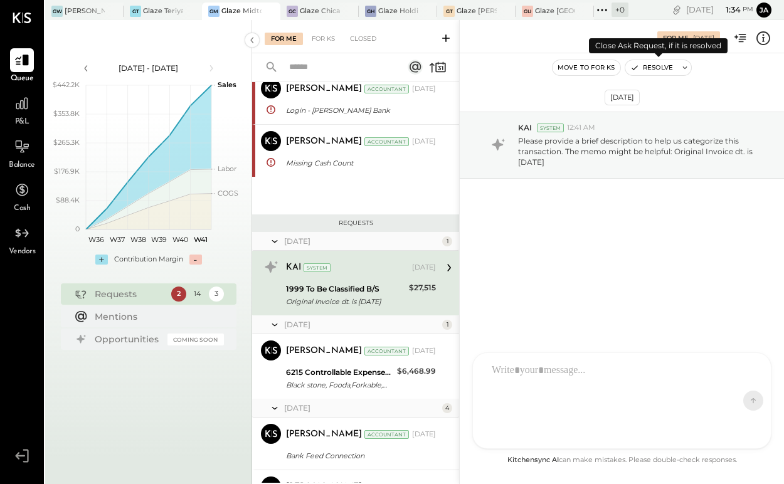
click at [649, 67] on button "Resolve" at bounding box center [651, 67] width 53 height 15
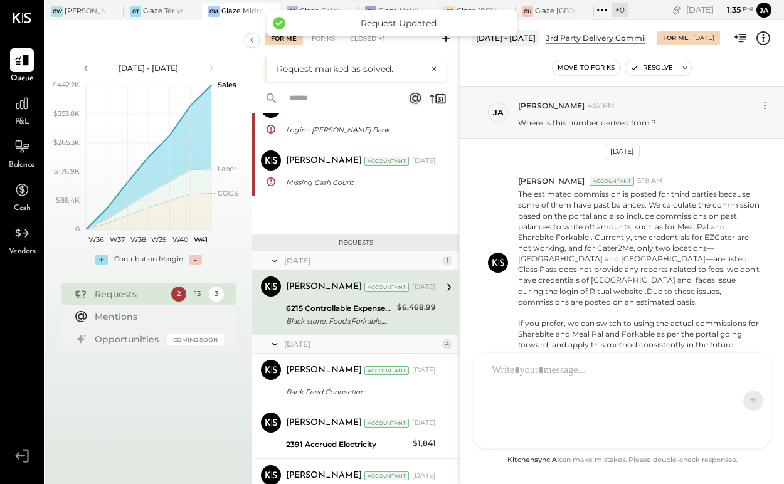
scroll to position [60, 0]
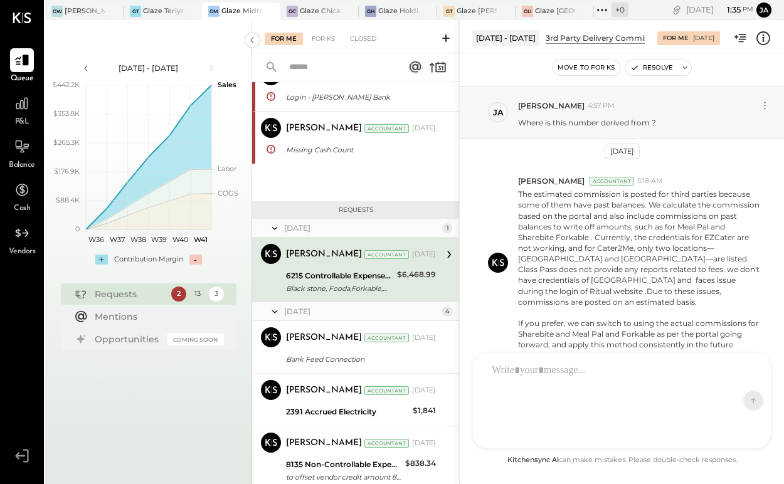
click at [578, 65] on button "Move to for ks" at bounding box center [587, 67] width 68 height 15
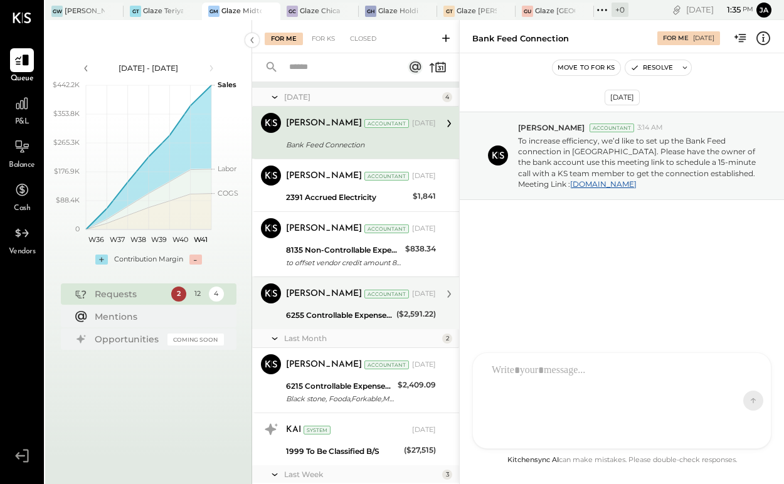
scroll to position [258, 0]
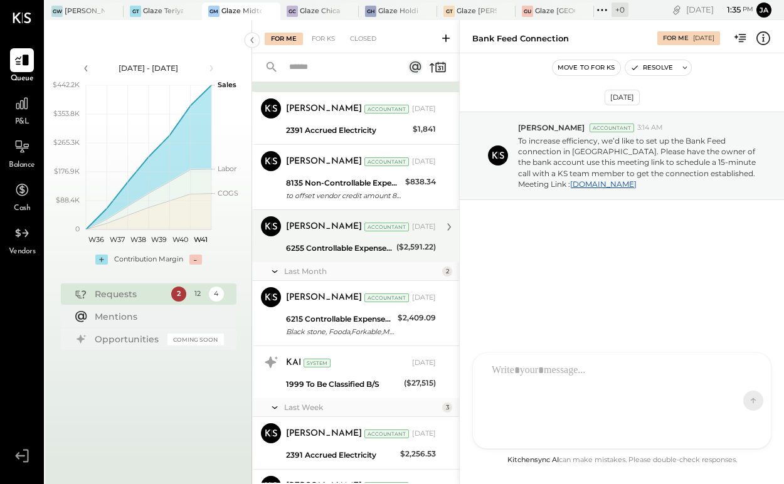
click at [344, 239] on div "Meghna Chavda Accountant Jul 15, 2025 6255 Controllable Expenses:Marketing & Ad…" at bounding box center [361, 236] width 150 height 40
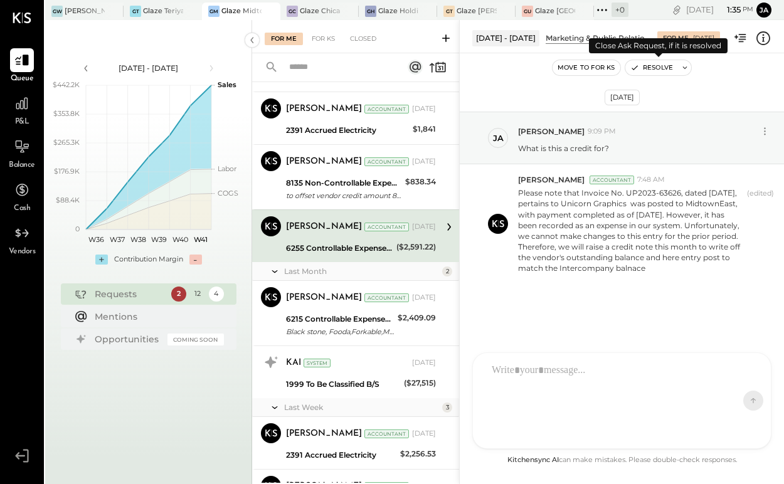
click at [652, 62] on button "Resolve" at bounding box center [651, 67] width 53 height 15
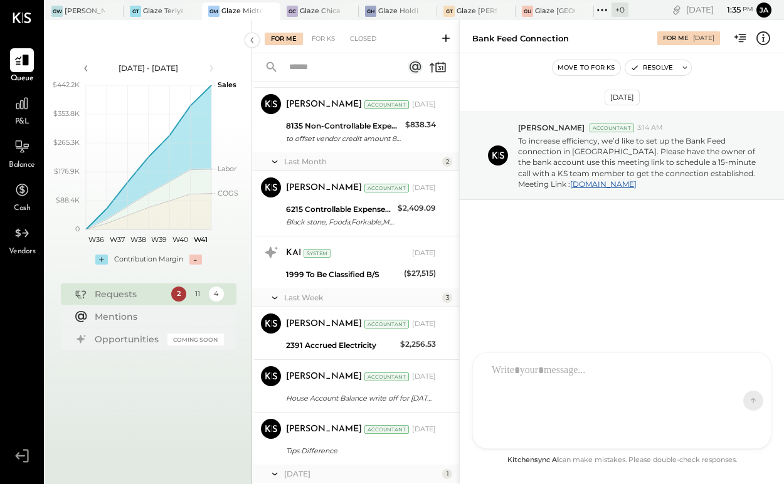
scroll to position [286, 0]
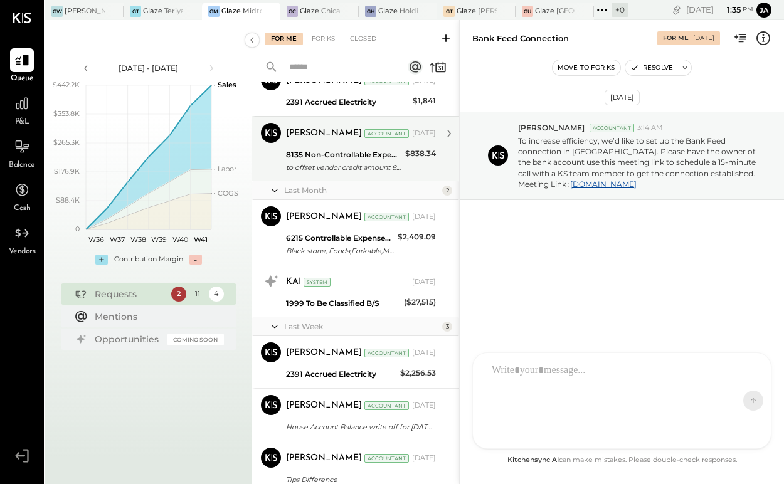
click at [415, 155] on div "$838.34" at bounding box center [420, 153] width 31 height 13
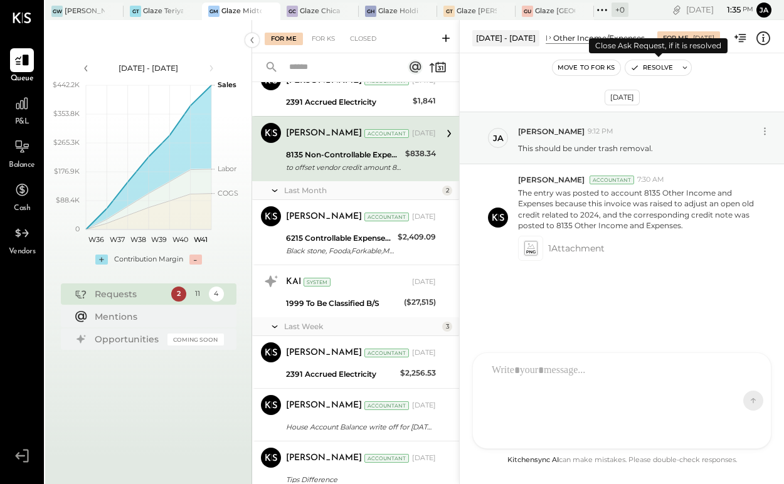
click at [676, 64] on button "Resolve" at bounding box center [651, 67] width 53 height 15
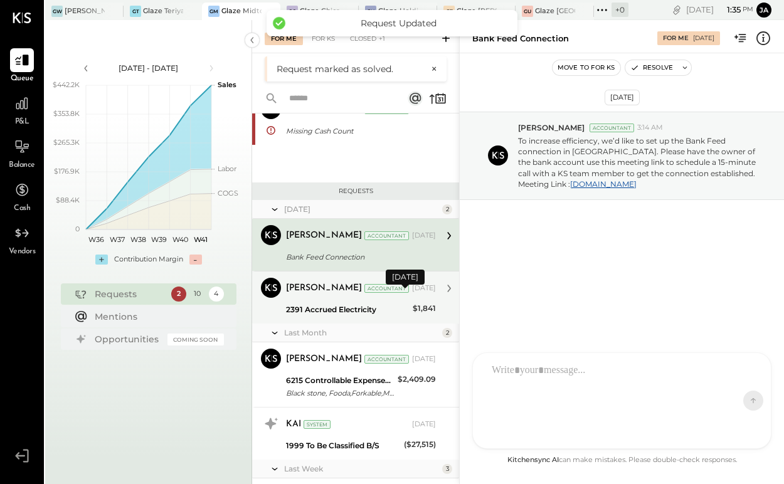
scroll to position [110, 0]
click at [413, 306] on div "$1,841" at bounding box center [424, 308] width 23 height 13
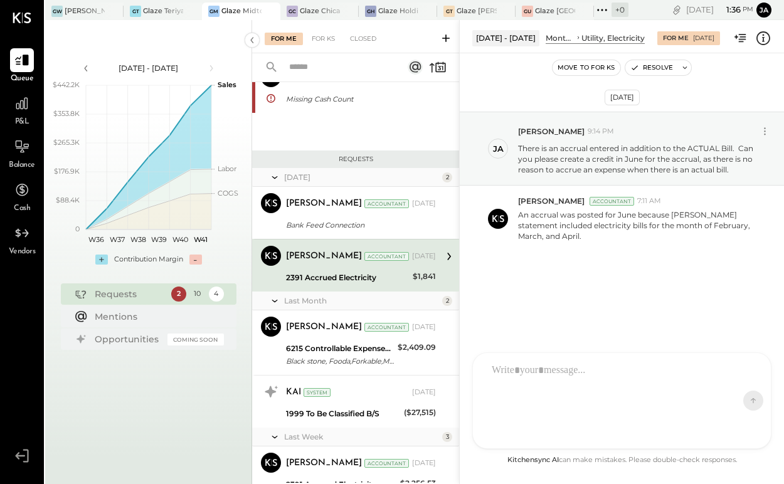
click at [579, 418] on div at bounding box center [611, 401] width 250 height 88
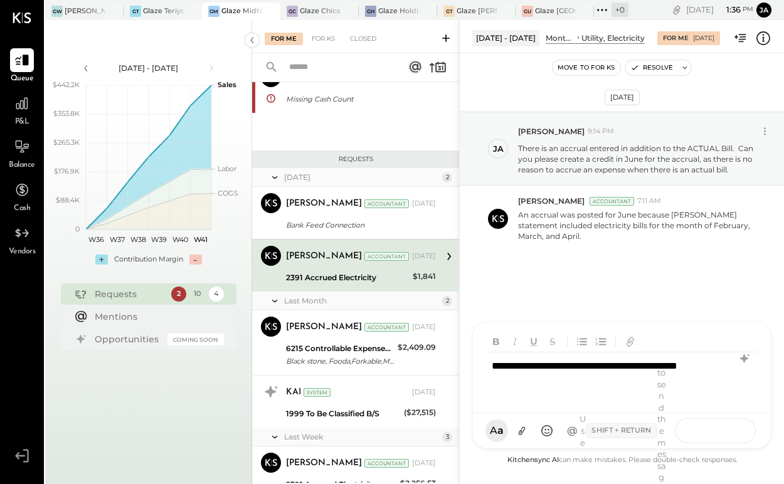
click at [735, 434] on icon at bounding box center [729, 430] width 13 height 13
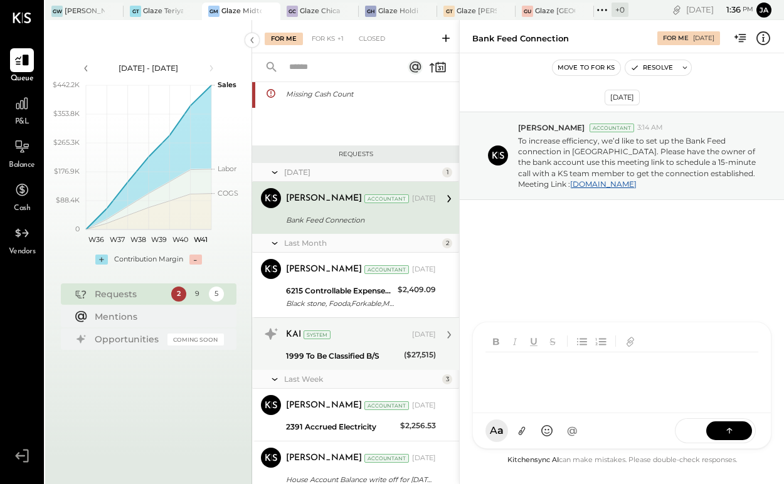
scroll to position [125, 0]
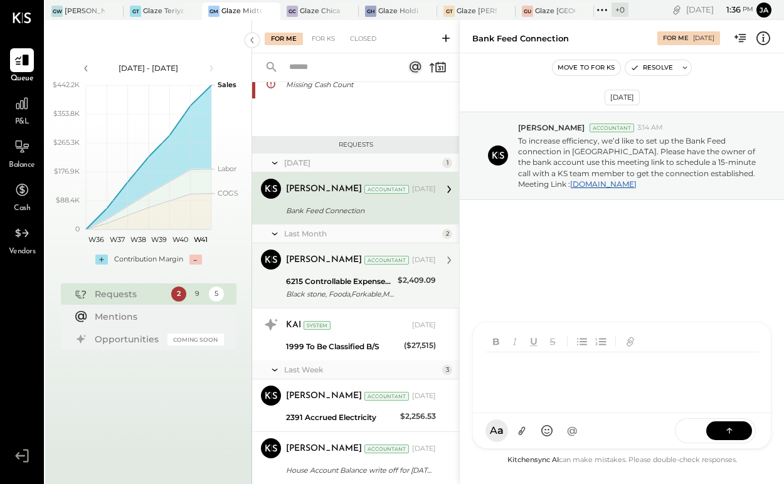
click at [383, 268] on div "Kapil Pandya Accountant Sep 26, 2025" at bounding box center [361, 261] width 150 height 18
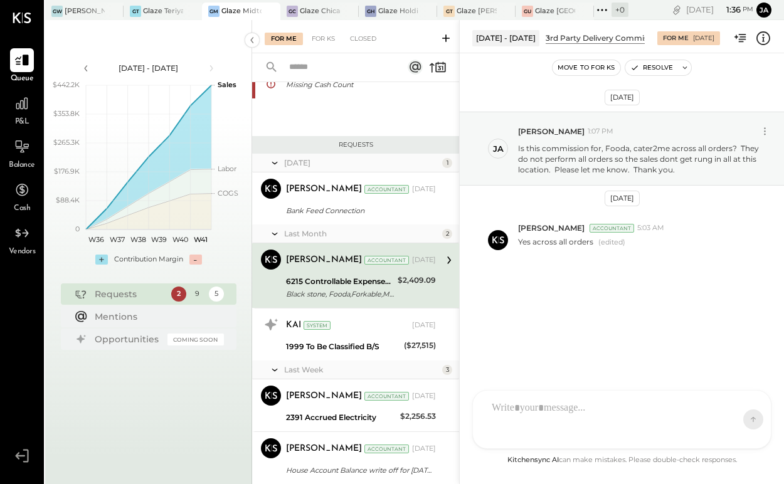
click at [551, 423] on div at bounding box center [622, 420] width 298 height 58
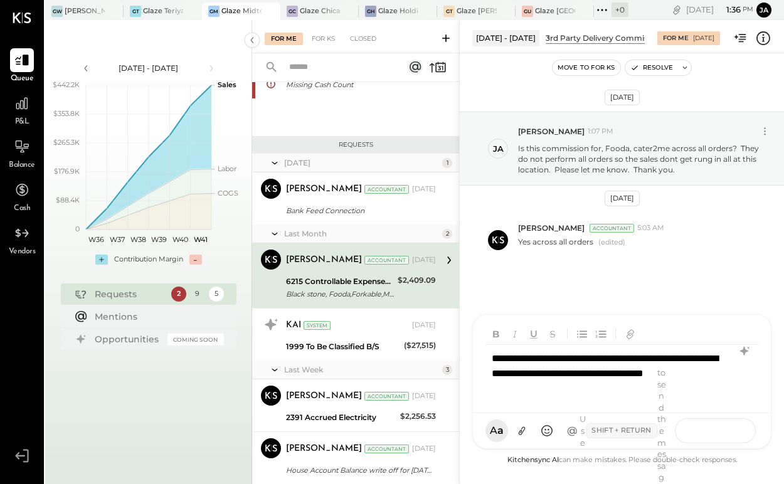
click at [719, 427] on button at bounding box center [729, 430] width 46 height 19
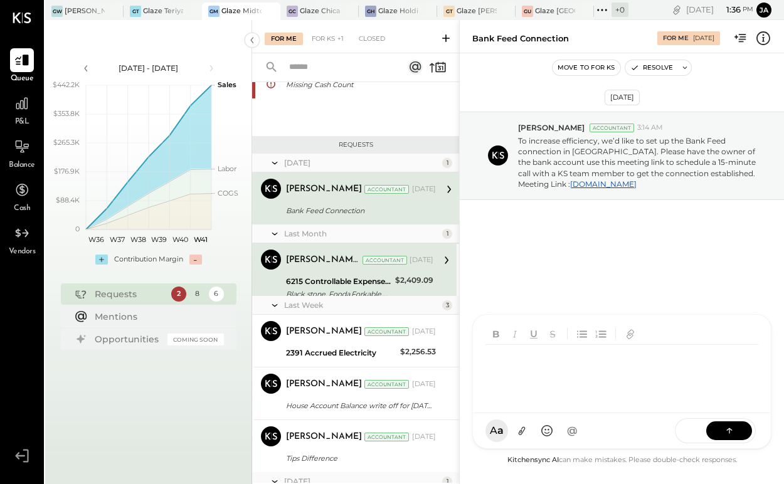
scroll to position [40, 0]
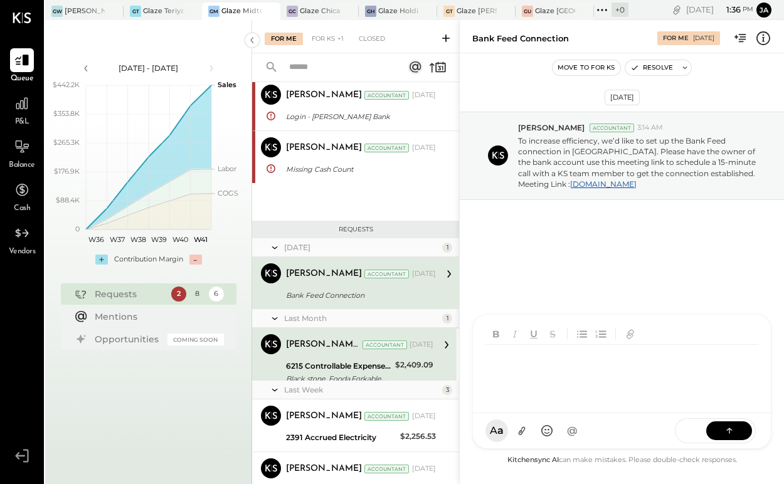
click at [590, 65] on button "Move to for ks" at bounding box center [587, 67] width 68 height 15
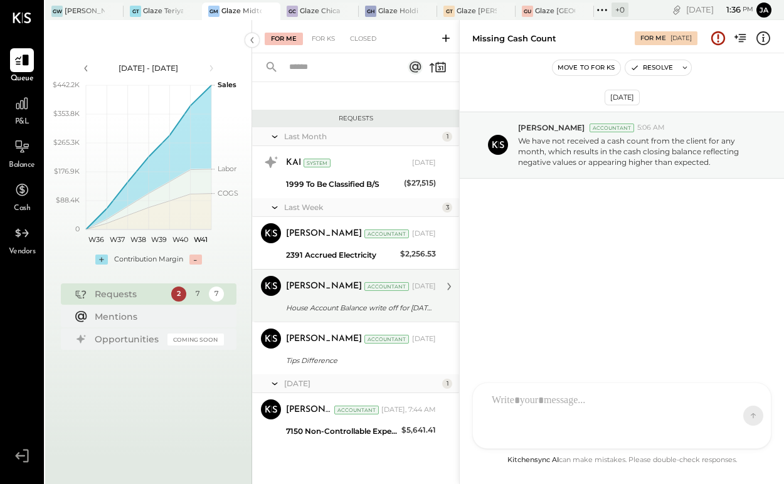
scroll to position [151, 0]
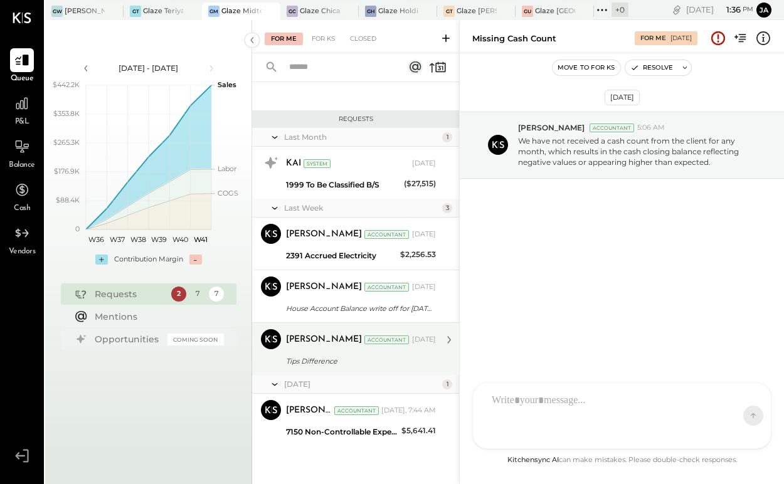
click at [300, 358] on div "Tips Difference" at bounding box center [359, 361] width 146 height 13
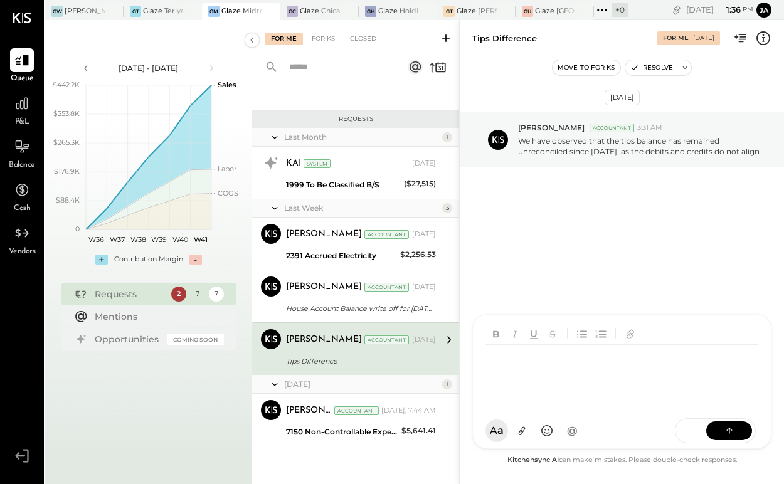
click at [563, 432] on div "KP Kapil Pandya D dustin SS Sabato Sagaria TP Tarang Padia PJ Pravin Jangid MC …" at bounding box center [621, 381] width 299 height 135
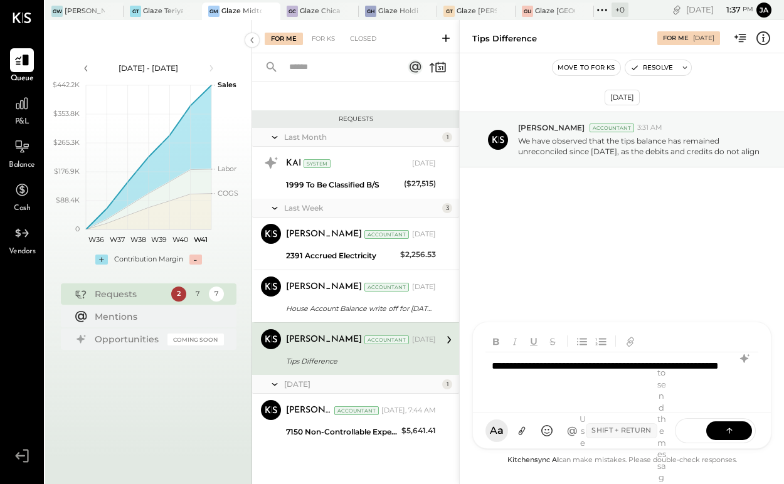
click at [602, 73] on button "Move to for ks" at bounding box center [587, 67] width 68 height 15
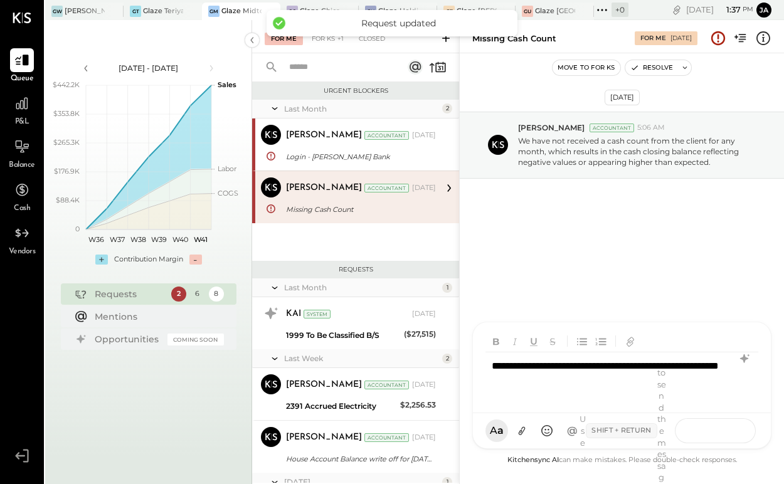
click at [726, 423] on button at bounding box center [729, 430] width 46 height 19
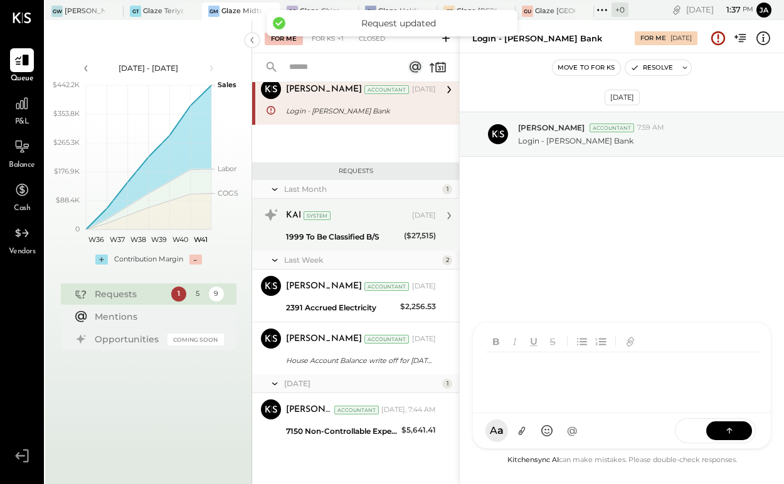
scroll to position [45, 0]
click at [412, 216] on div "[DATE]" at bounding box center [424, 216] width 24 height 10
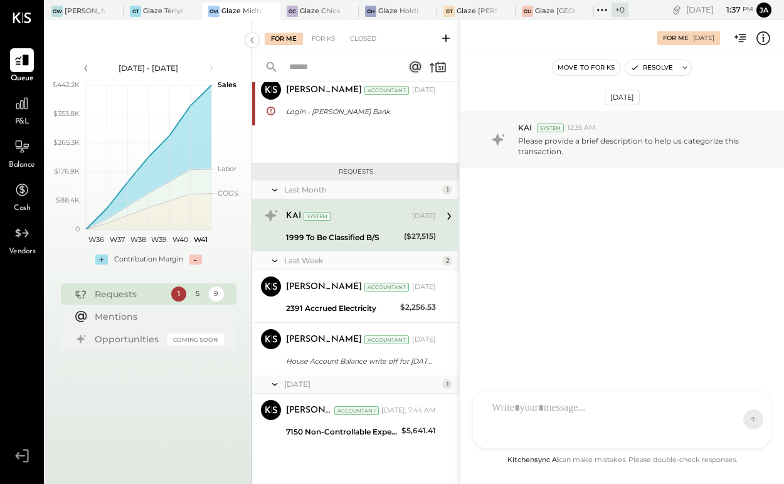
click at [408, 240] on div "($27,515)" at bounding box center [420, 236] width 32 height 13
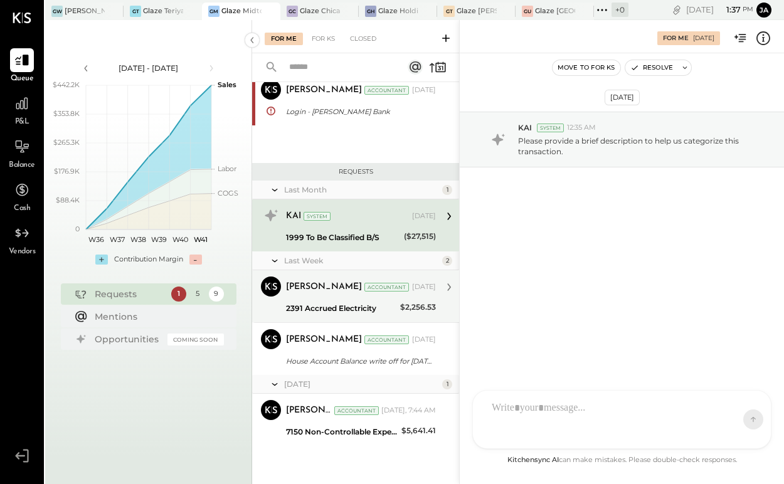
click at [418, 297] on div "Kapil Pandya Accountant Oct 07, 2025 2391 Accrued Electricity $2,256.53 The bil…" at bounding box center [361, 297] width 150 height 40
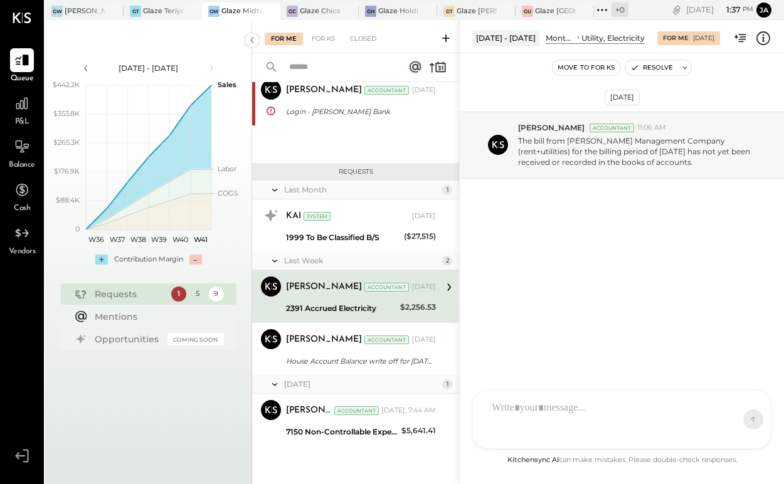
click at [547, 410] on div at bounding box center [611, 420] width 250 height 50
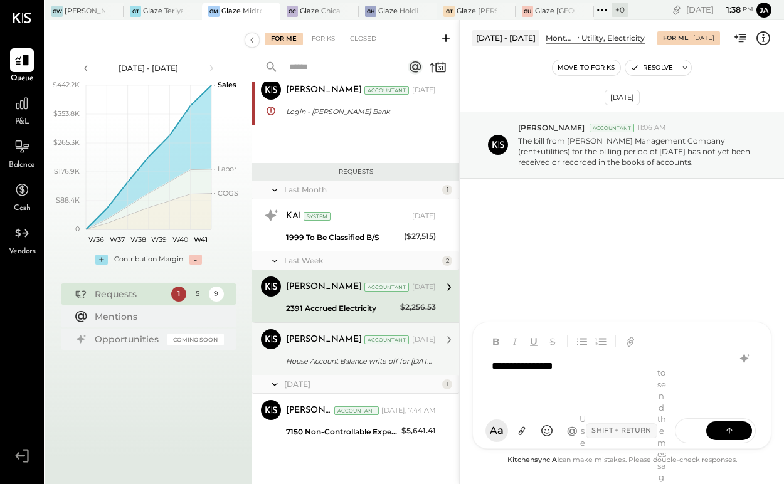
click at [342, 356] on div "House Account Balance write off for 12.31.2024" at bounding box center [359, 361] width 146 height 13
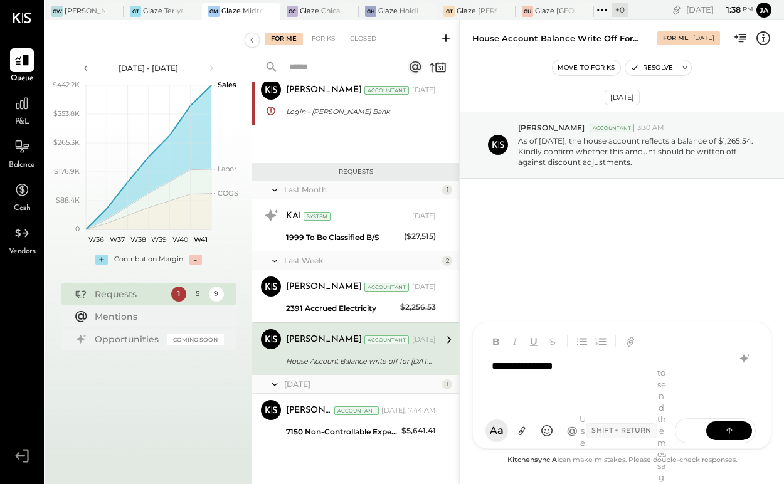
click at [301, 364] on div "House Account Balance write off for 12.31.2024" at bounding box center [359, 361] width 146 height 13
drag, startPoint x: 598, startPoint y: 376, endPoint x: 525, endPoint y: 343, distance: 80.0
click at [525, 343] on div "**********" at bounding box center [621, 385] width 299 height 127
click at [524, 375] on div "**********" at bounding box center [622, 378] width 273 height 50
click at [726, 430] on icon at bounding box center [729, 430] width 13 height 13
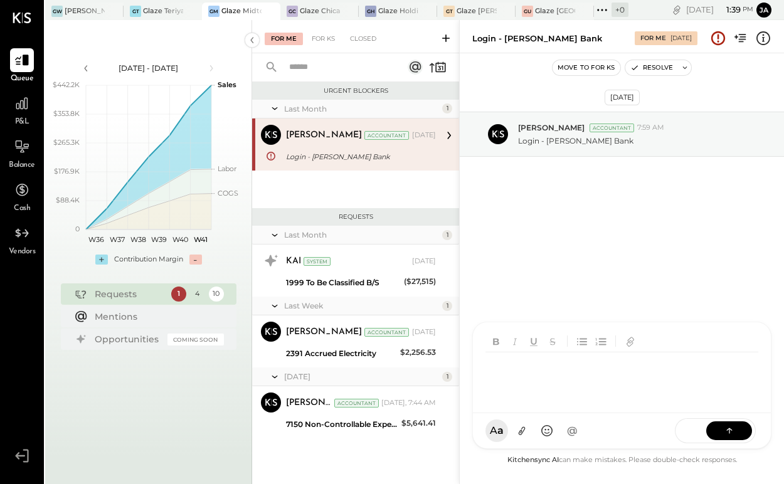
click at [588, 63] on button "Move to for ks" at bounding box center [587, 67] width 68 height 15
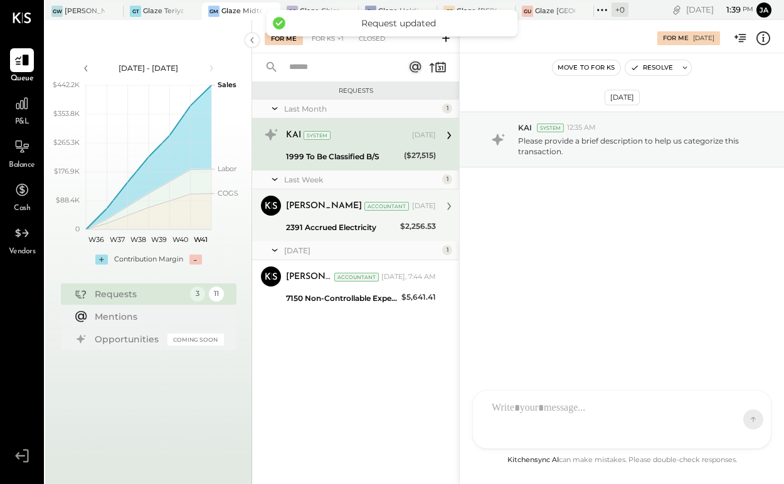
click at [359, 223] on div "2391 Accrued Electricity" at bounding box center [341, 227] width 110 height 13
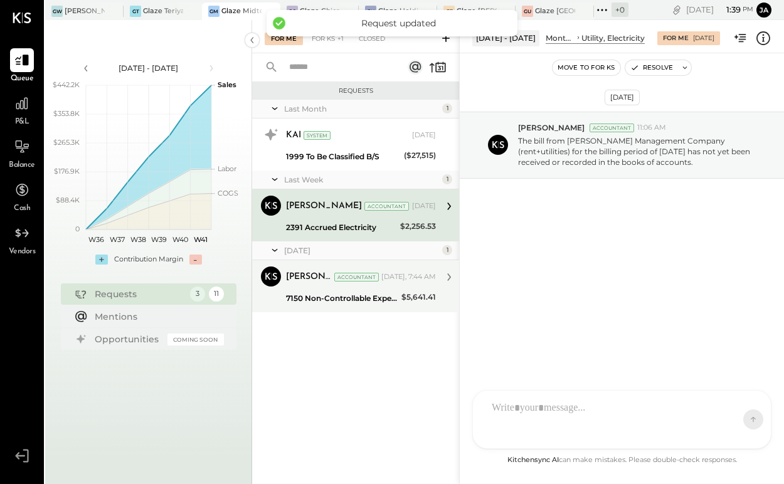
click at [390, 294] on div "7150 Non-Controllable Expenses:Property Expenses:Prior Year adjustment" at bounding box center [342, 298] width 112 height 13
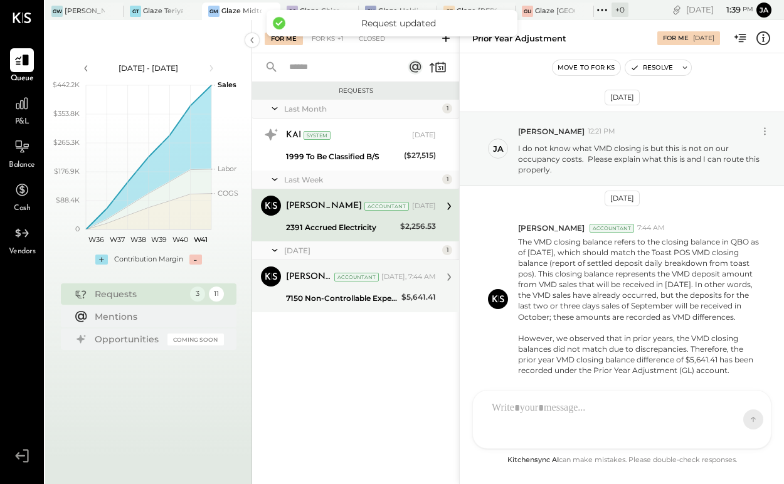
scroll to position [36, 0]
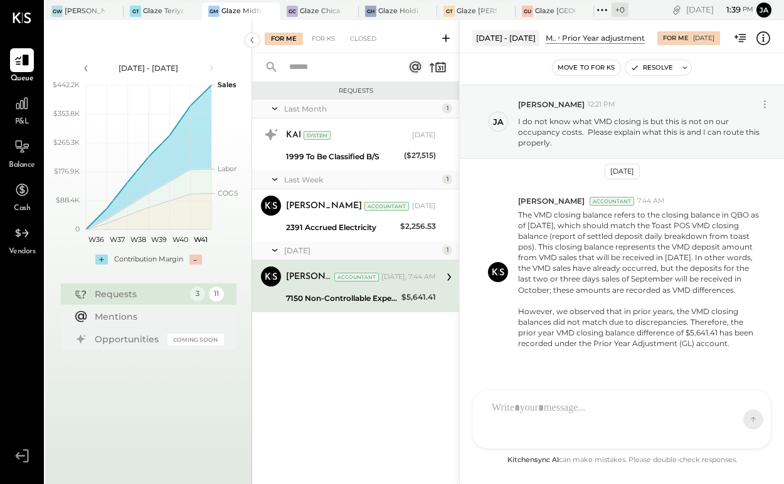
click at [628, 417] on div at bounding box center [611, 420] width 250 height 50
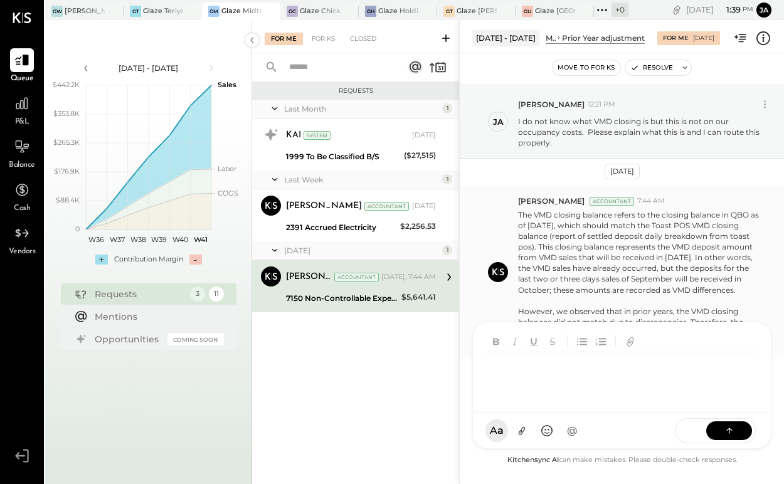
click at [676, 247] on p "The VMD closing balance refers to the closing balance in QBO as of September 30…" at bounding box center [639, 280] width 243 height 140
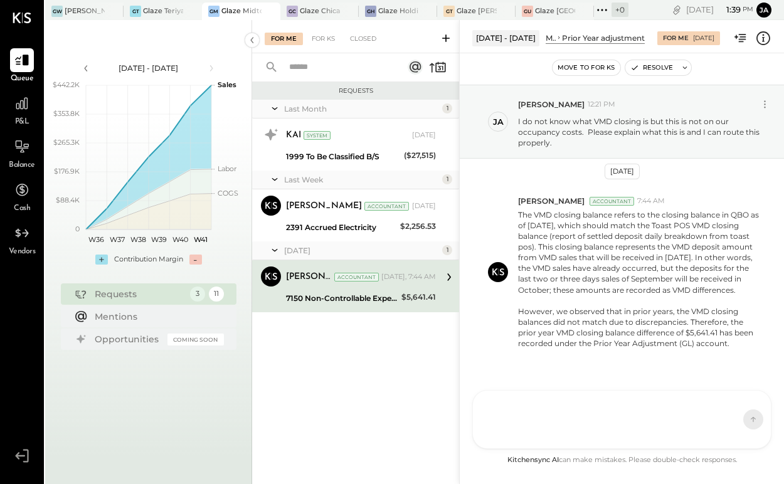
click at [605, 380] on div "Oct 9th, 2025 ja jamie 12:21 PM I do not know what VMD closing is but this is n…" at bounding box center [622, 269] width 324 height 368
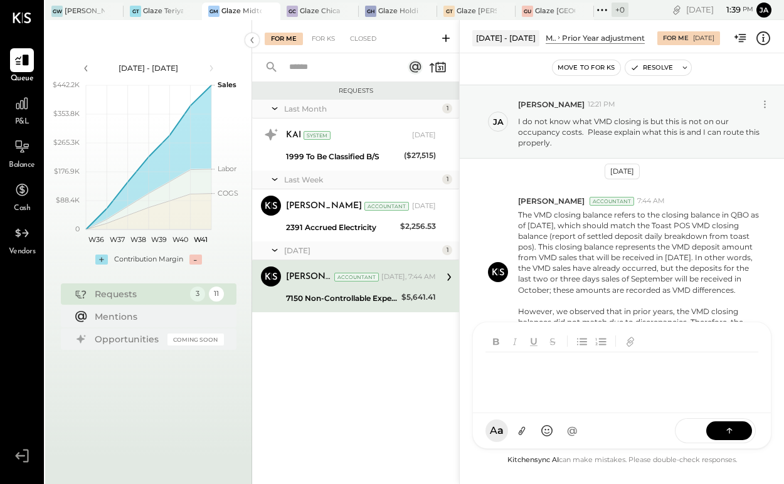
click at [595, 403] on div at bounding box center [611, 378] width 250 height 50
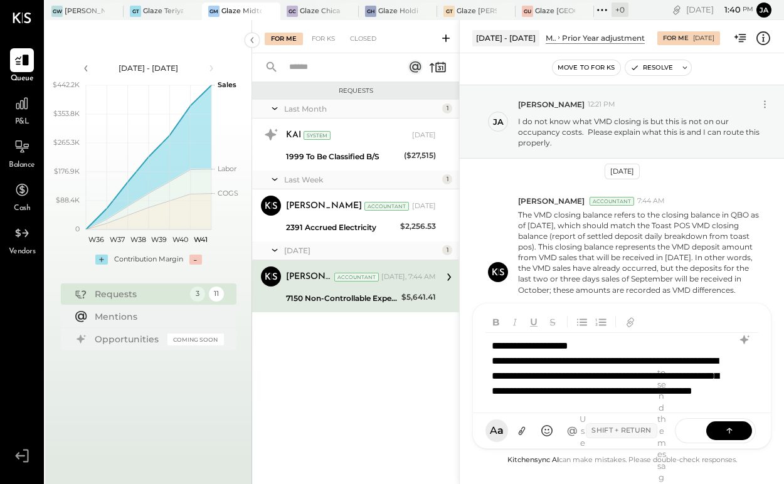
scroll to position [8, 0]
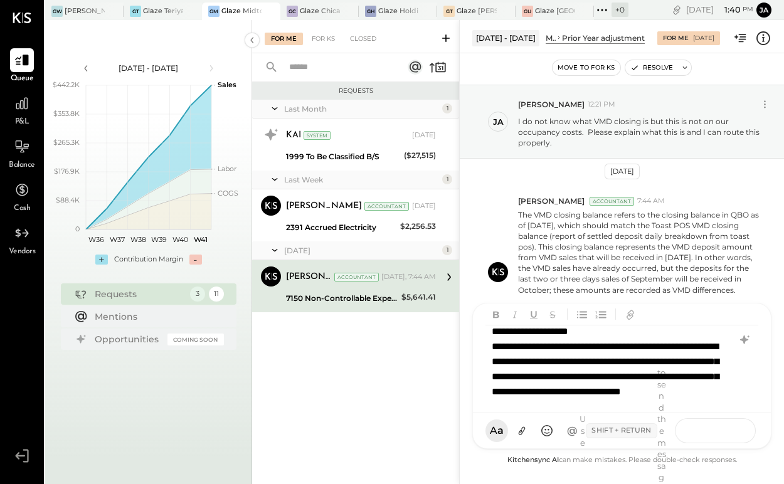
click at [729, 437] on icon at bounding box center [729, 430] width 13 height 13
